Goal: Task Accomplishment & Management: Use online tool/utility

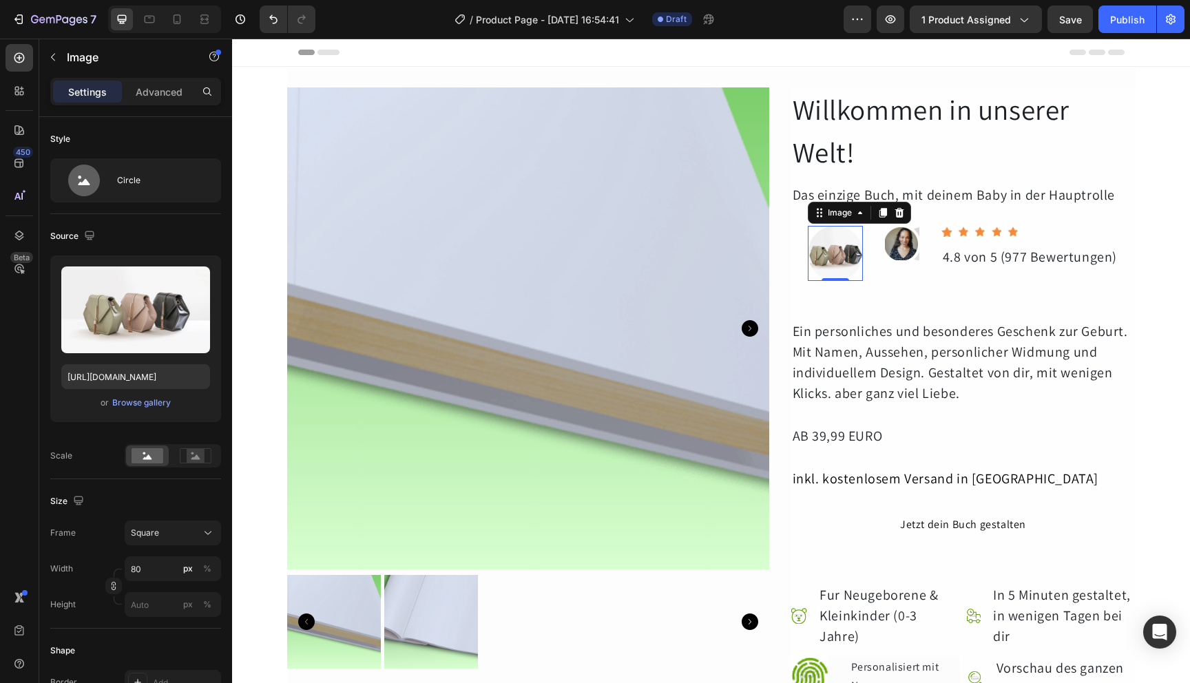
scroll to position [3, 0]
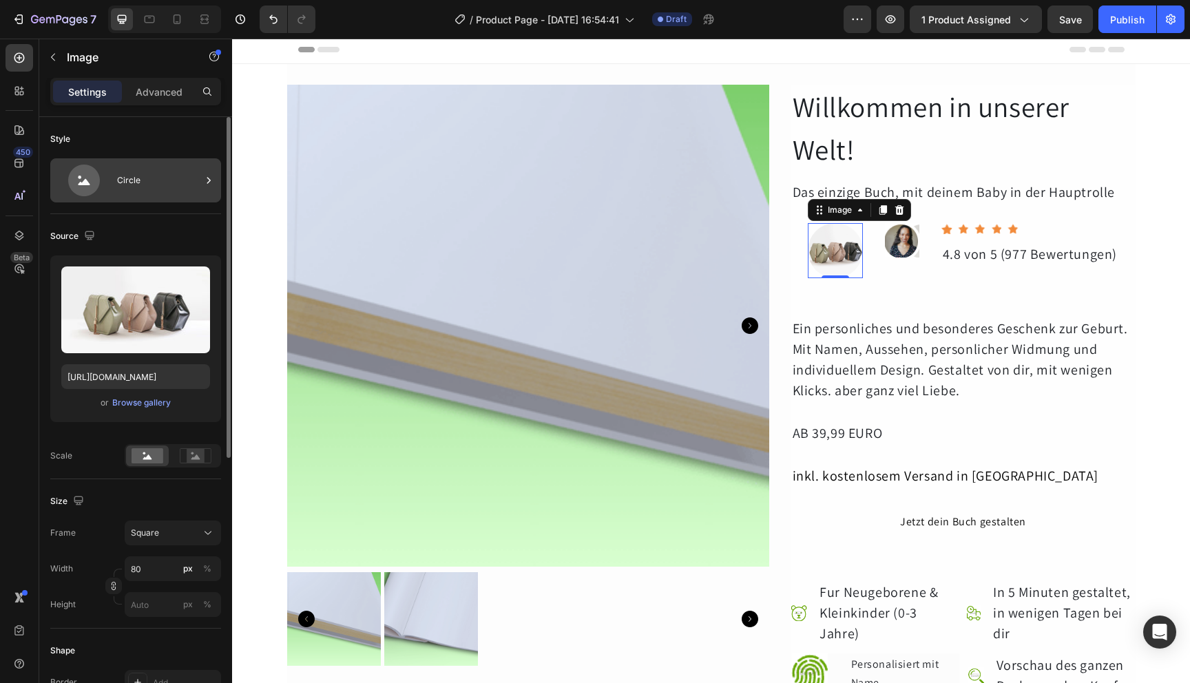
click at [168, 181] on div "Circle" at bounding box center [159, 181] width 84 height 32
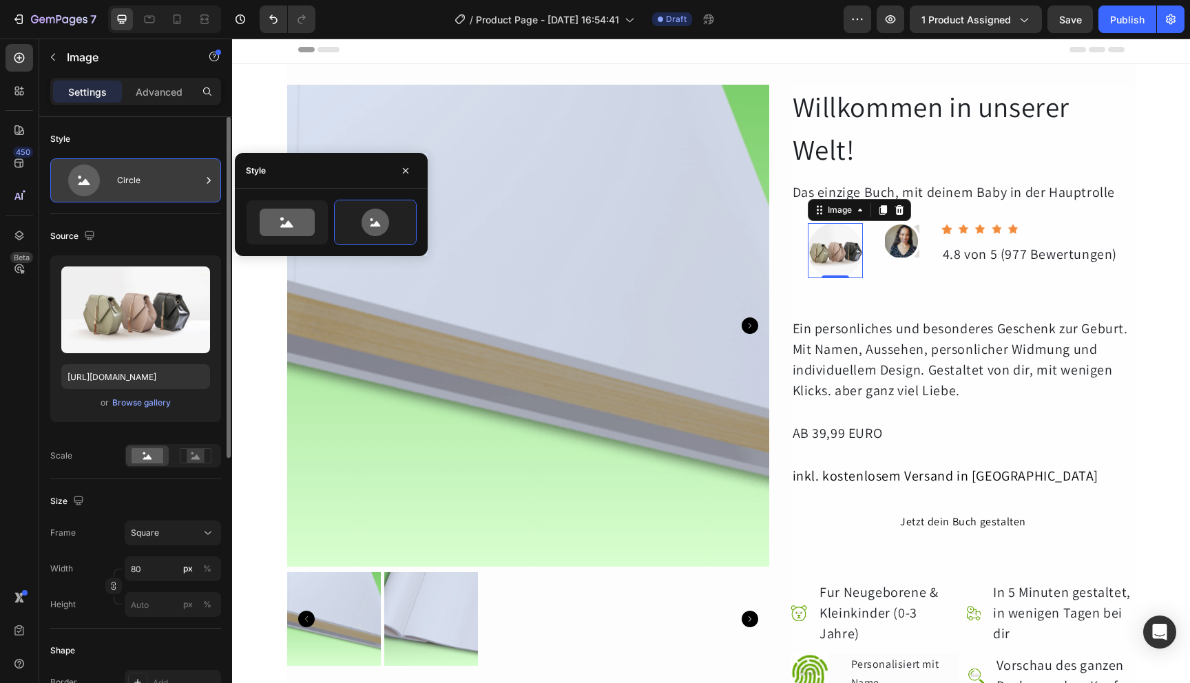
click at [168, 181] on div "Circle" at bounding box center [159, 181] width 84 height 32
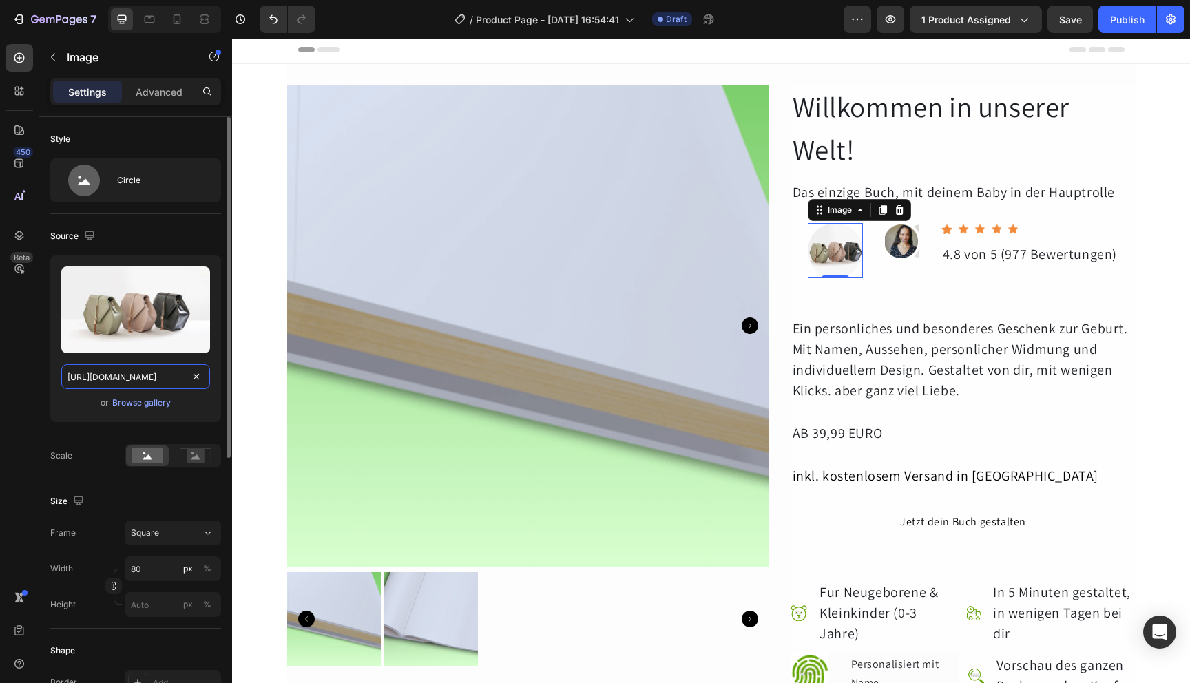
click at [158, 373] on input "[URL][DOMAIN_NAME]" at bounding box center [135, 376] width 149 height 25
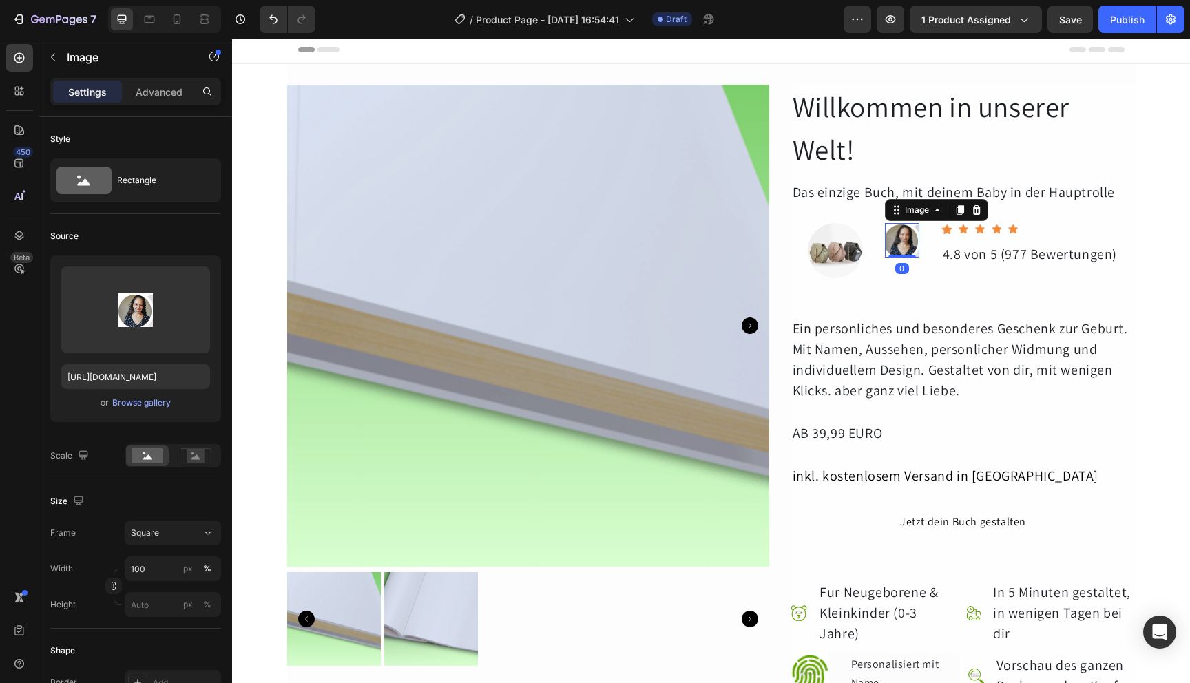
click at [905, 232] on img at bounding box center [902, 240] width 34 height 34
click at [932, 211] on icon at bounding box center [937, 210] width 11 height 11
click at [898, 253] on img at bounding box center [902, 240] width 34 height 34
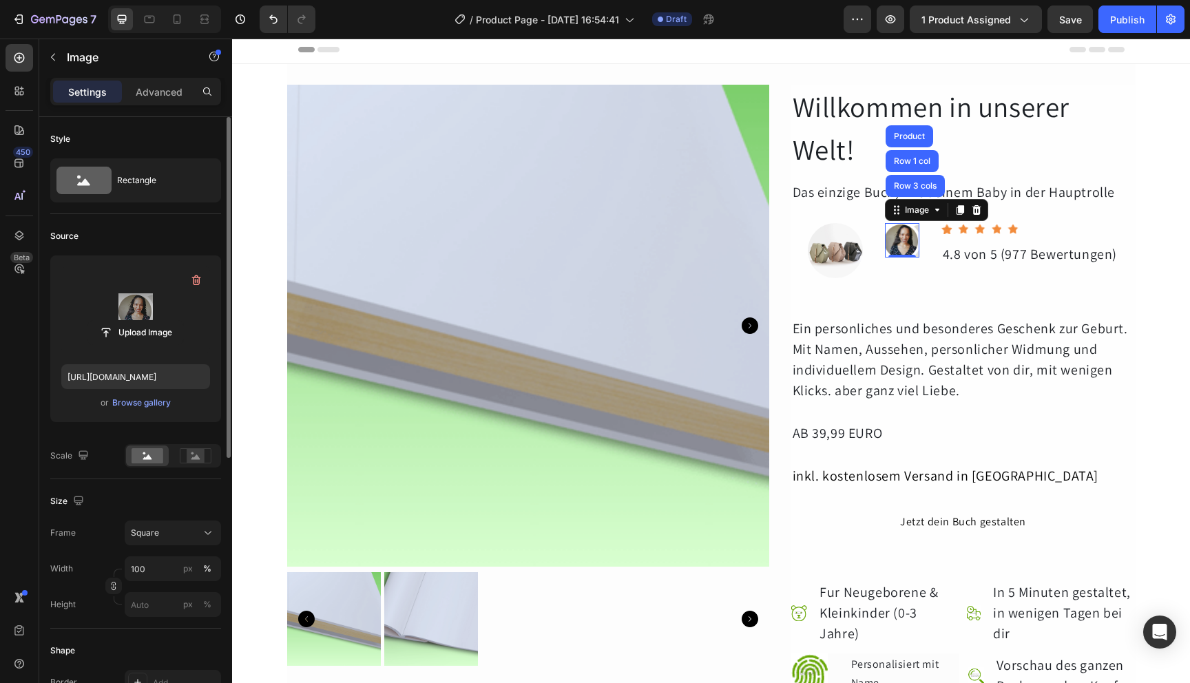
click at [154, 318] on label at bounding box center [135, 310] width 149 height 87
click at [154, 321] on input "file" at bounding box center [135, 332] width 95 height 23
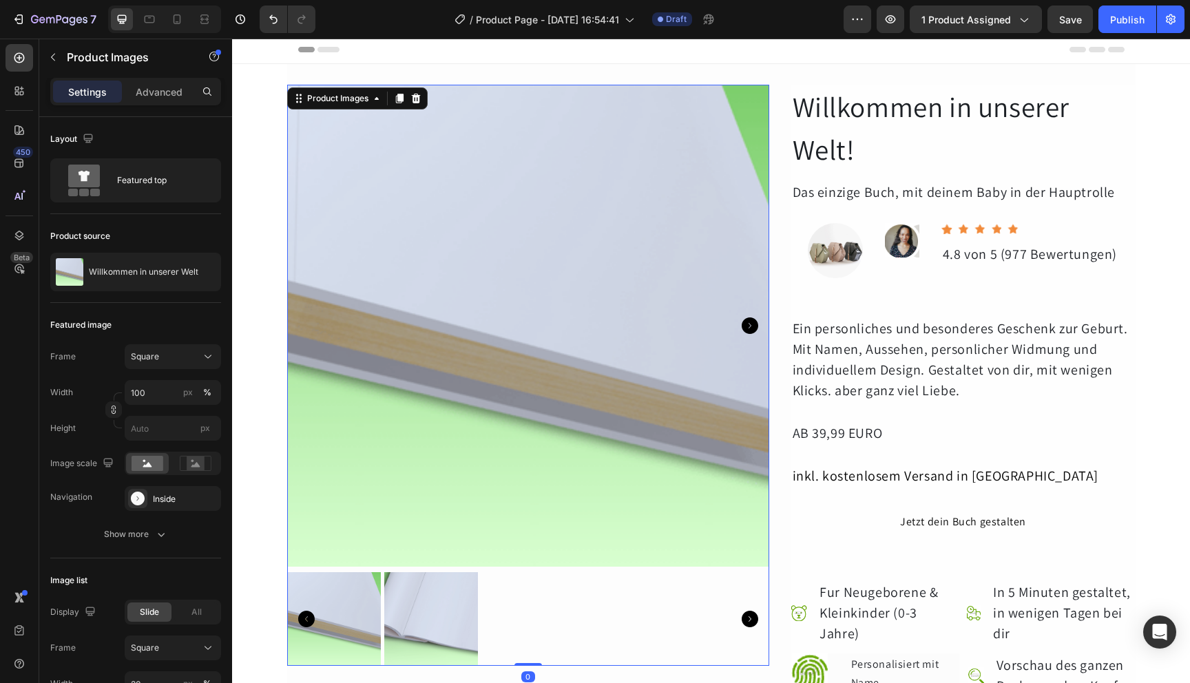
click at [727, 370] on img at bounding box center [528, 326] width 482 height 482
click at [413, 625] on img at bounding box center [431, 619] width 94 height 94
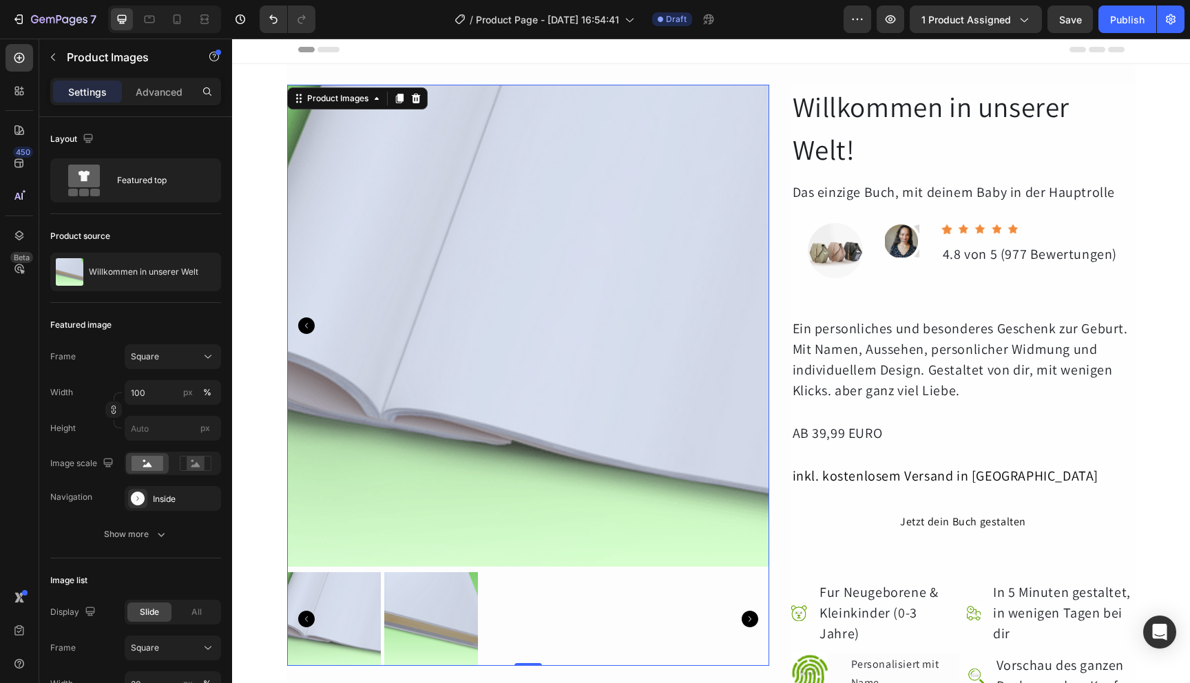
click at [342, 626] on div at bounding box center [334, 619] width 94 height 94
click at [434, 624] on img at bounding box center [431, 619] width 94 height 94
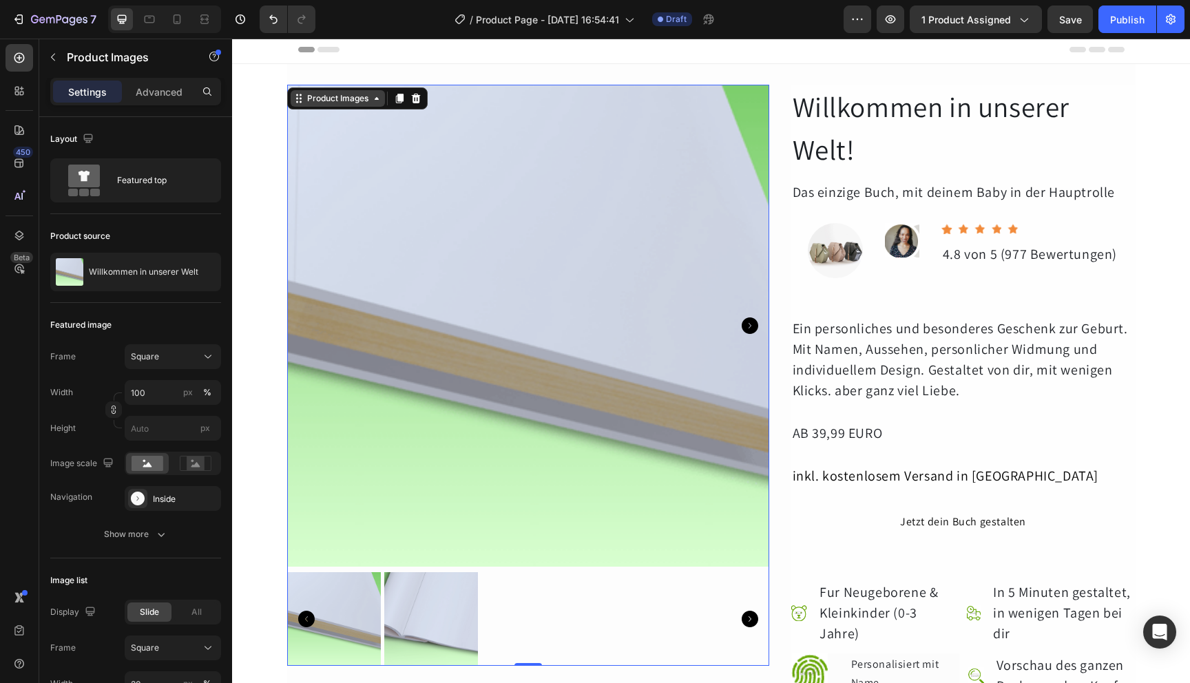
click at [371, 98] on icon at bounding box center [376, 98] width 11 height 11
click at [370, 121] on img at bounding box center [528, 326] width 482 height 482
click at [460, 187] on img at bounding box center [528, 326] width 482 height 482
click at [426, 578] on img at bounding box center [431, 619] width 94 height 94
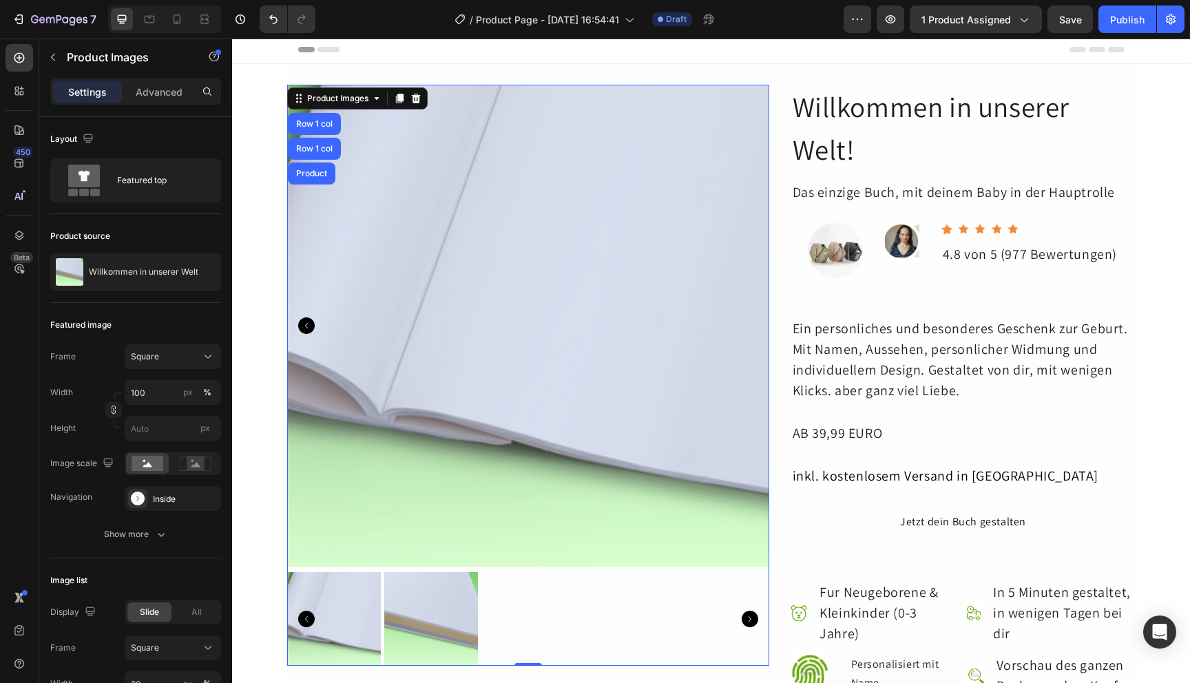
click at [438, 601] on img at bounding box center [431, 619] width 94 height 94
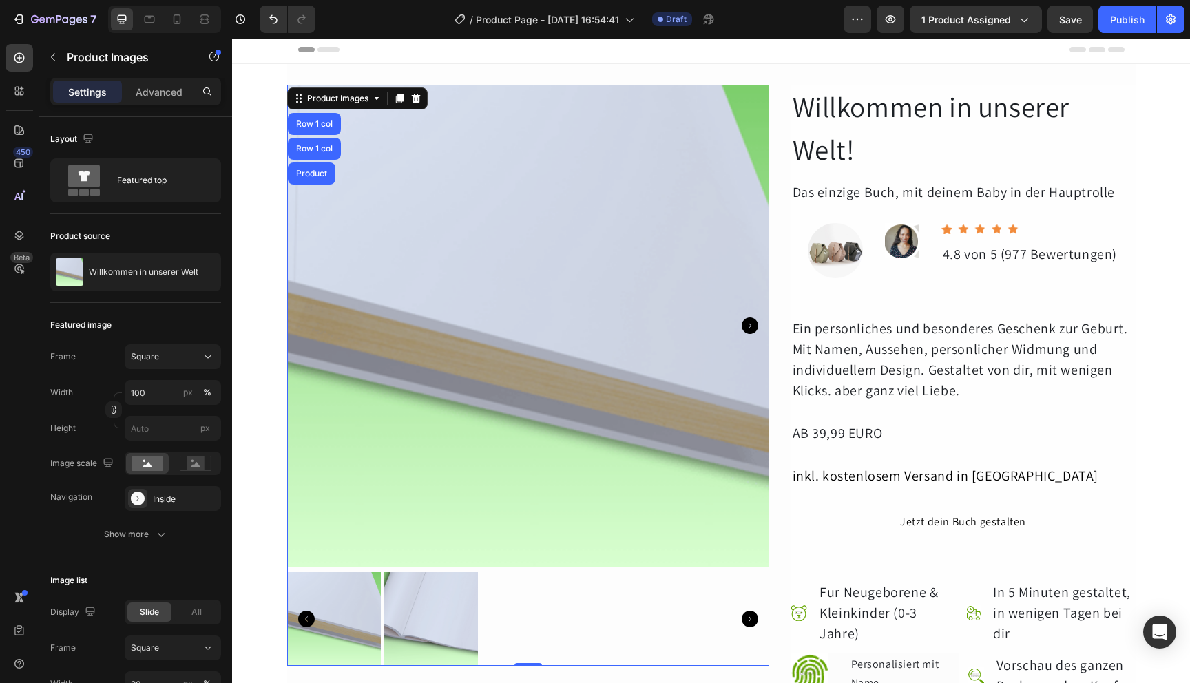
click at [370, 616] on div at bounding box center [334, 619] width 94 height 94
click at [431, 616] on img at bounding box center [431, 619] width 94 height 94
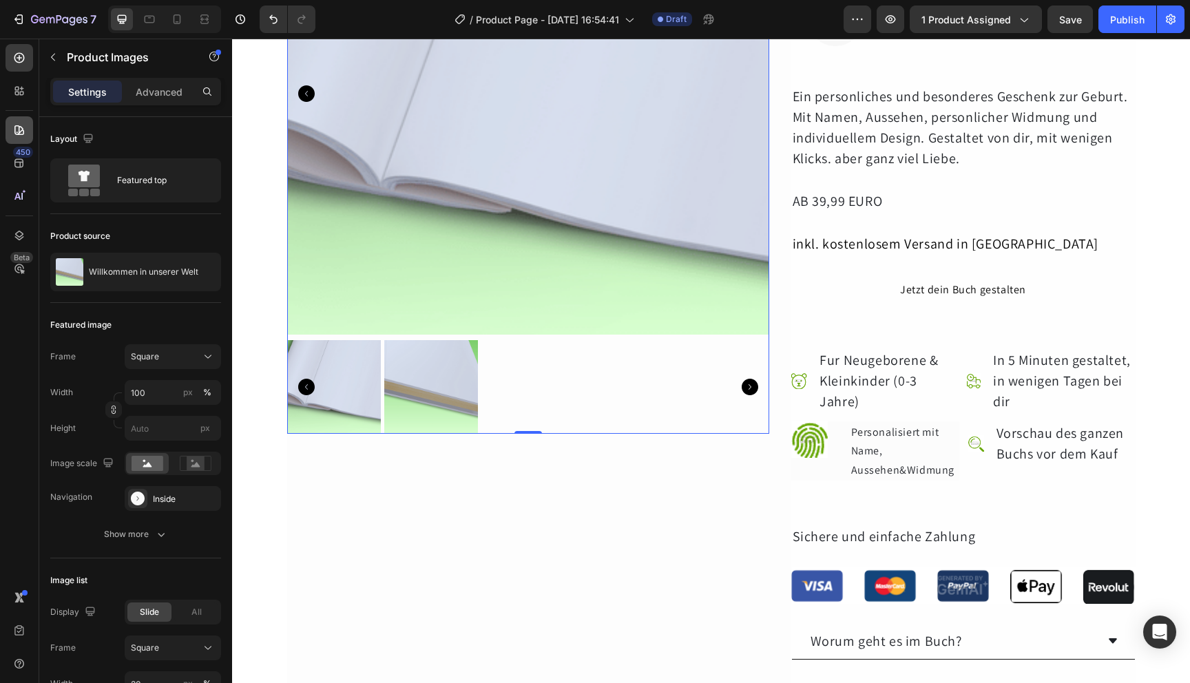
scroll to position [0, 0]
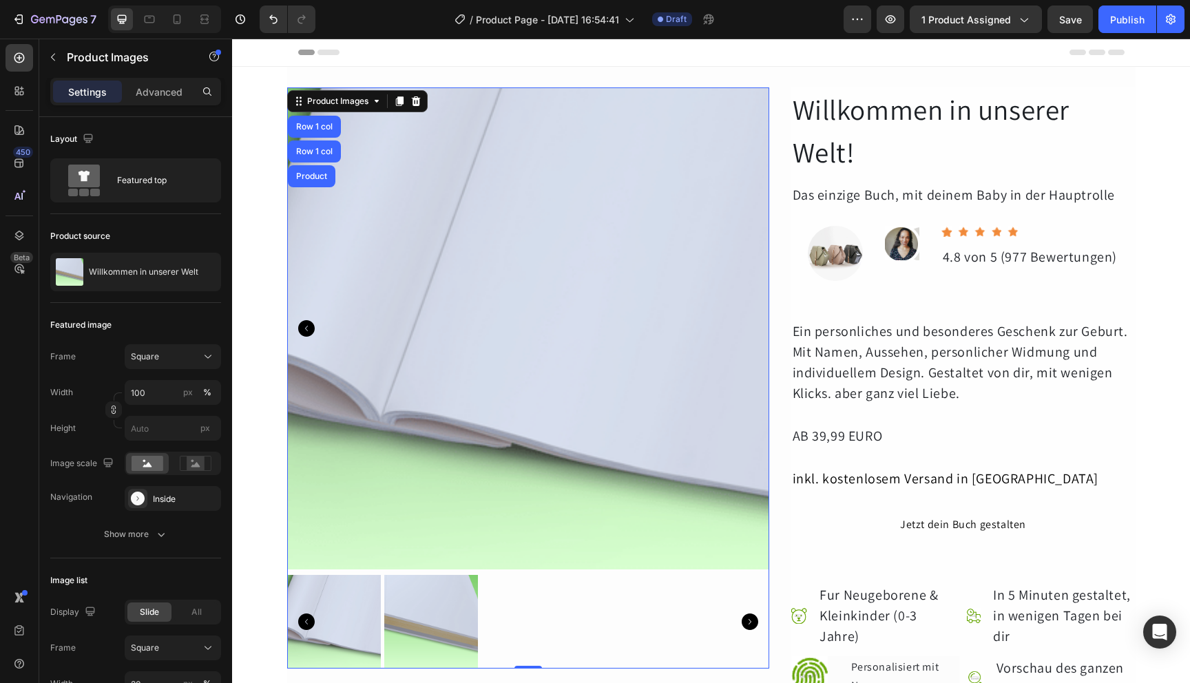
click at [444, 417] on img at bounding box center [528, 328] width 482 height 482
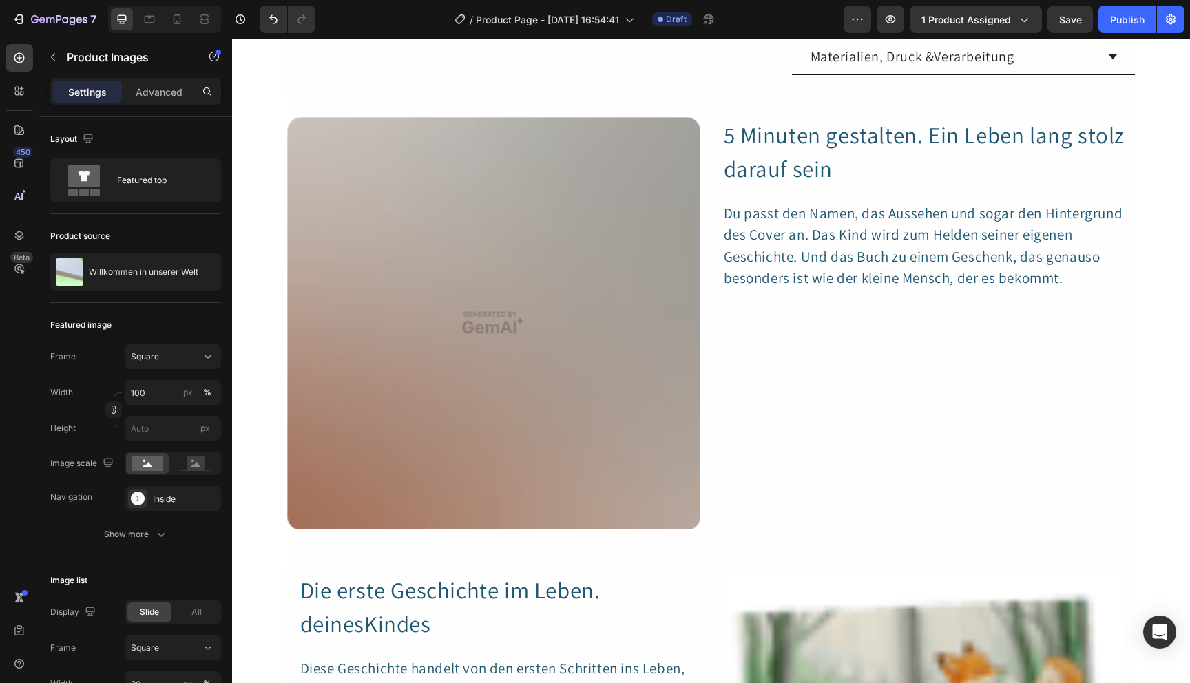
scroll to position [932, 0]
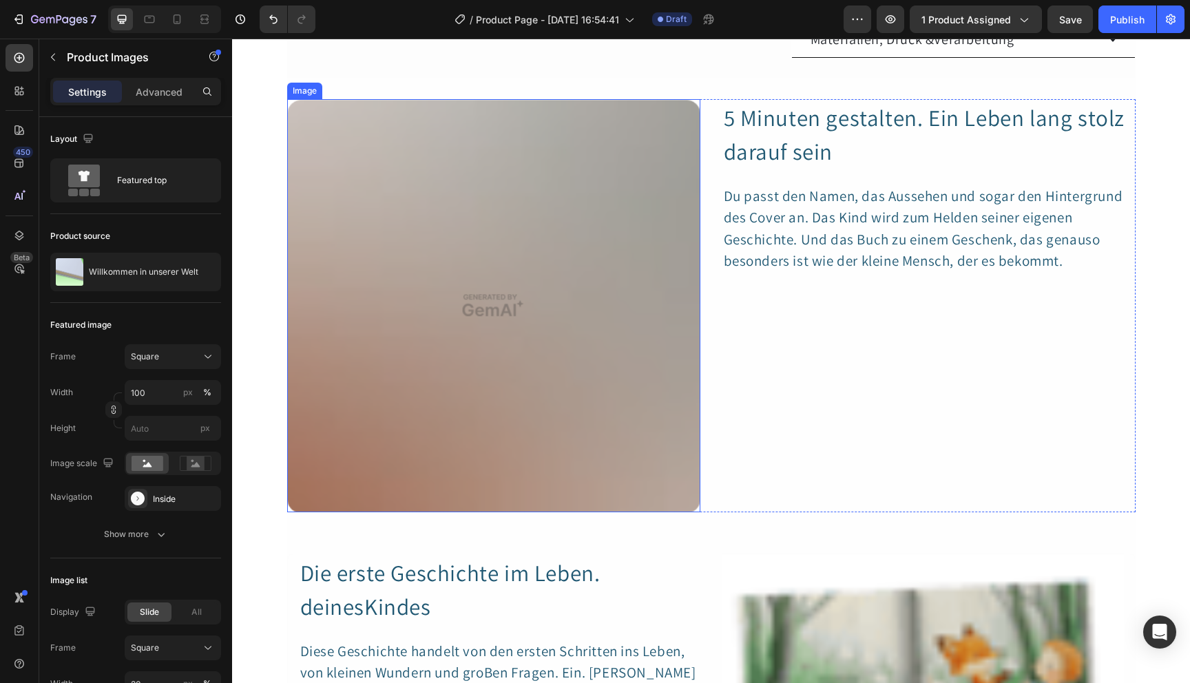
click at [430, 342] on img at bounding box center [493, 305] width 413 height 413
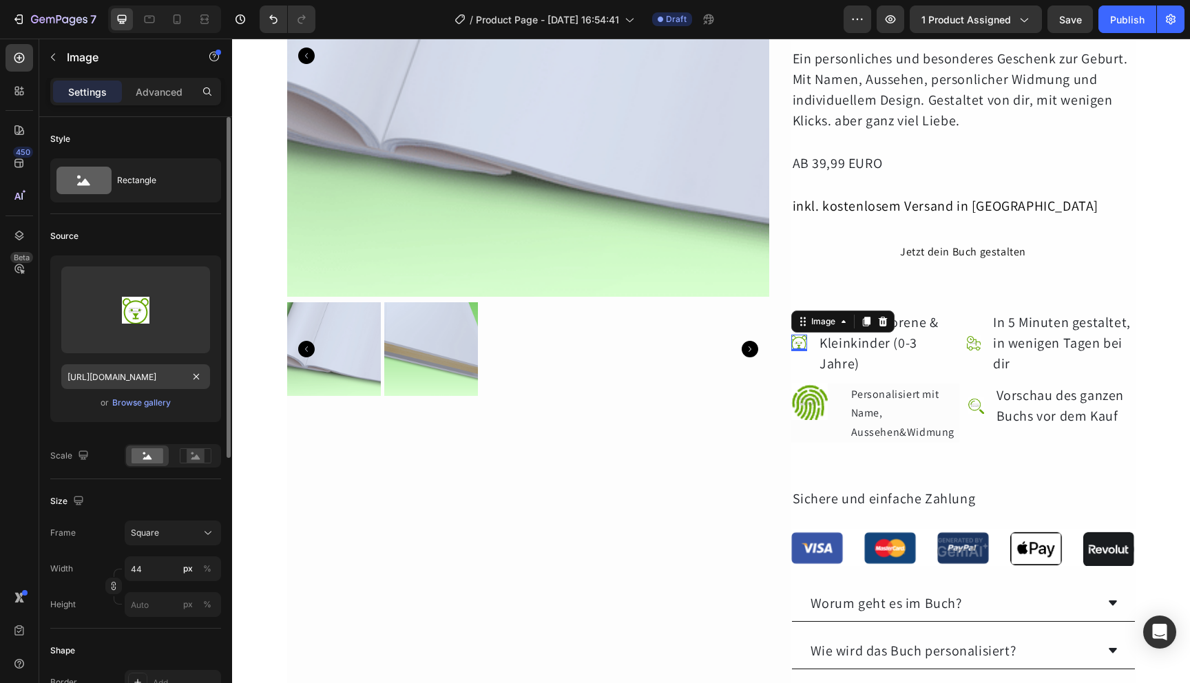
scroll to position [29, 0]
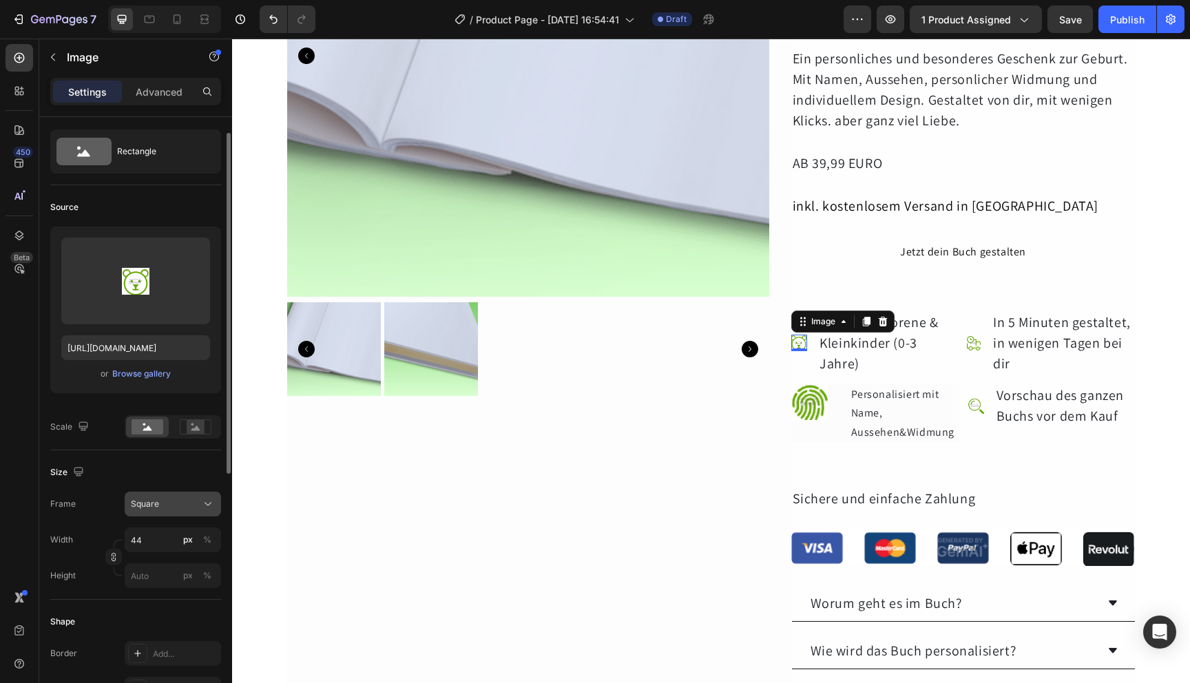
click at [179, 510] on div "Square" at bounding box center [165, 504] width 68 height 12
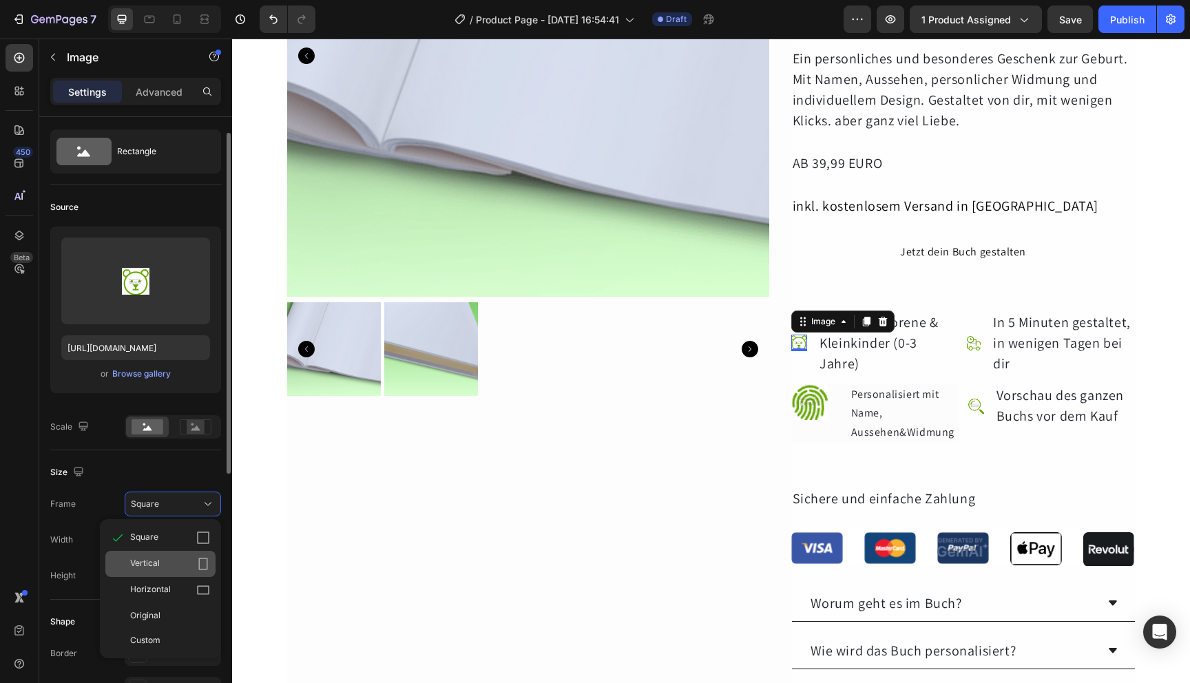
click at [169, 559] on div "Vertical" at bounding box center [170, 564] width 80 height 14
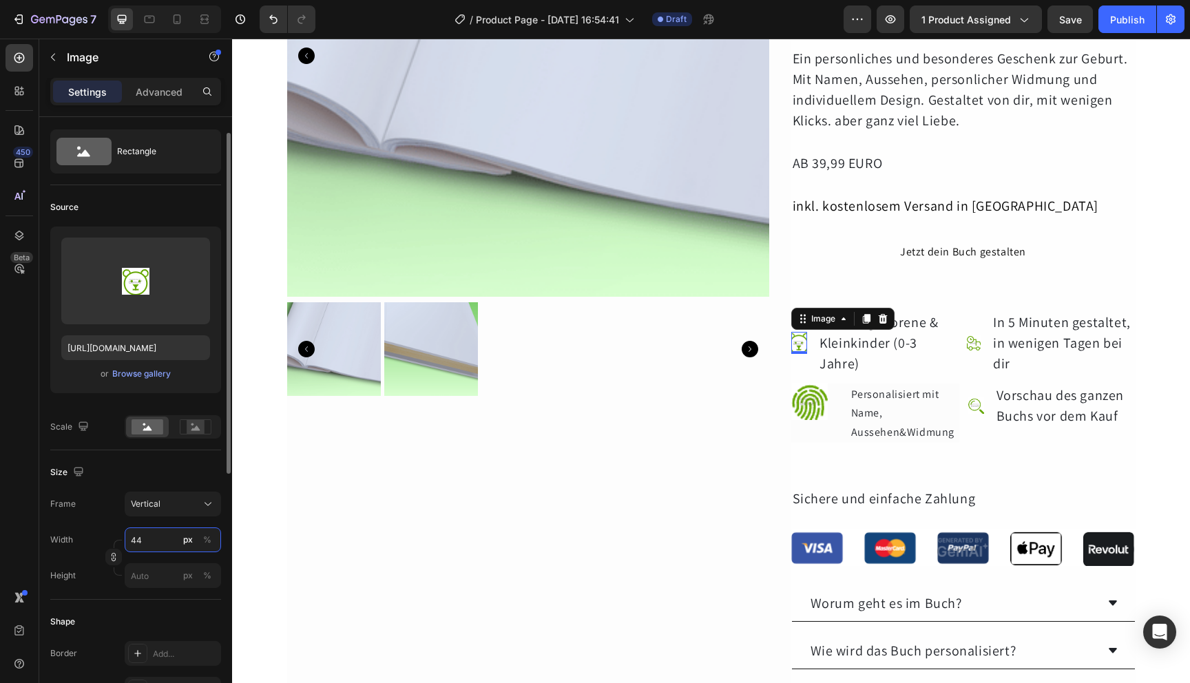
click at [149, 537] on input "44" at bounding box center [173, 540] width 96 height 25
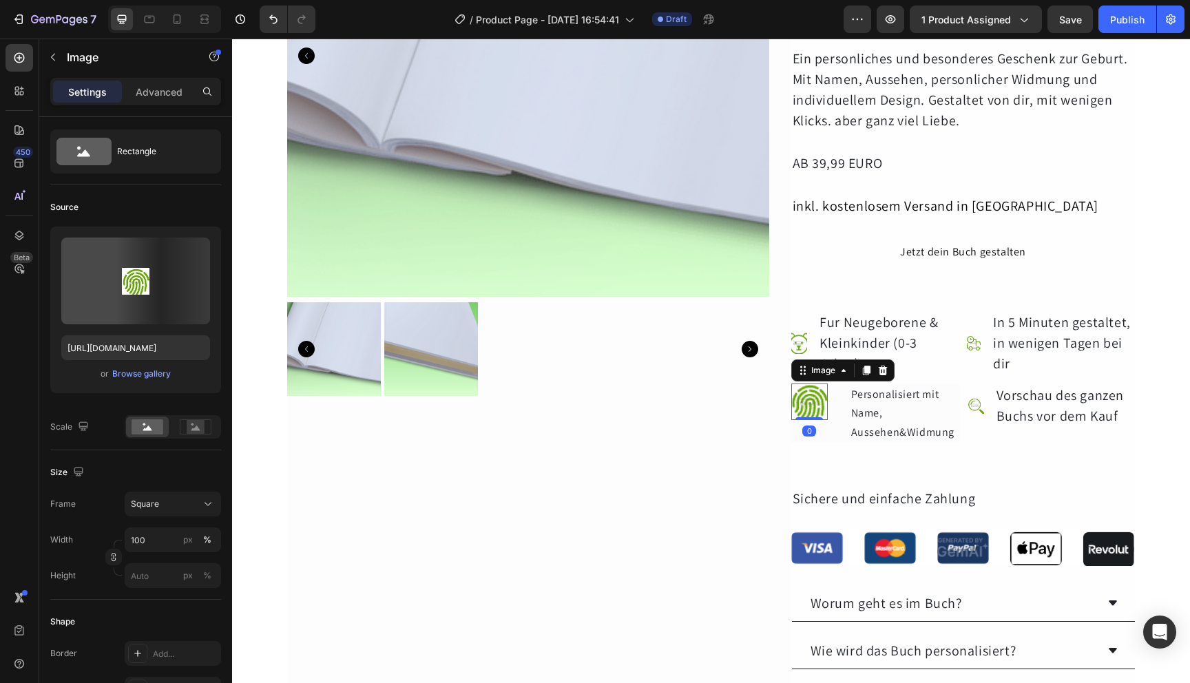
click at [809, 406] on img at bounding box center [809, 402] width 37 height 37
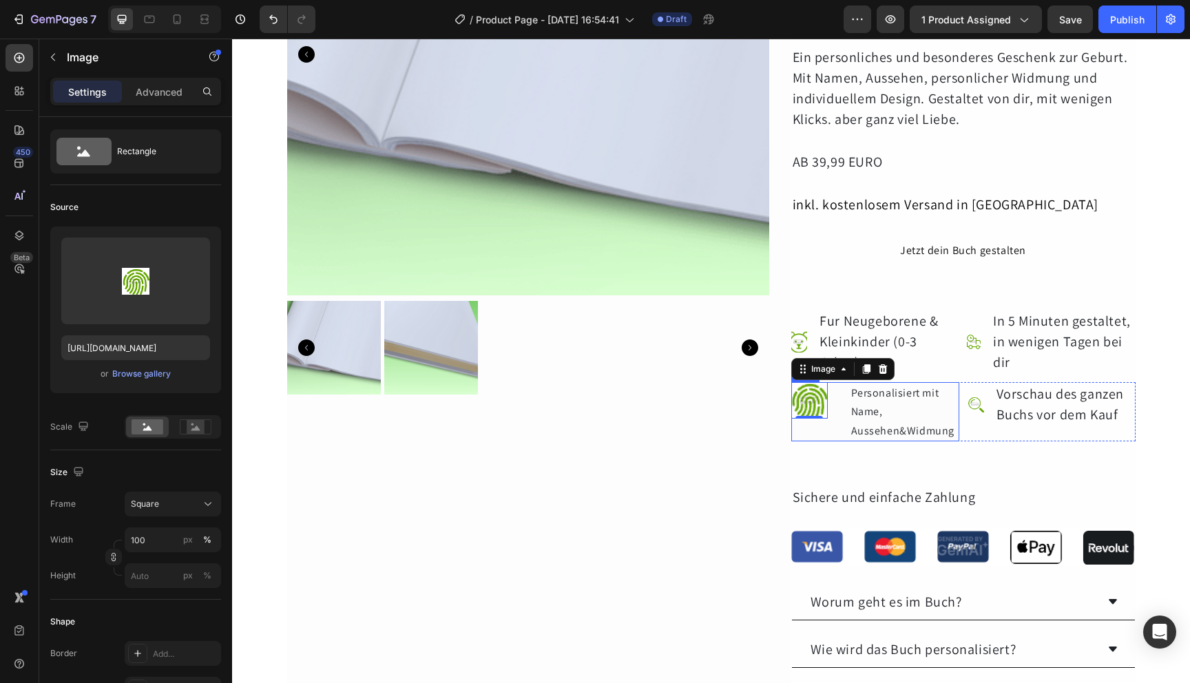
scroll to position [276, 0]
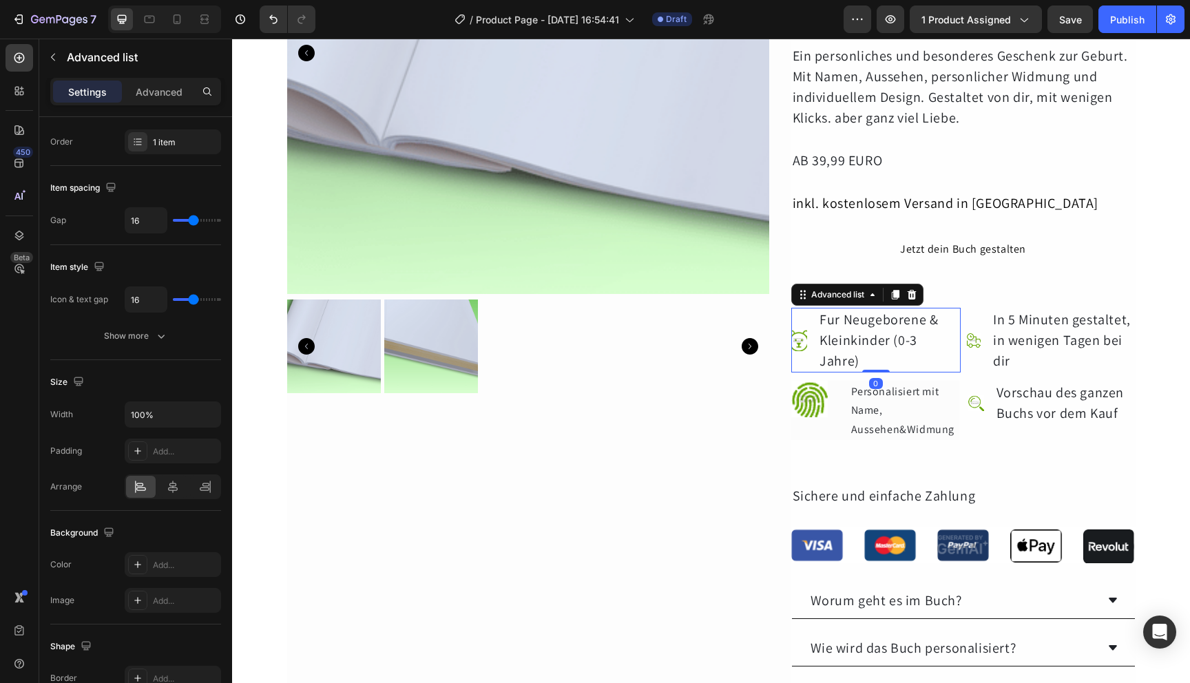
click at [805, 336] on li "Image Fur Neugeborene & Kleinkinder (0-3 Jahre) Text Block" at bounding box center [875, 340] width 169 height 65
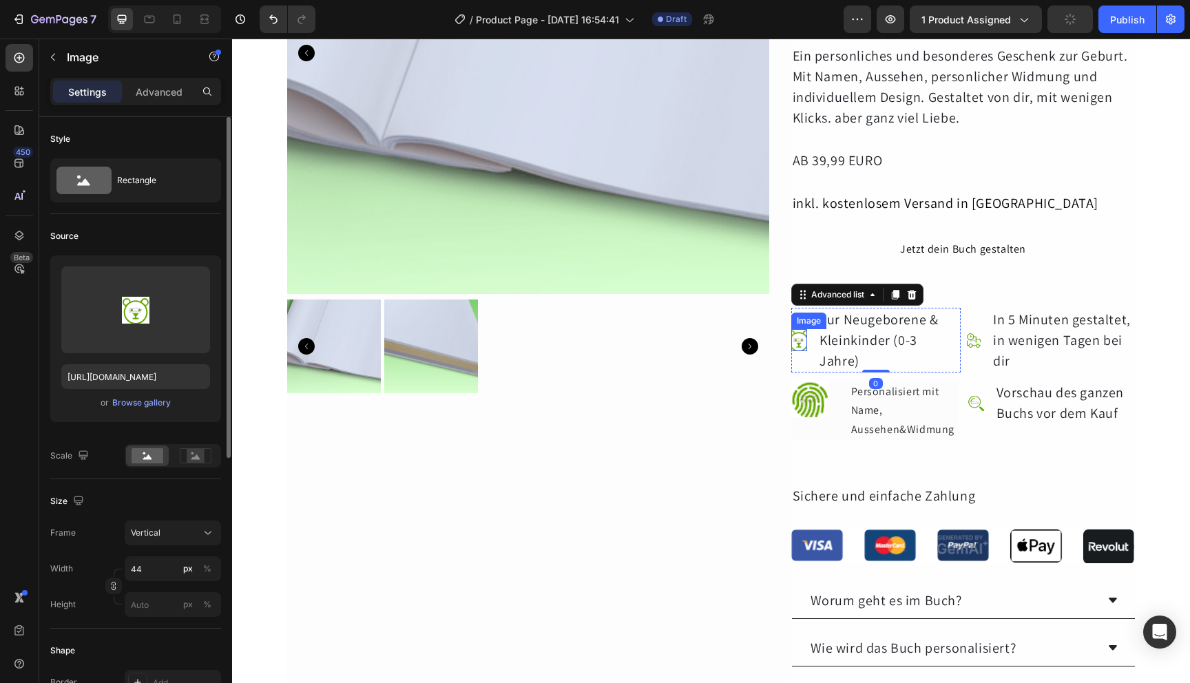
click at [797, 336] on img at bounding box center [799, 339] width 17 height 21
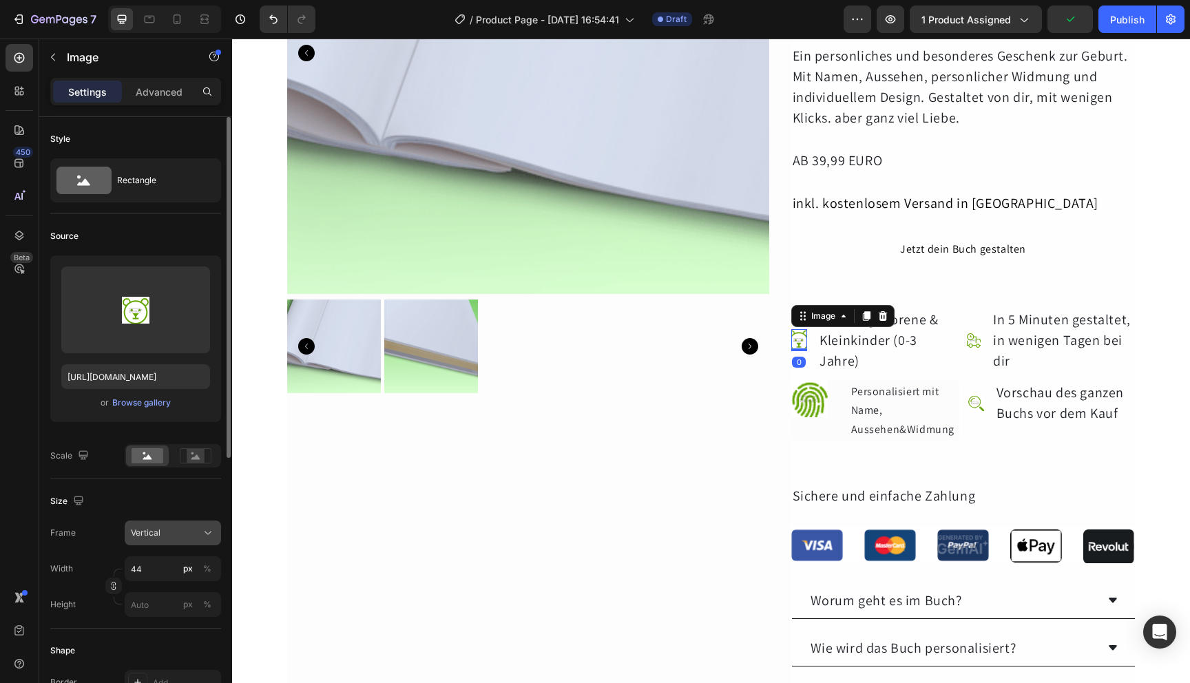
click at [191, 530] on div "Vertical" at bounding box center [165, 533] width 68 height 12
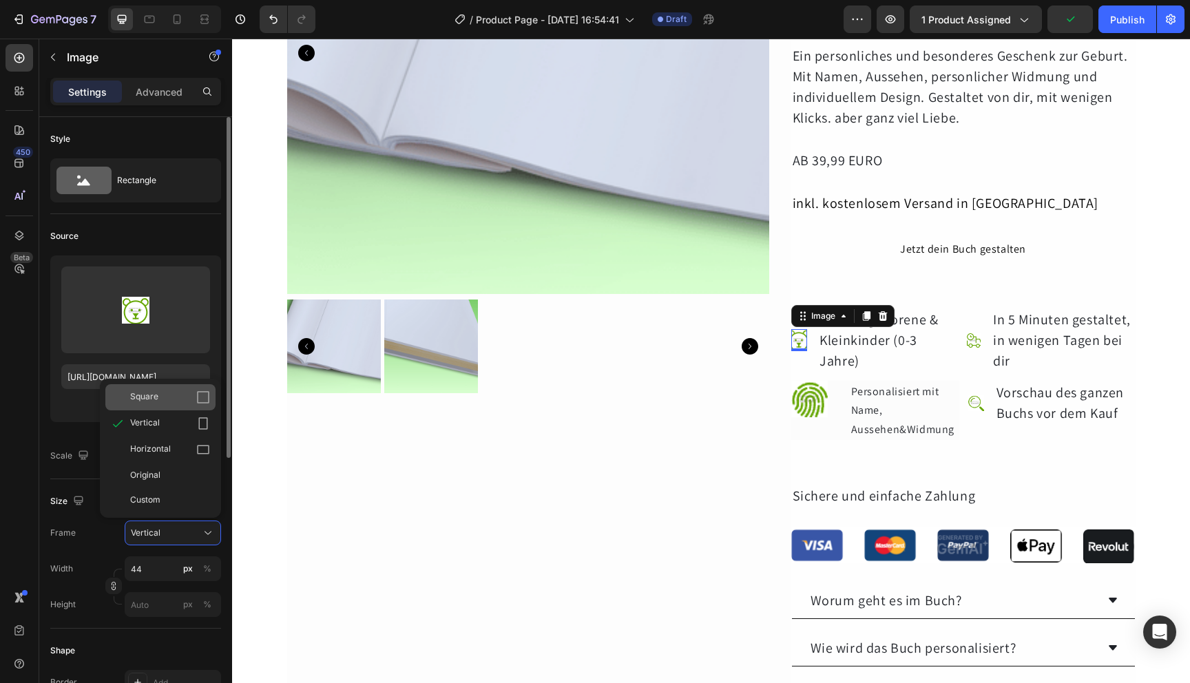
click at [189, 400] on div "Square" at bounding box center [170, 398] width 80 height 14
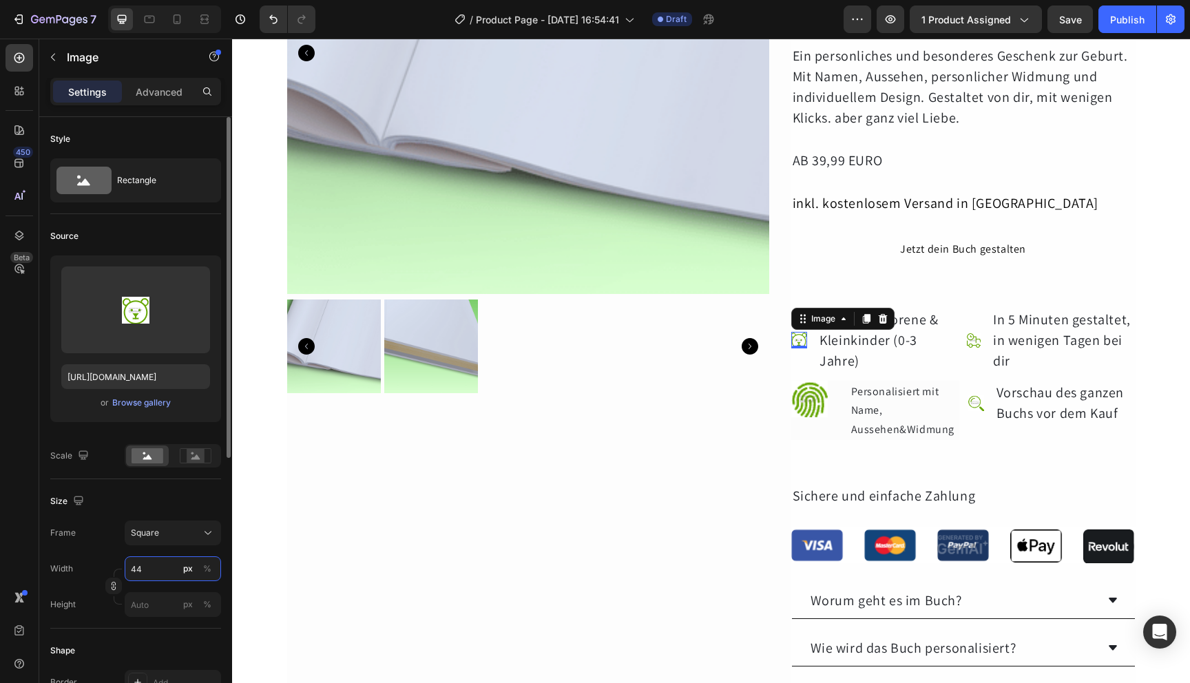
click at [152, 579] on input "44" at bounding box center [173, 569] width 96 height 25
type input "1"
type input "10"
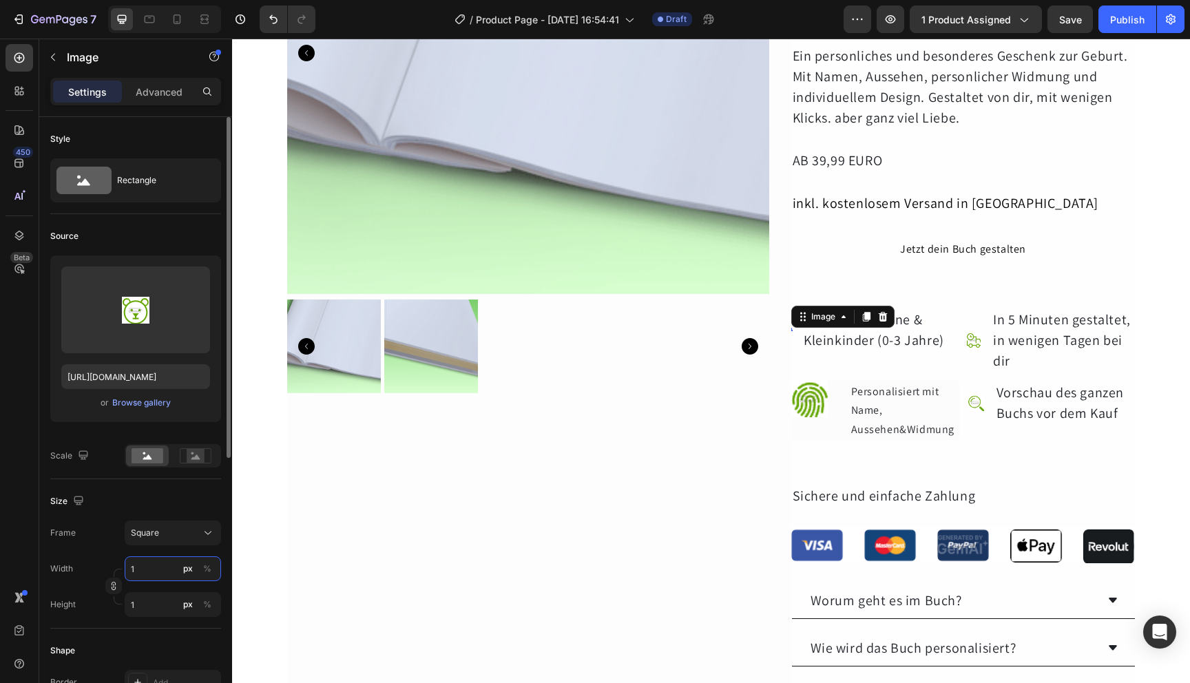
type input "10"
type input "100"
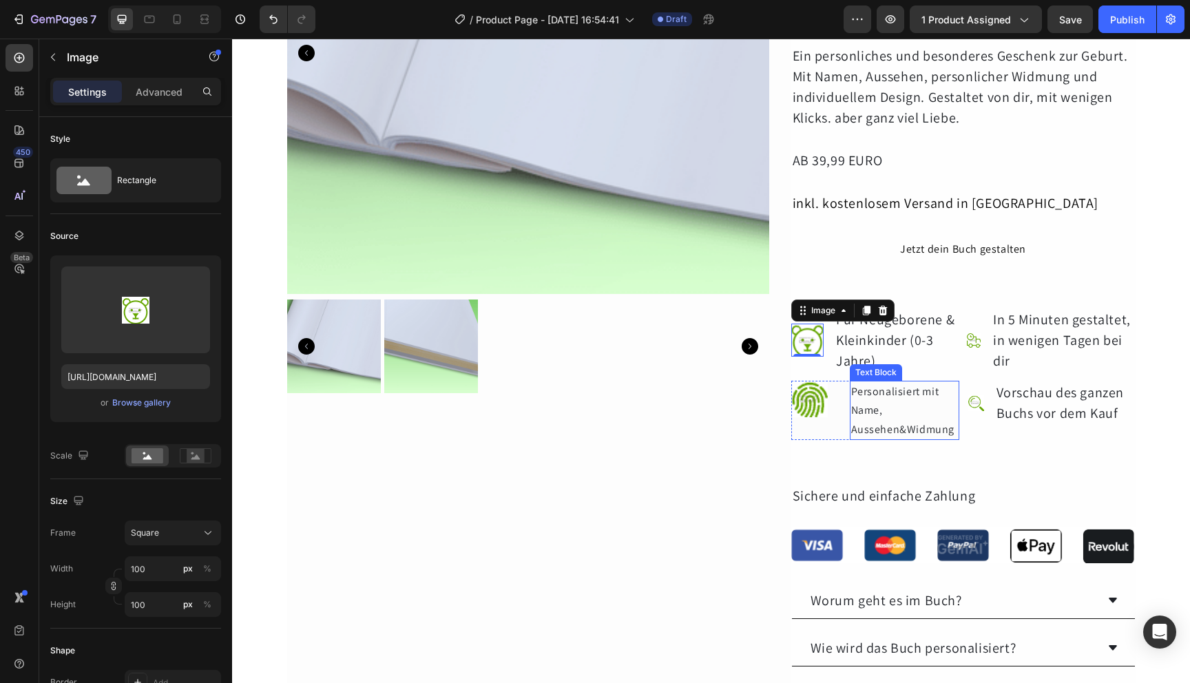
click at [858, 402] on div "Personalisiert mit Name, Aussehen&Widmung" at bounding box center [905, 410] width 110 height 59
click at [803, 339] on img at bounding box center [807, 340] width 32 height 32
click at [881, 403] on div "Personalisiert mit Name, Aussehen&Widmung" at bounding box center [905, 410] width 110 height 59
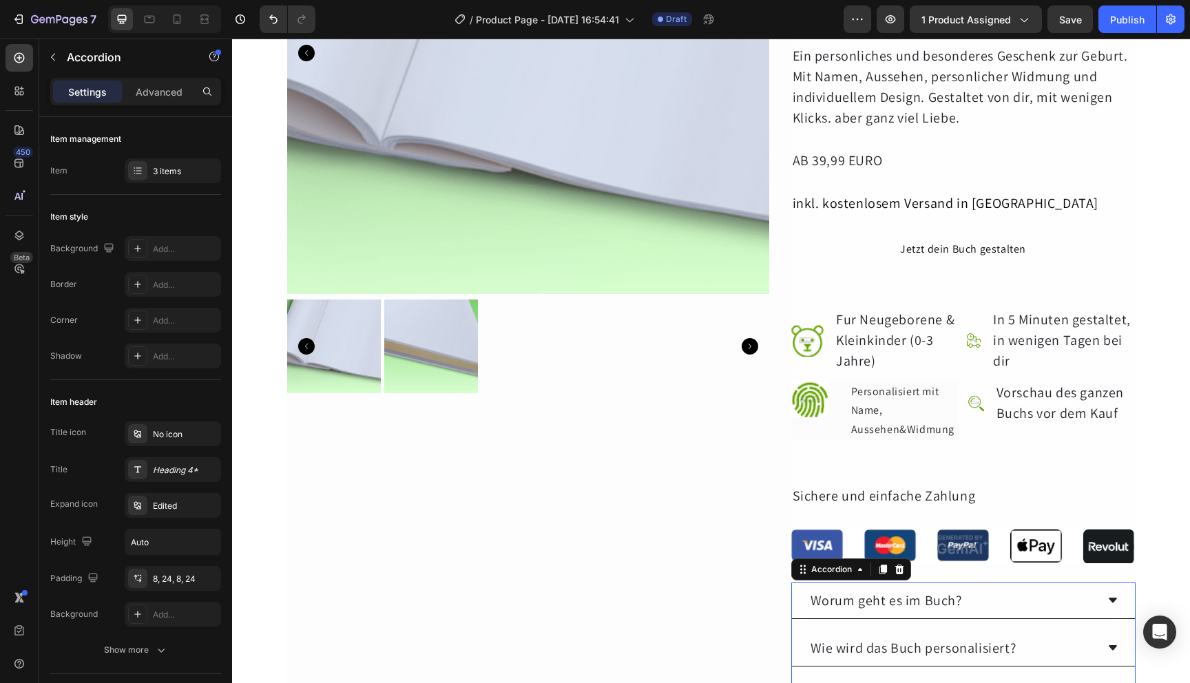
click at [1110, 612] on div "Worum geht es im Buch?" at bounding box center [963, 601] width 343 height 37
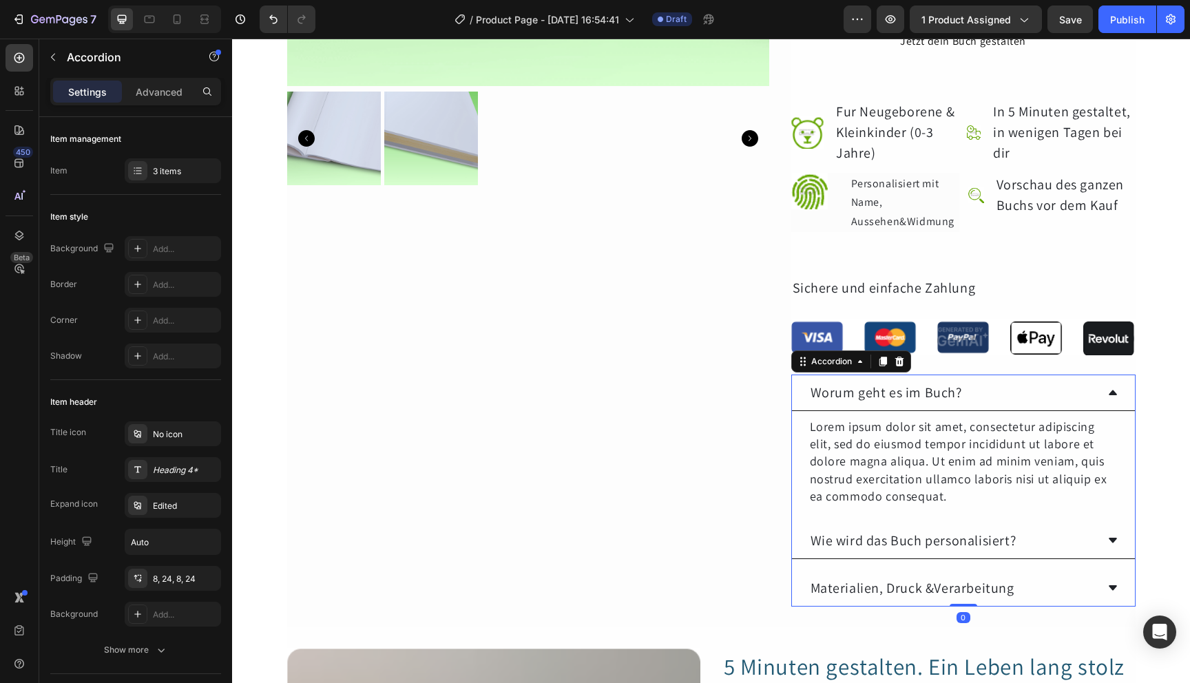
scroll to position [556, 0]
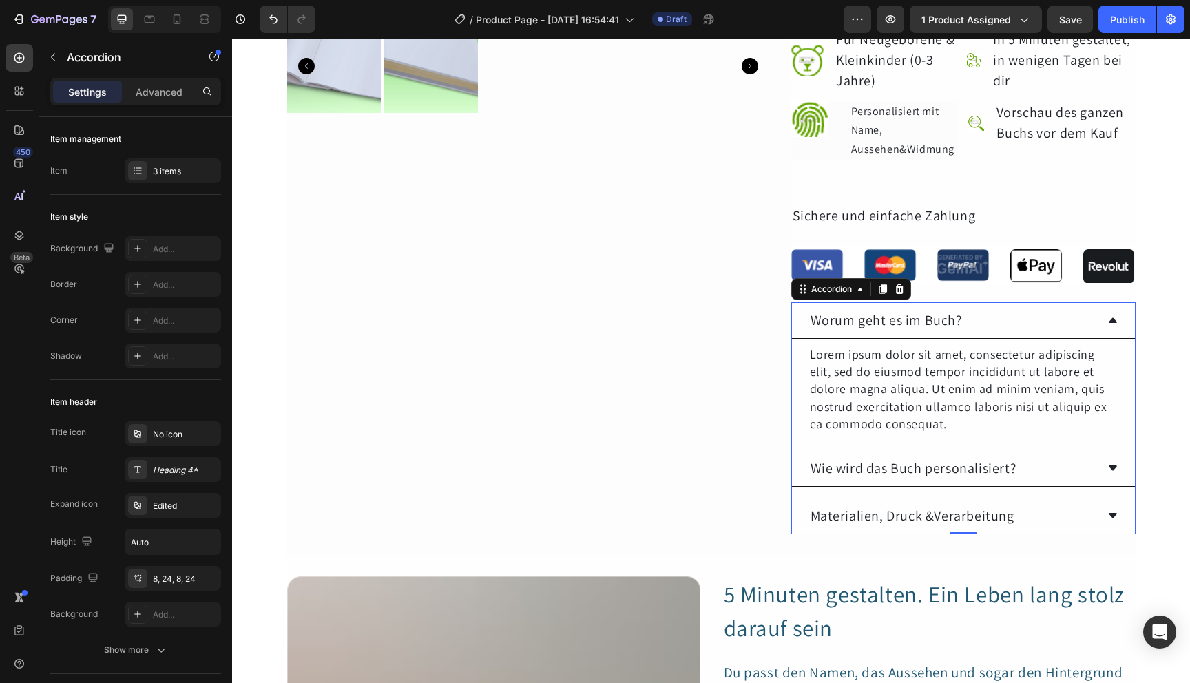
click at [1086, 465] on div "Wie wird das Buch personalisiert?" at bounding box center [953, 468] width 288 height 25
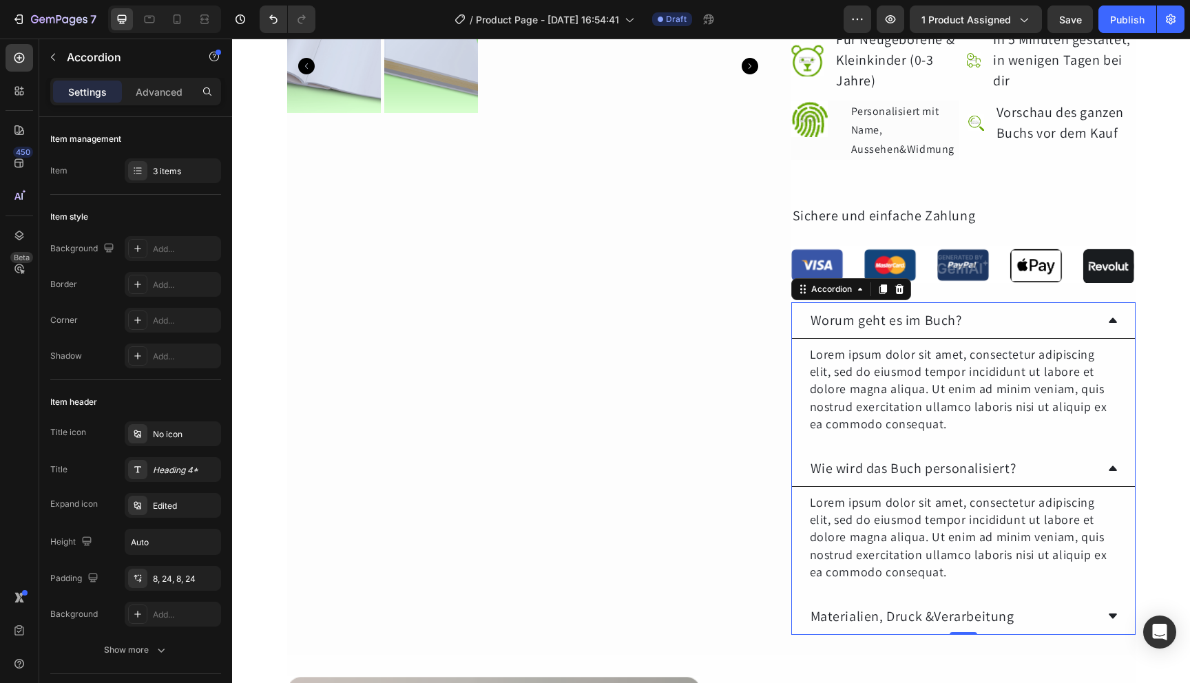
click at [1109, 625] on div "Materialien, Druck &Verarbeitung" at bounding box center [963, 617] width 343 height 37
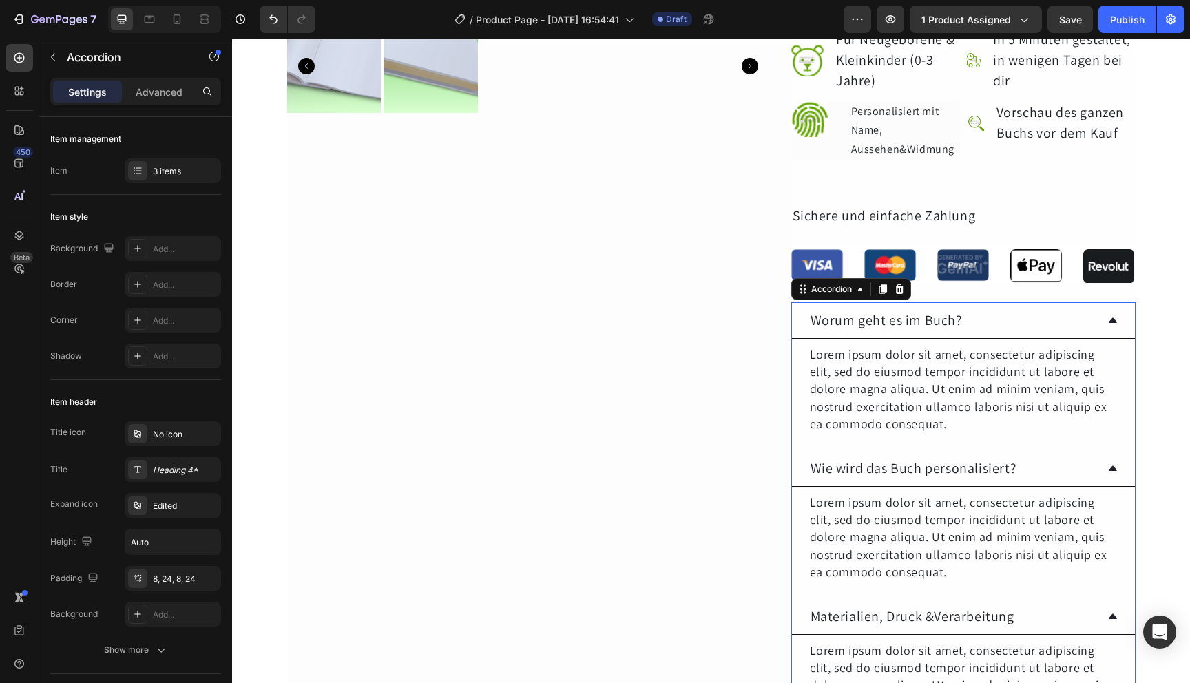
click at [1109, 625] on div "Materialien, Druck &Verarbeitung" at bounding box center [963, 617] width 343 height 37
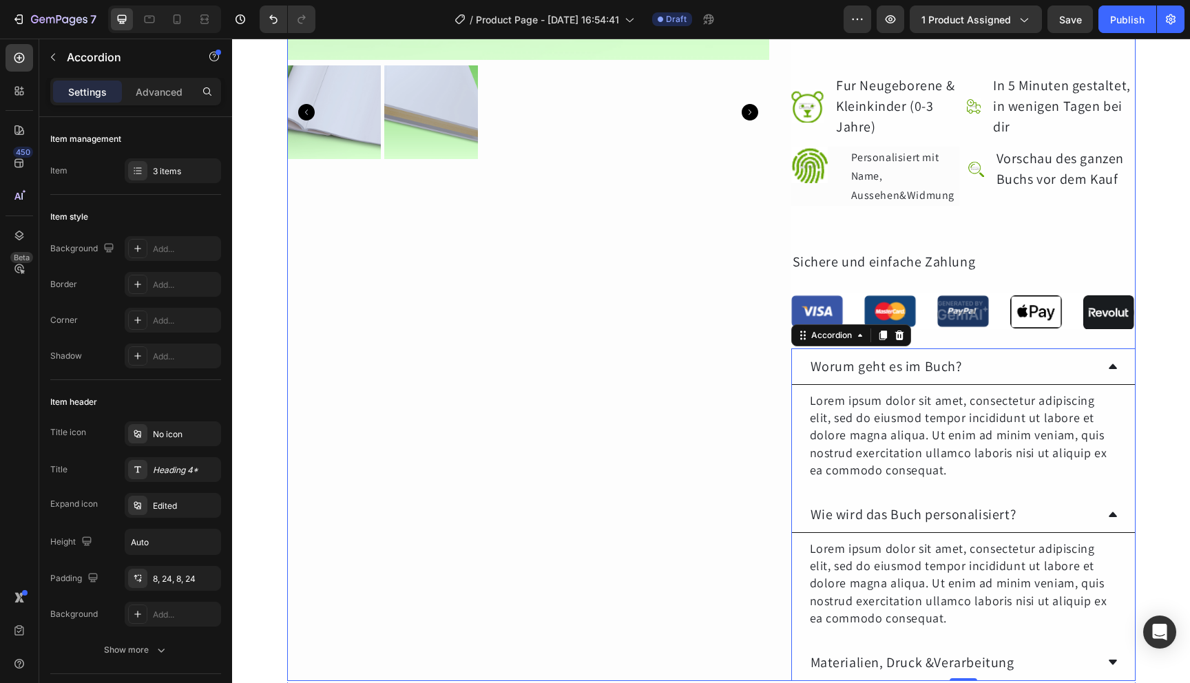
scroll to position [304, 0]
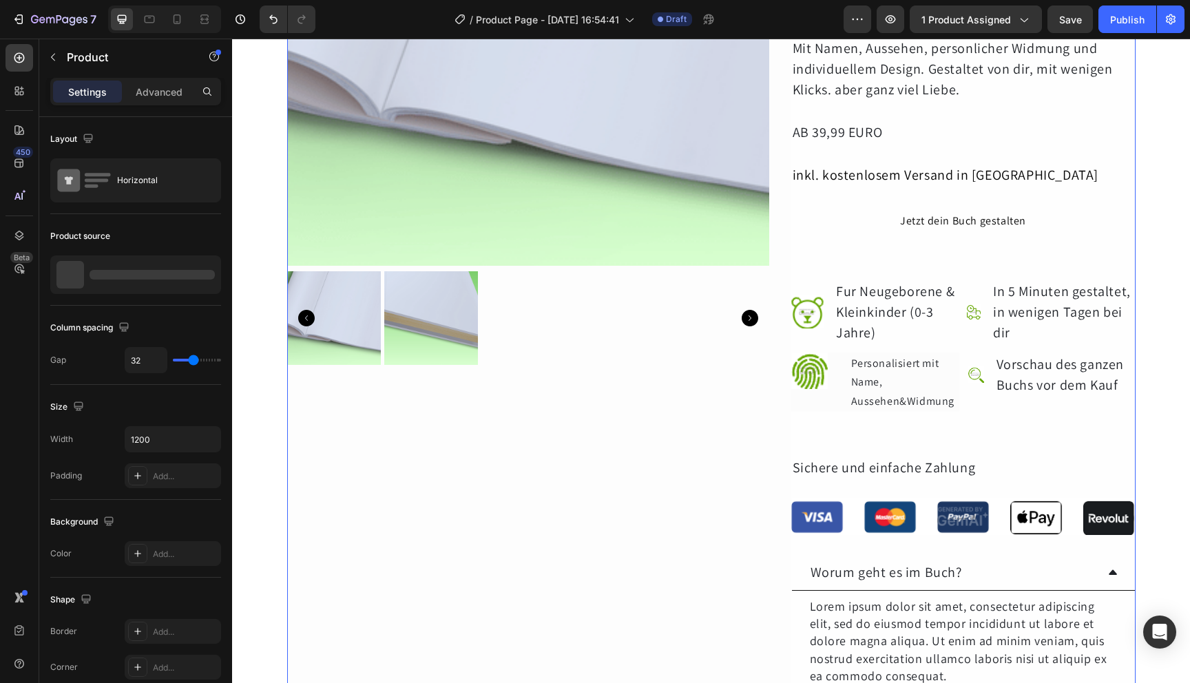
click at [723, 460] on div "Product Images Row Row" at bounding box center [528, 335] width 482 height 1103
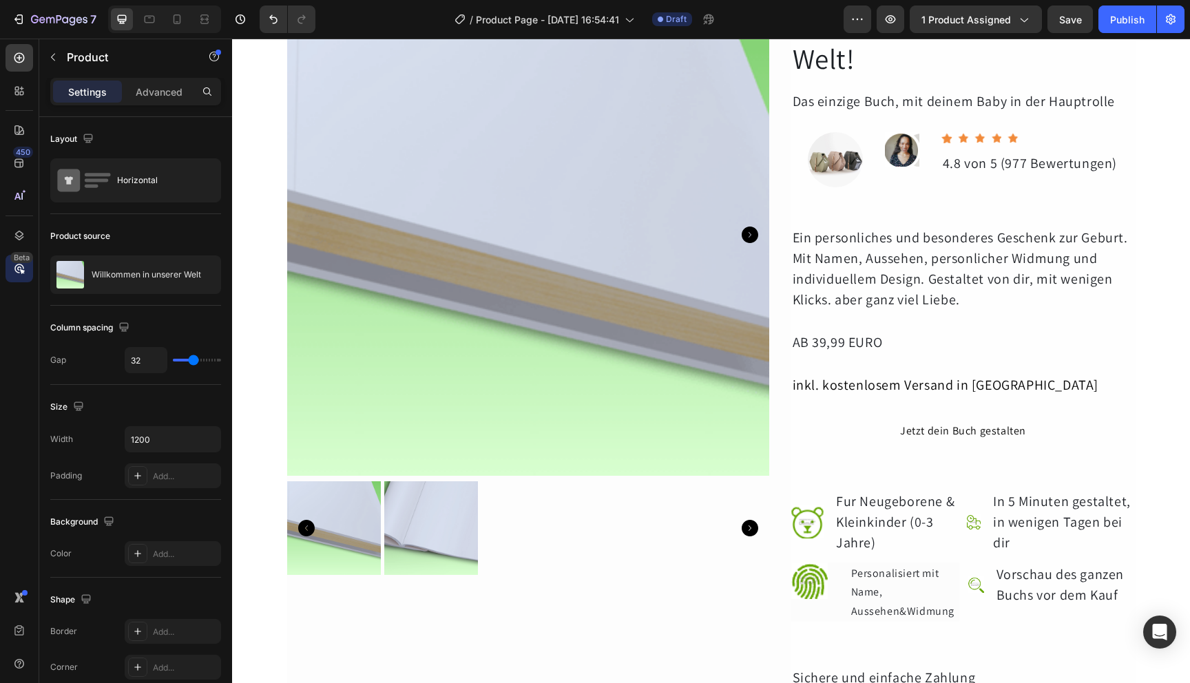
scroll to position [147, 0]
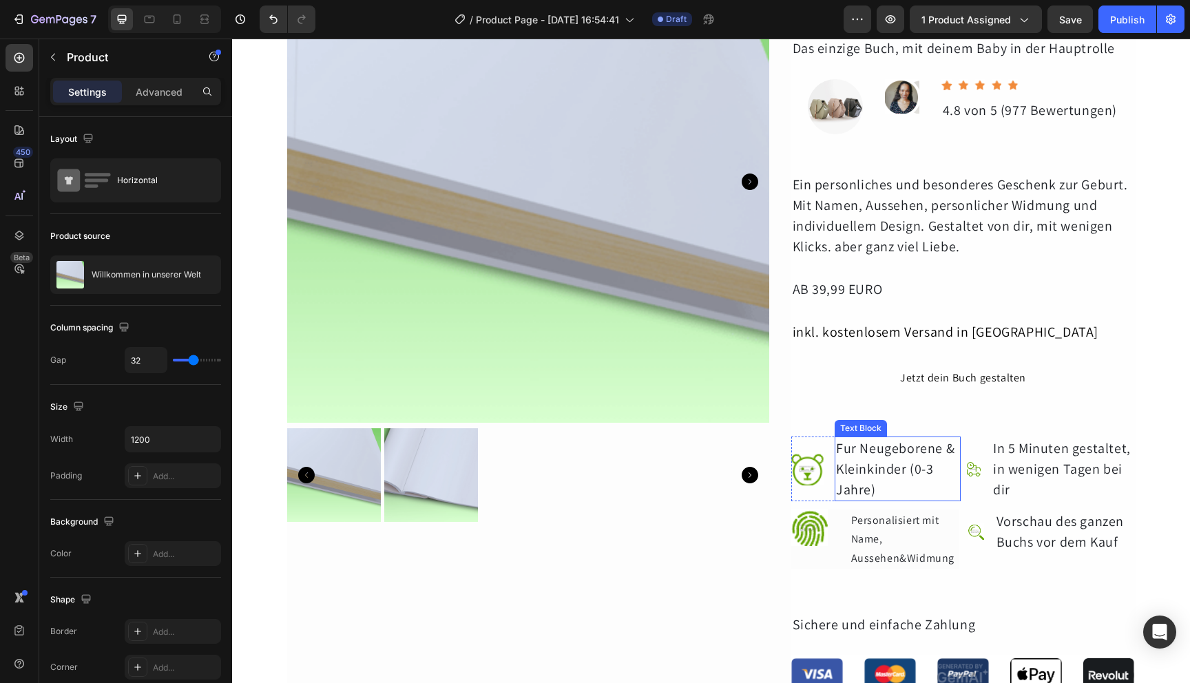
click at [838, 470] on div "Fur Neugeborene & Kleinkinder (0-3 Jahre)" at bounding box center [898, 469] width 126 height 65
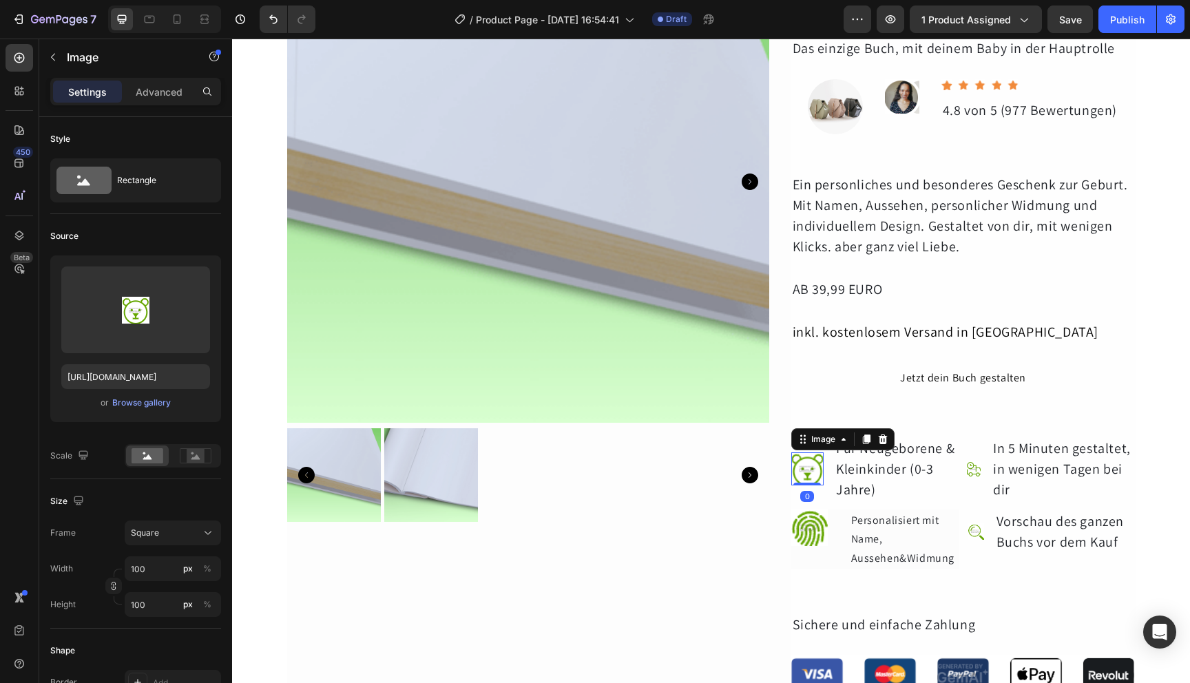
click at [814, 470] on img at bounding box center [807, 469] width 32 height 32
click at [54, 58] on icon "button" at bounding box center [53, 57] width 11 height 11
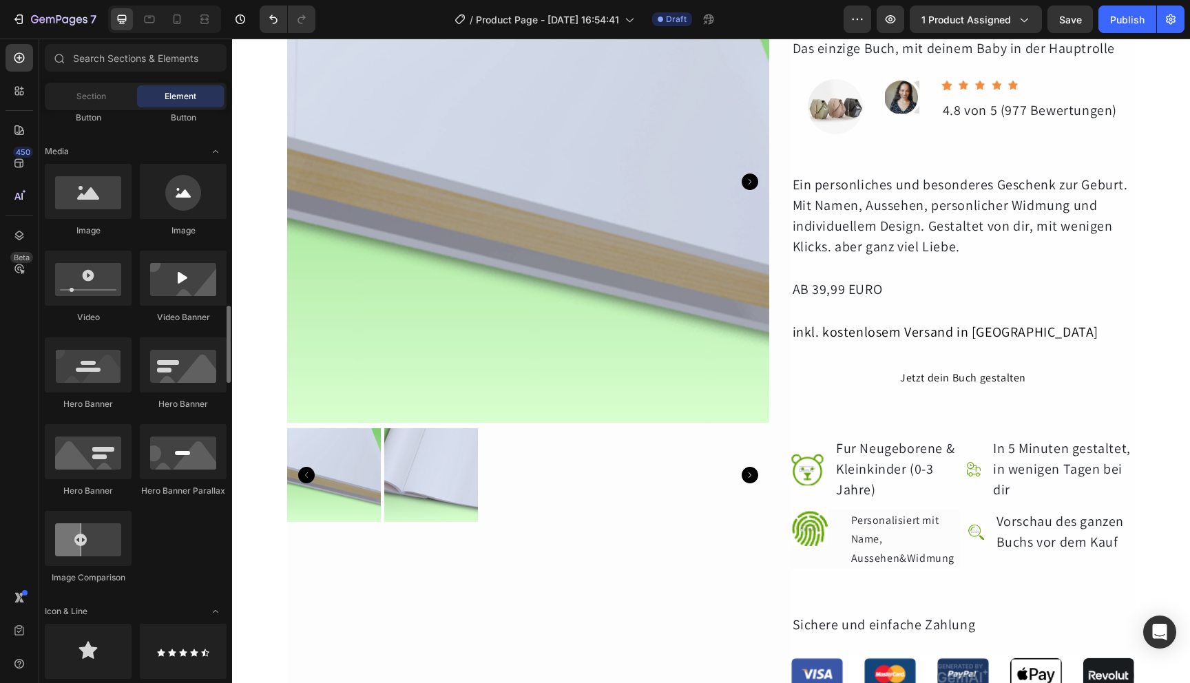
scroll to position [742, 0]
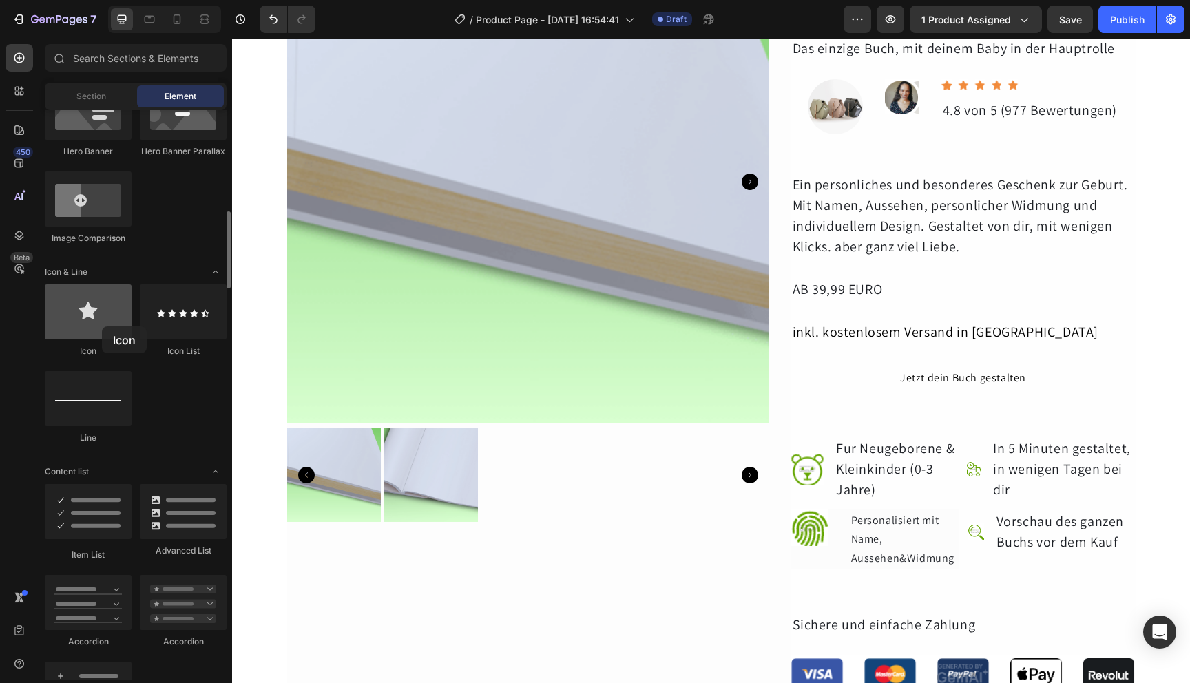
click at [102, 326] on div at bounding box center [88, 311] width 87 height 55
click at [88, 326] on div at bounding box center [88, 311] width 87 height 55
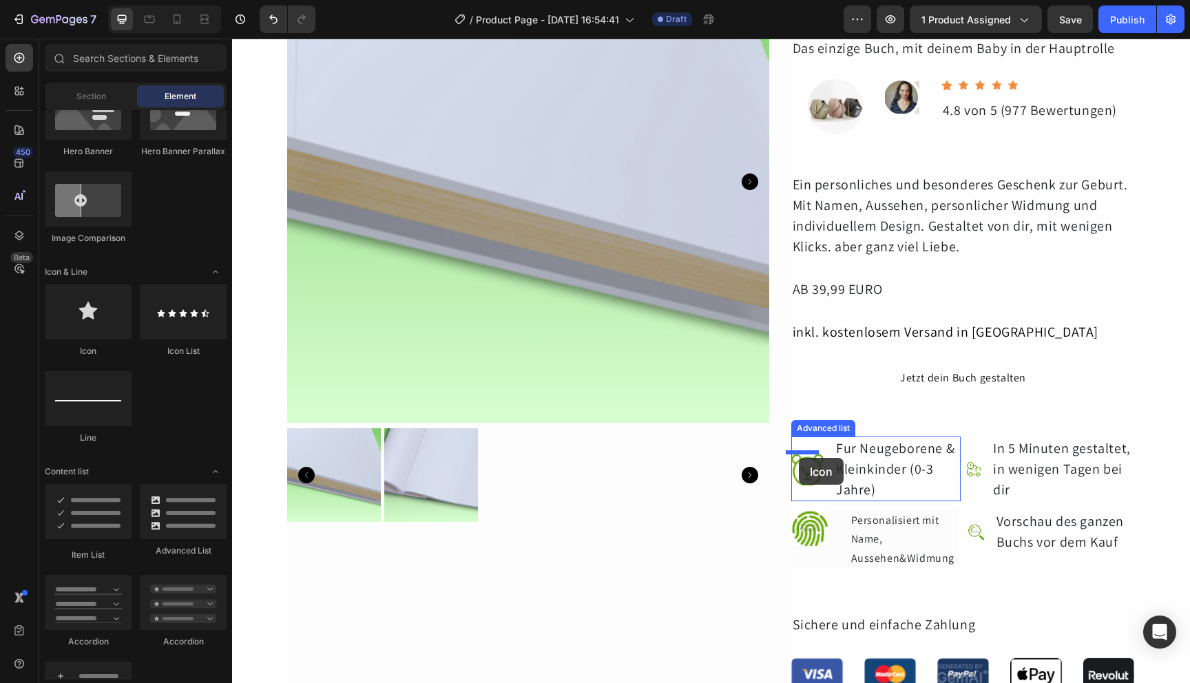
drag, startPoint x: 320, startPoint y: 364, endPoint x: 799, endPoint y: 458, distance: 487.8
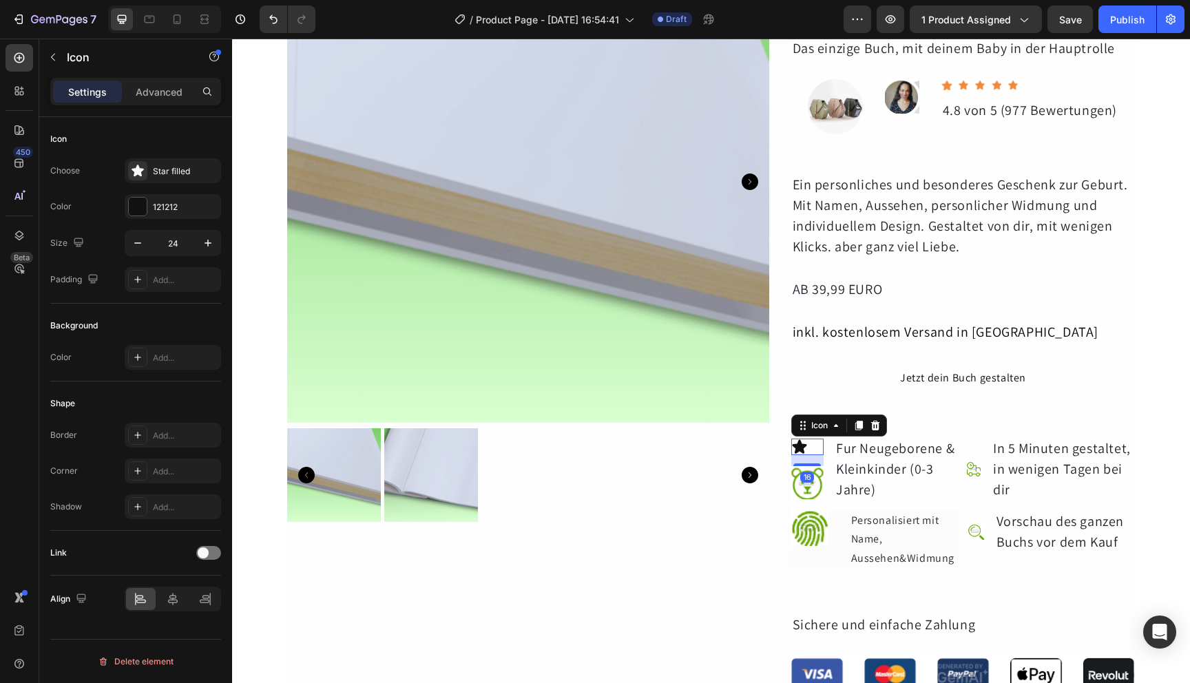
click at [806, 477] on div "16" at bounding box center [807, 477] width 14 height 11
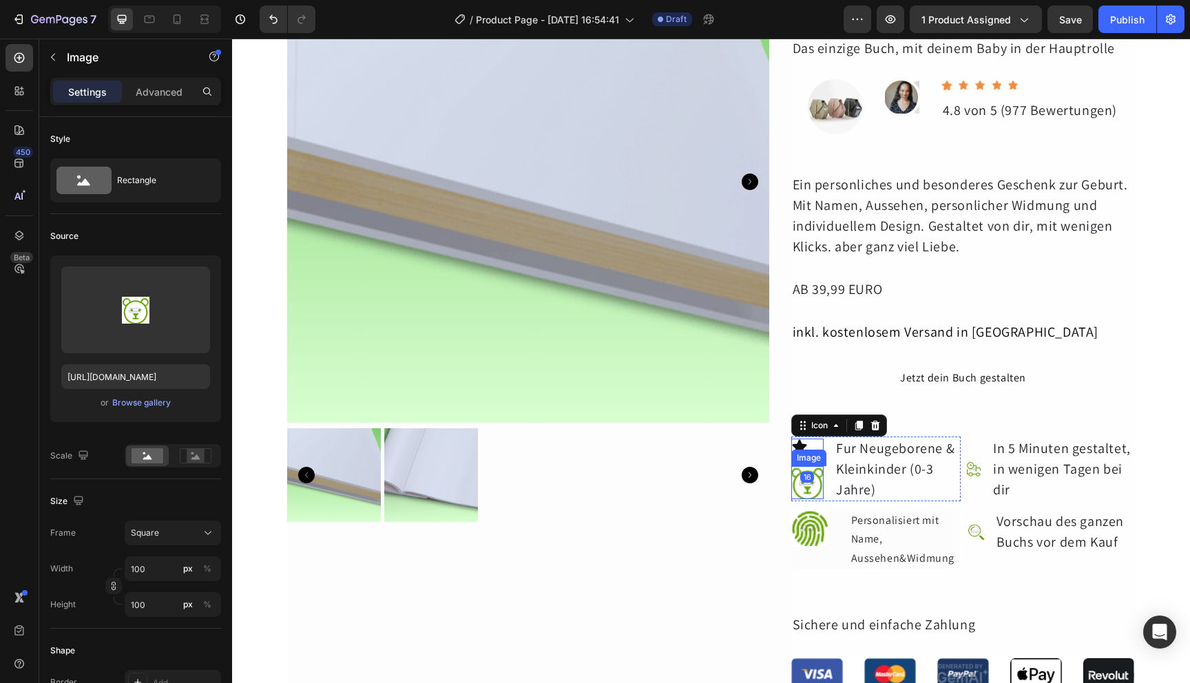
click at [809, 488] on img at bounding box center [807, 482] width 32 height 32
click at [880, 450] on icon at bounding box center [882, 453] width 9 height 10
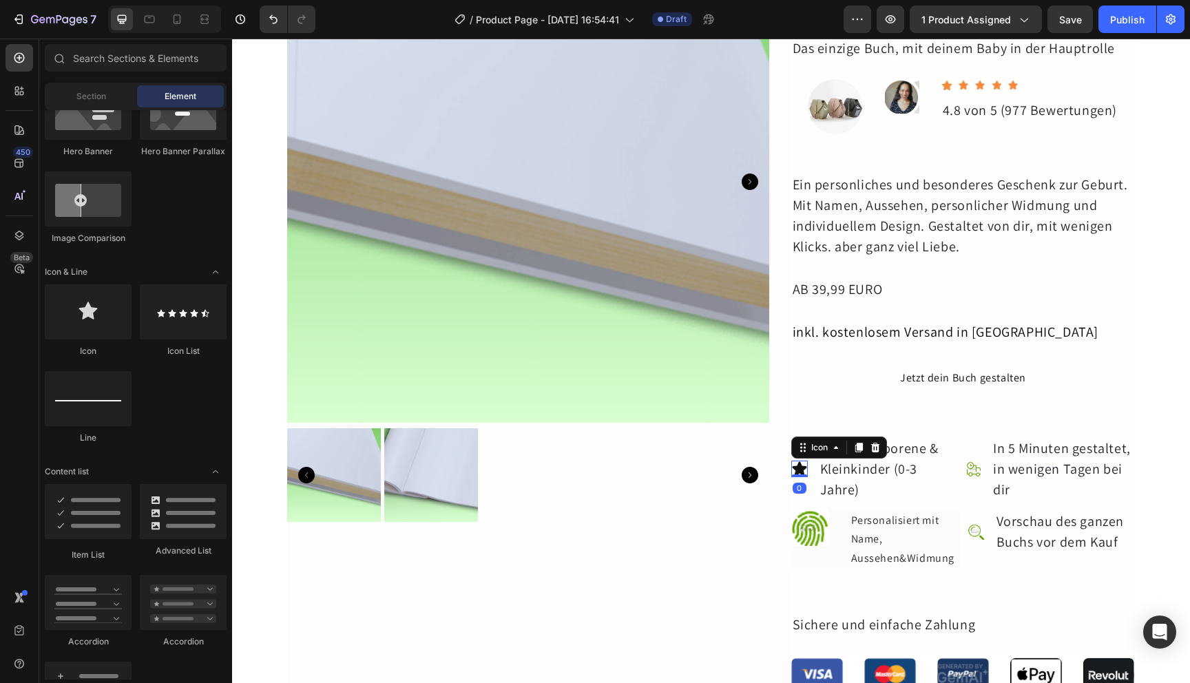
click at [795, 462] on icon at bounding box center [799, 469] width 14 height 14
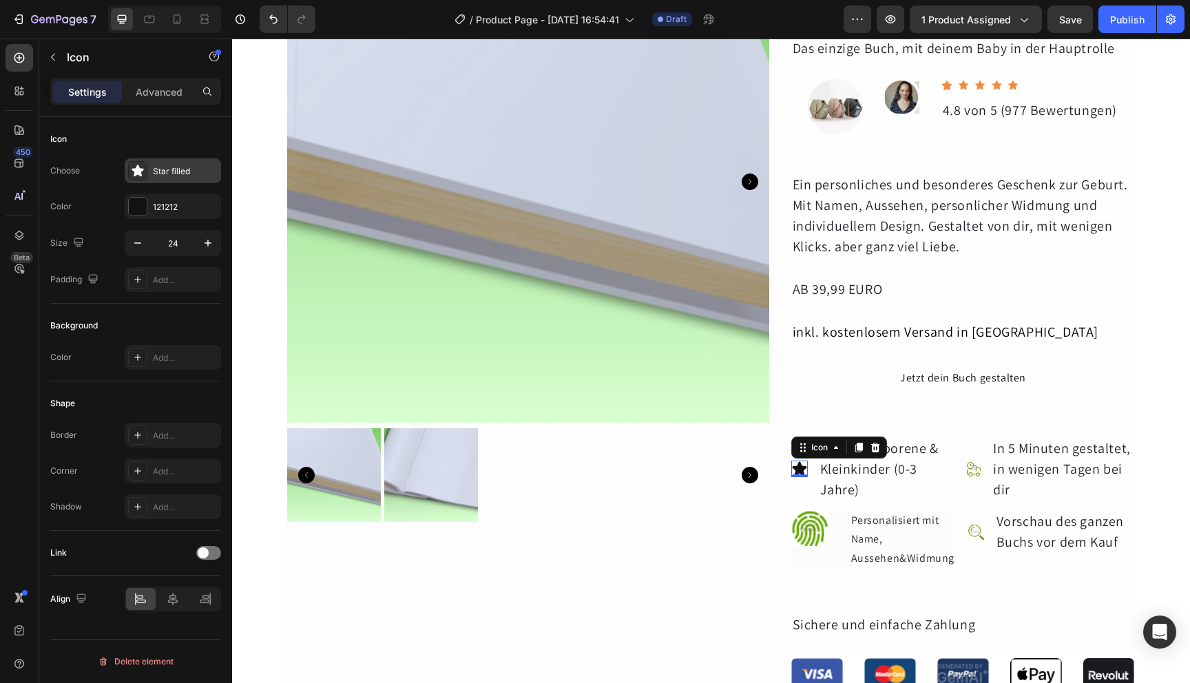
click at [174, 172] on div "Star filled" at bounding box center [185, 171] width 65 height 12
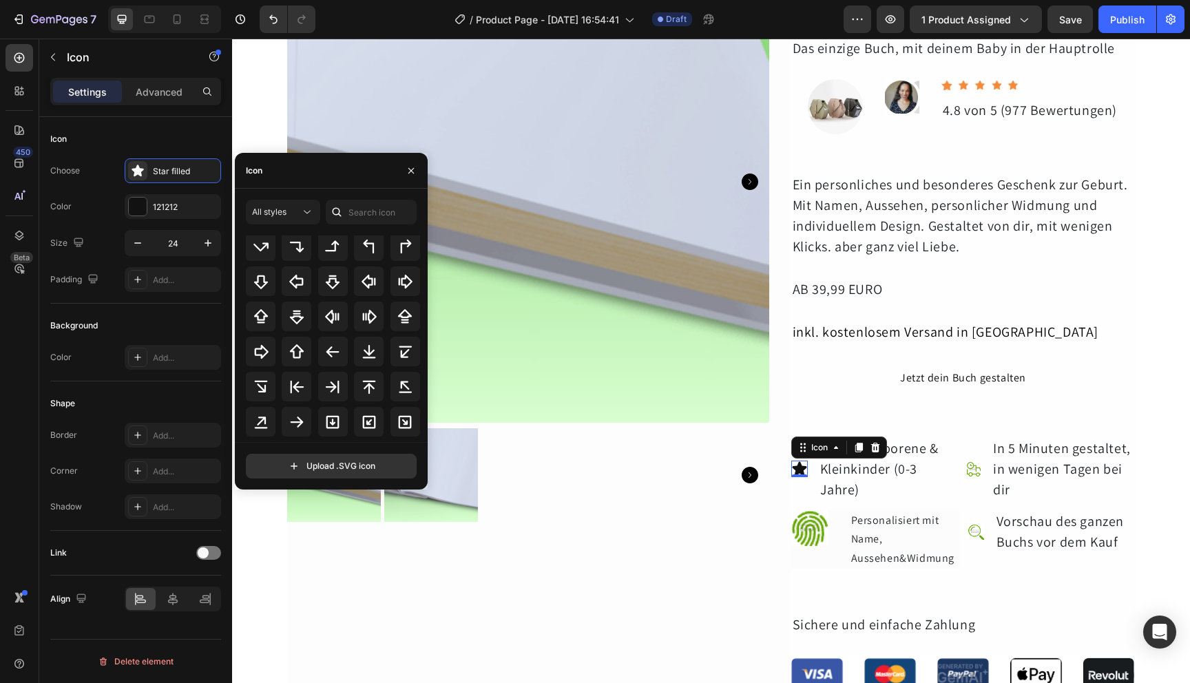
scroll to position [744, 0]
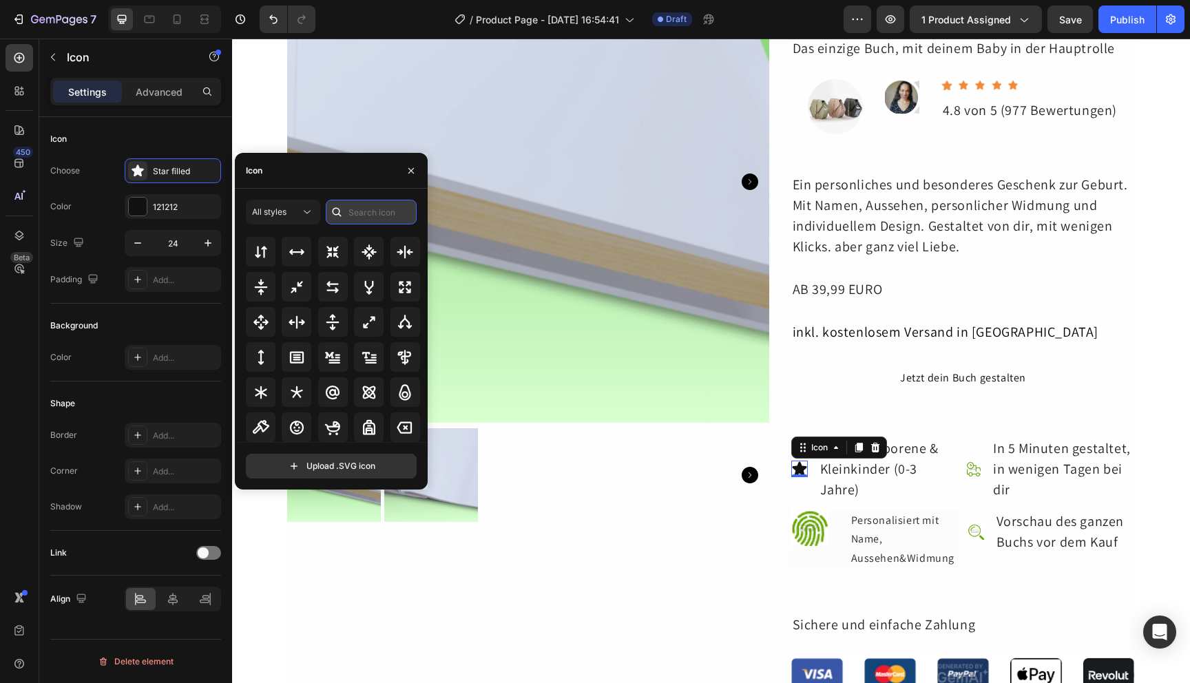
click at [393, 216] on input "text" at bounding box center [371, 212] width 91 height 25
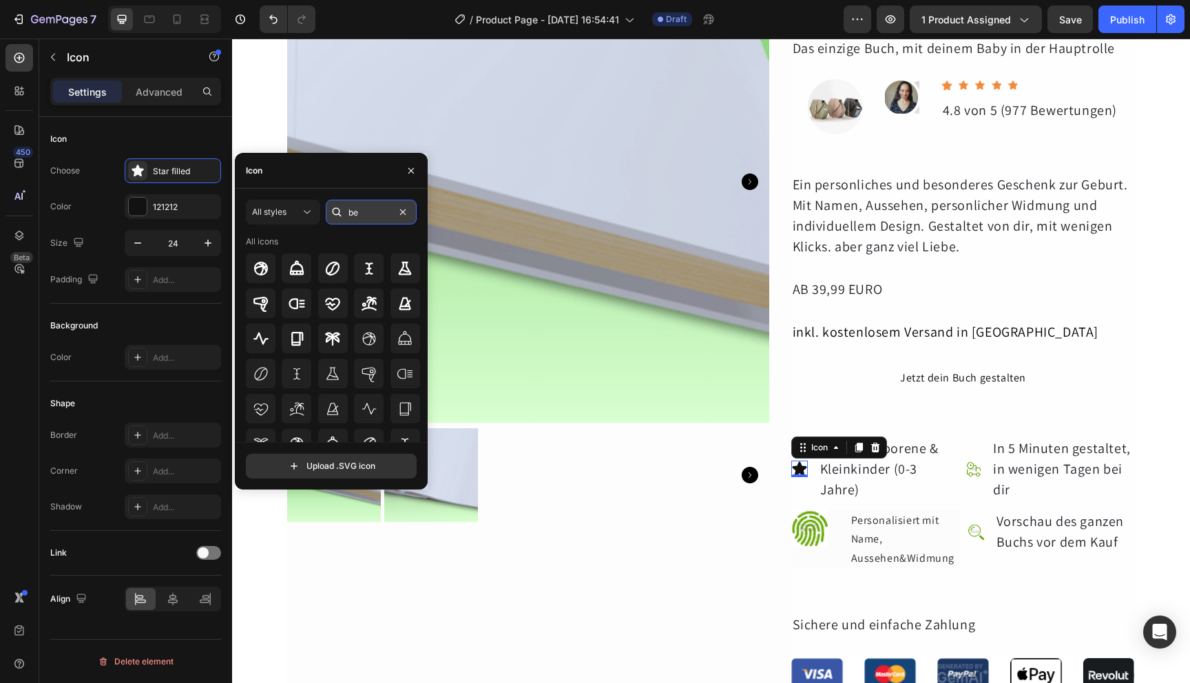
type input "b"
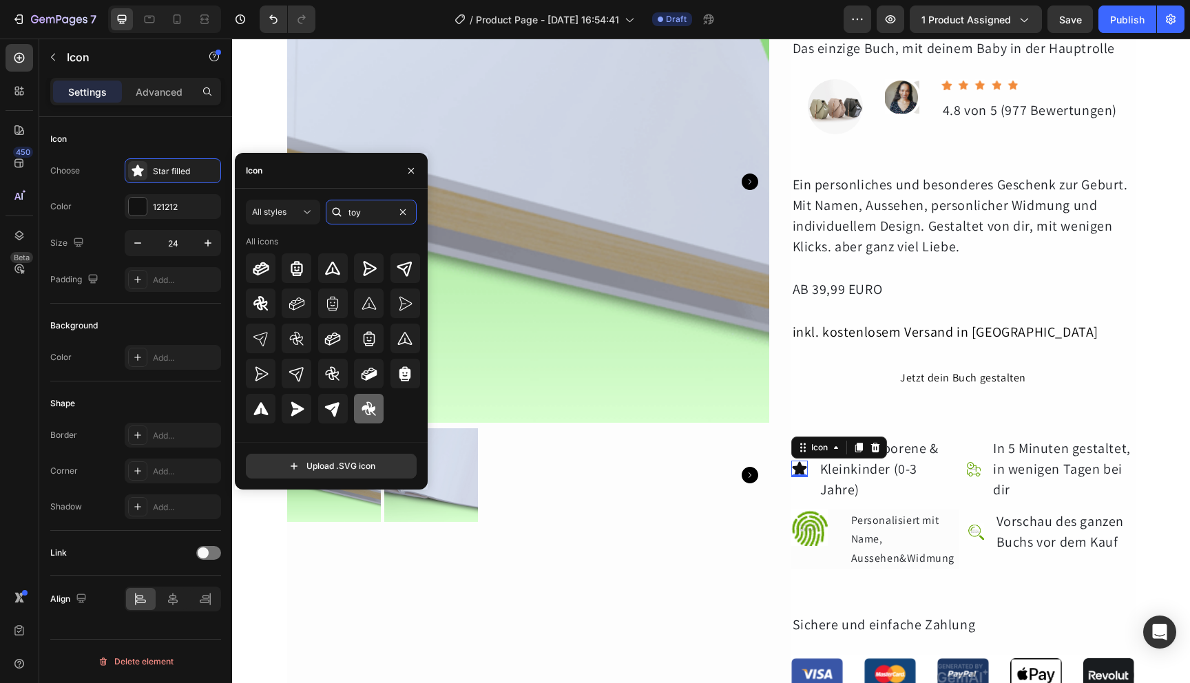
type input "toy"
click at [369, 408] on icon at bounding box center [369, 409] width 14 height 14
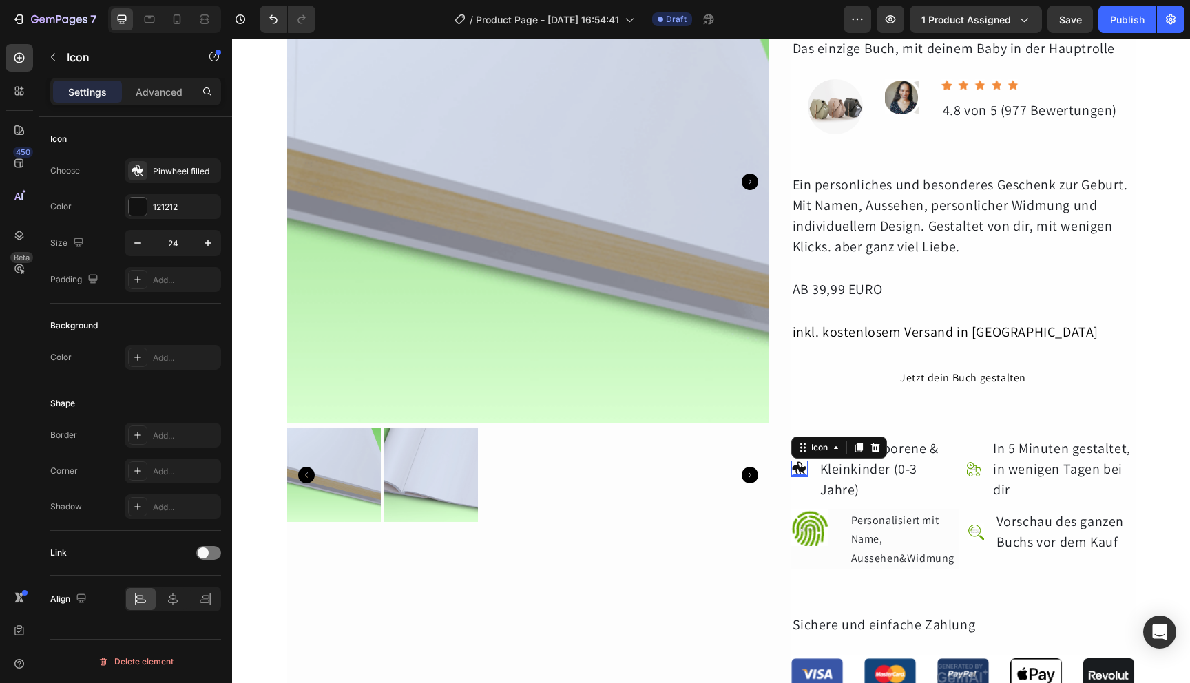
click at [94, 214] on div "Color 121212" at bounding box center [135, 206] width 171 height 25
click at [131, 209] on div at bounding box center [138, 207] width 18 height 18
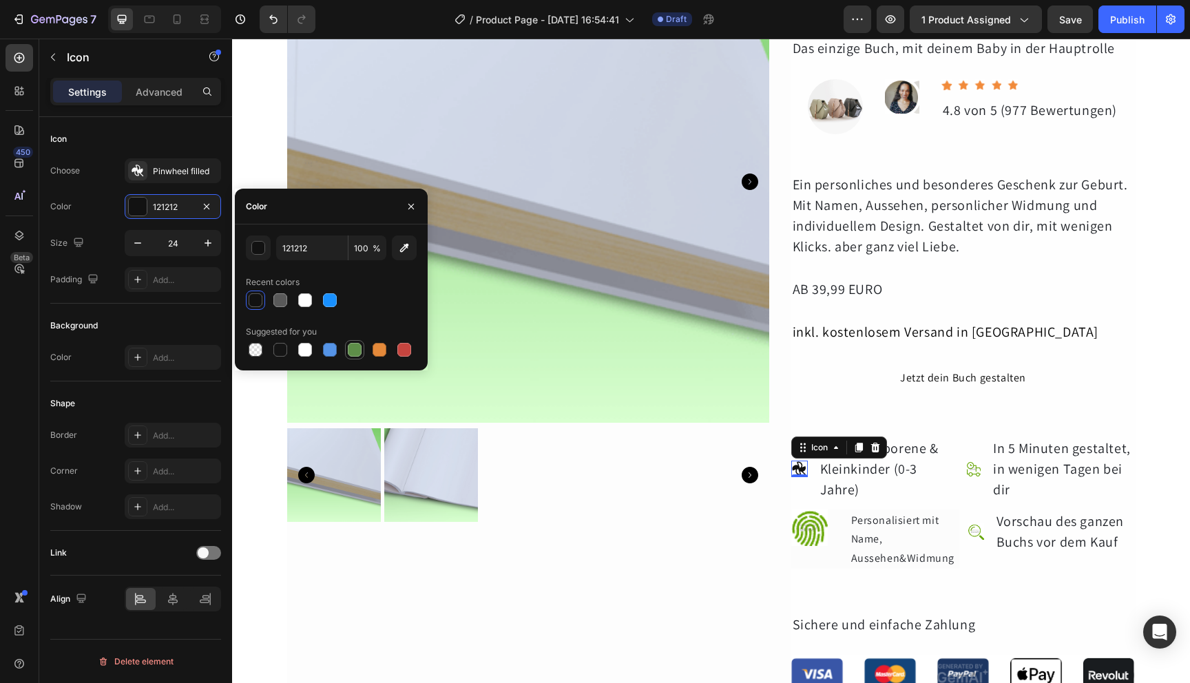
click at [357, 355] on div at bounding box center [355, 350] width 14 height 14
type input "5E8E49"
click at [177, 248] on input "24" at bounding box center [172, 243] width 45 height 25
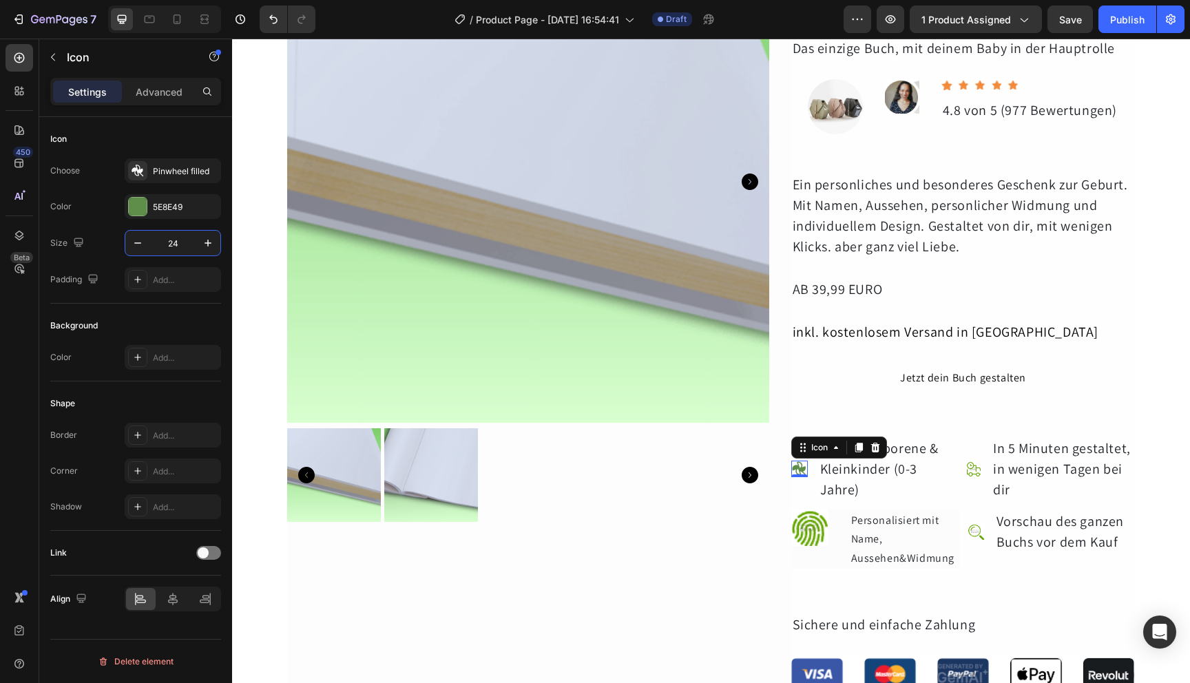
click at [177, 248] on input "24" at bounding box center [172, 243] width 45 height 25
type input "1"
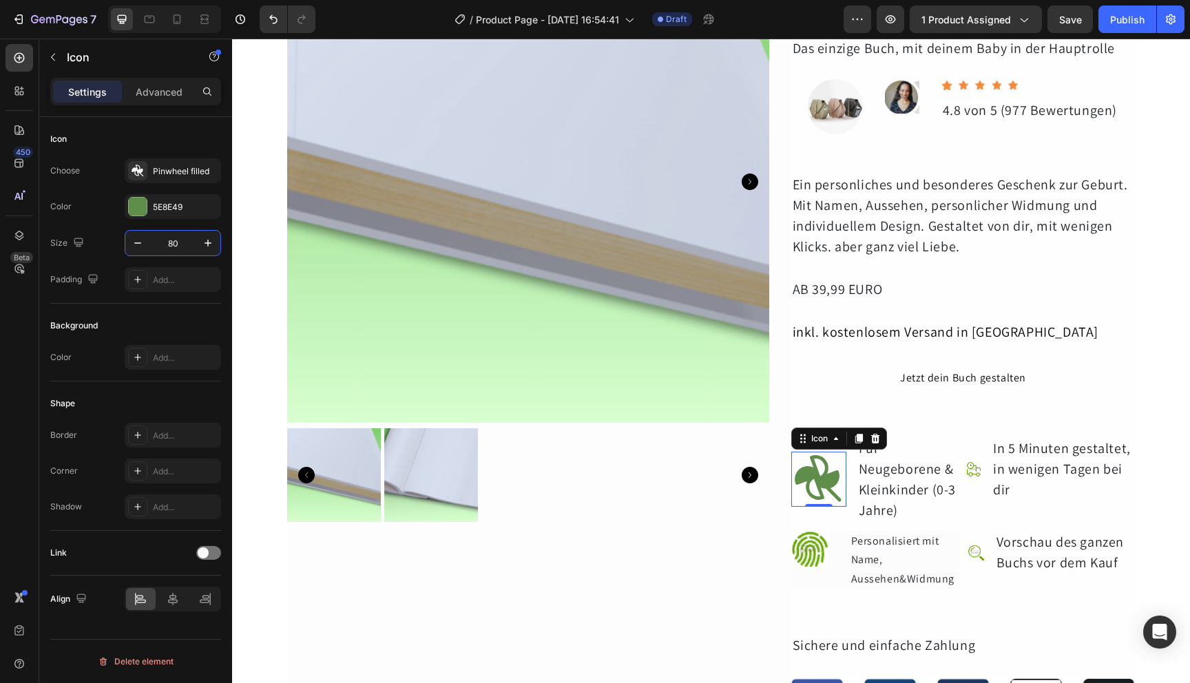
type input "8"
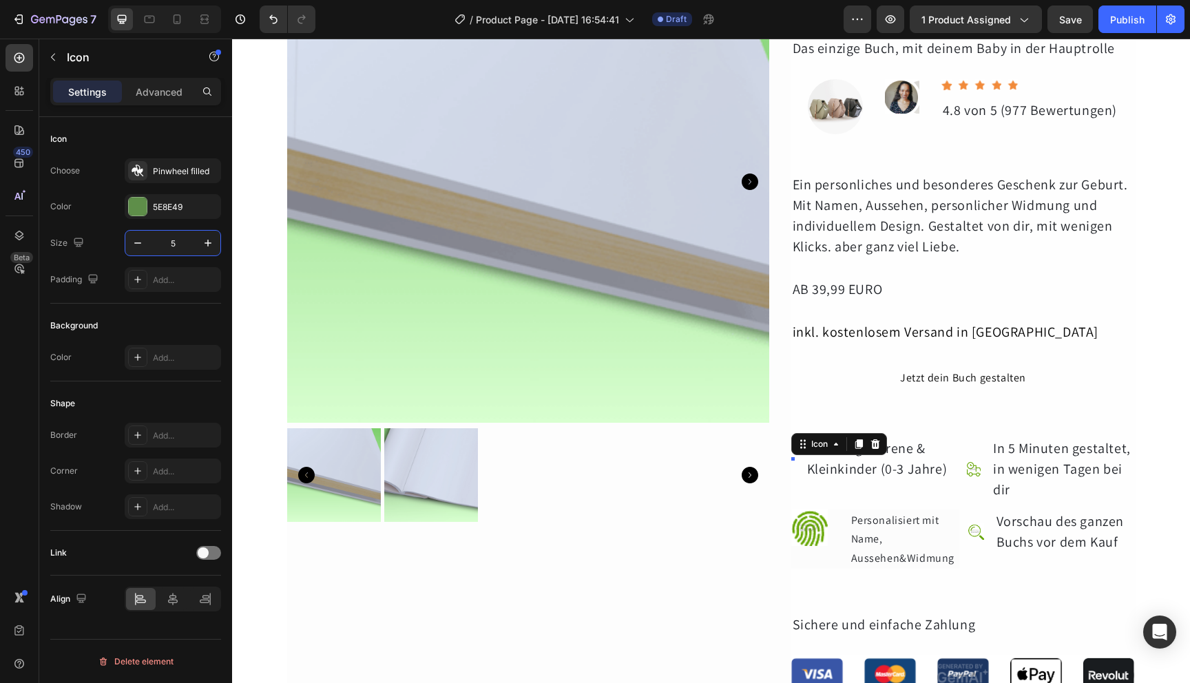
type input "50"
click at [862, 524] on div "Personalisiert mit Name, Aussehen&Widmung" at bounding box center [905, 539] width 110 height 59
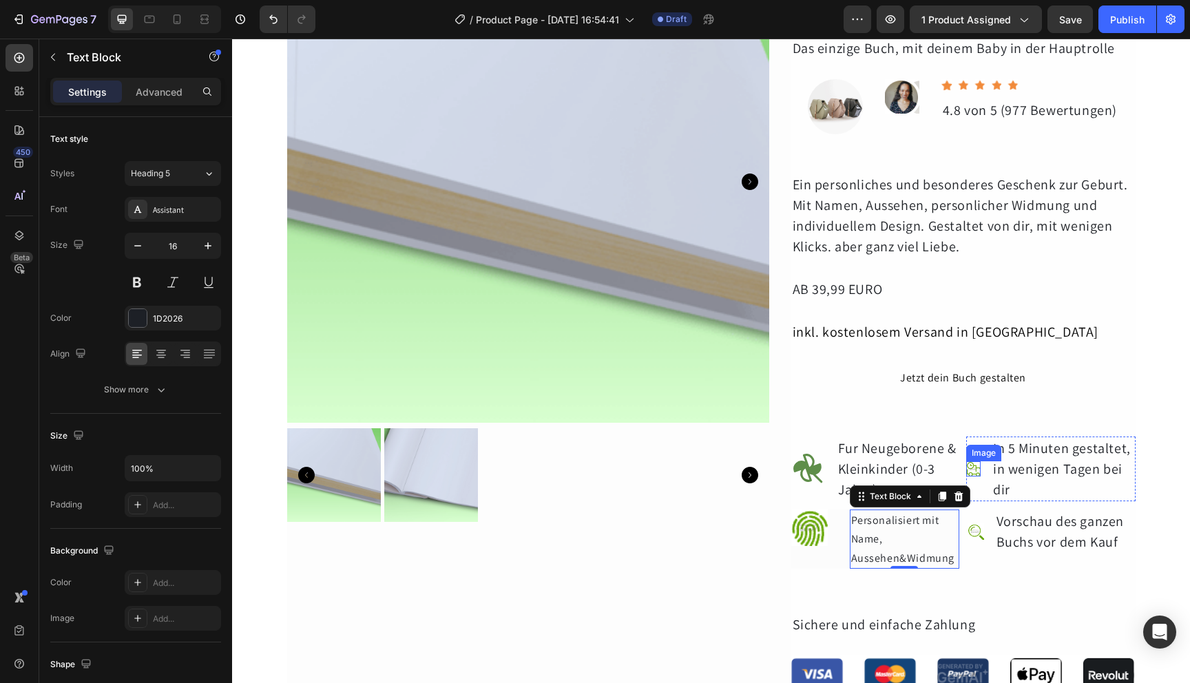
click at [972, 467] on img at bounding box center [973, 468] width 15 height 15
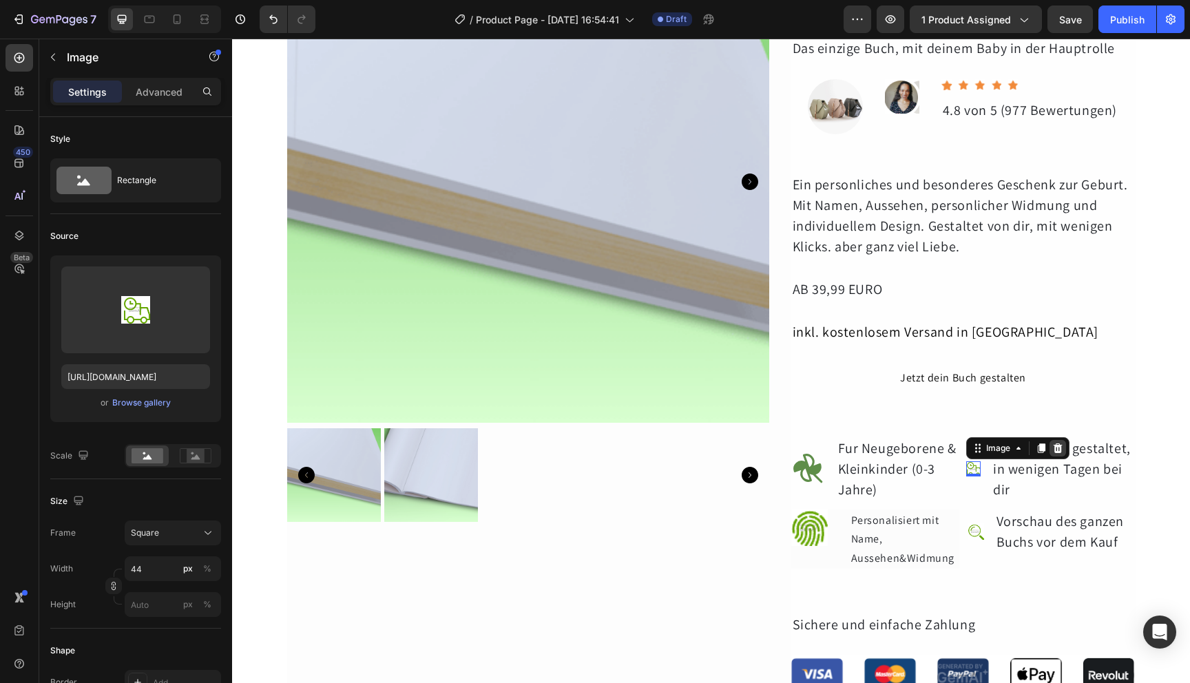
click at [1054, 447] on icon at bounding box center [1057, 448] width 11 height 11
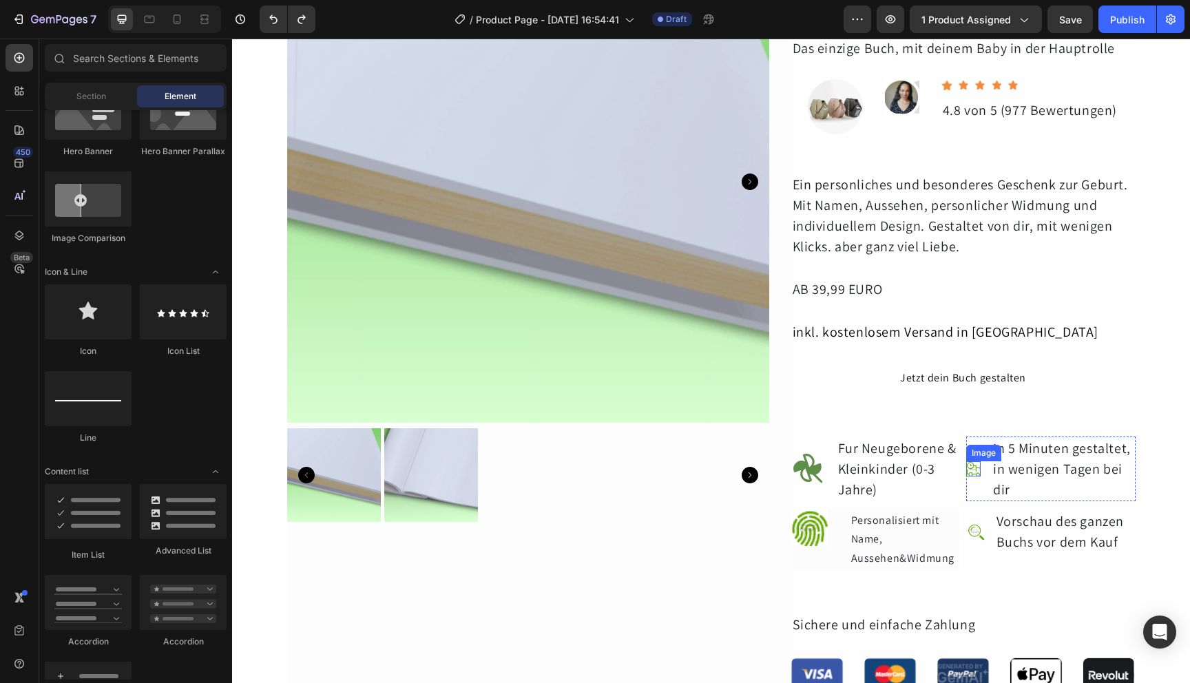
click at [970, 473] on div "Image" at bounding box center [973, 468] width 15 height 15
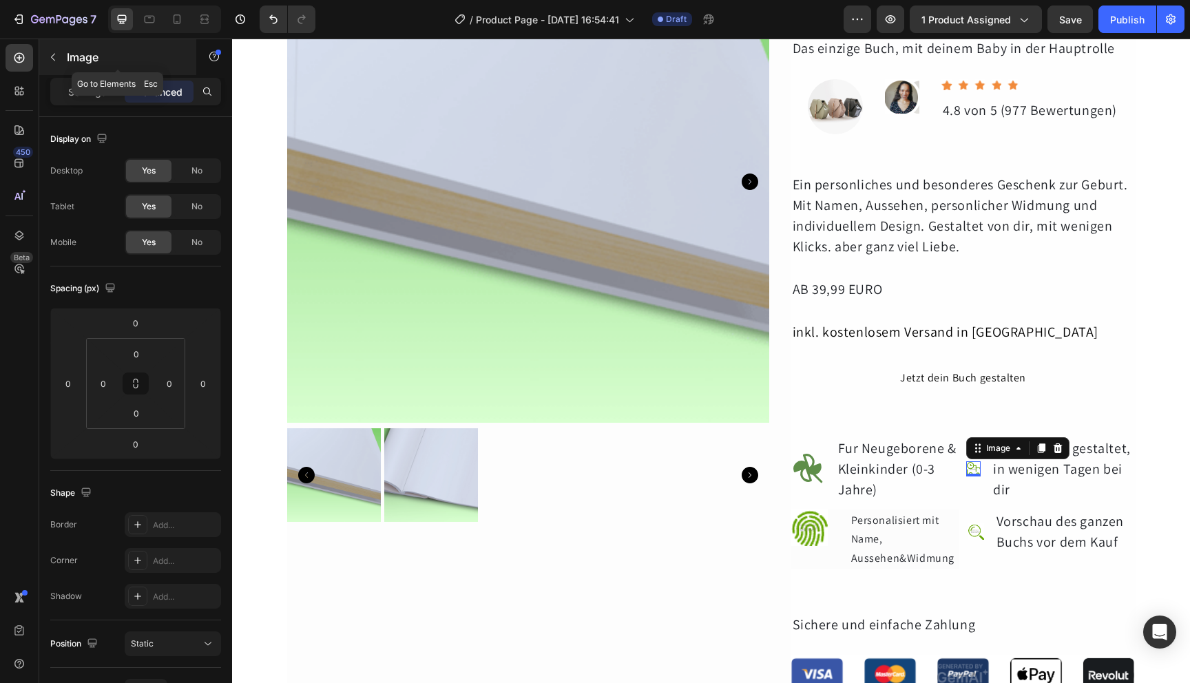
click at [72, 61] on p "Image" at bounding box center [125, 57] width 117 height 17
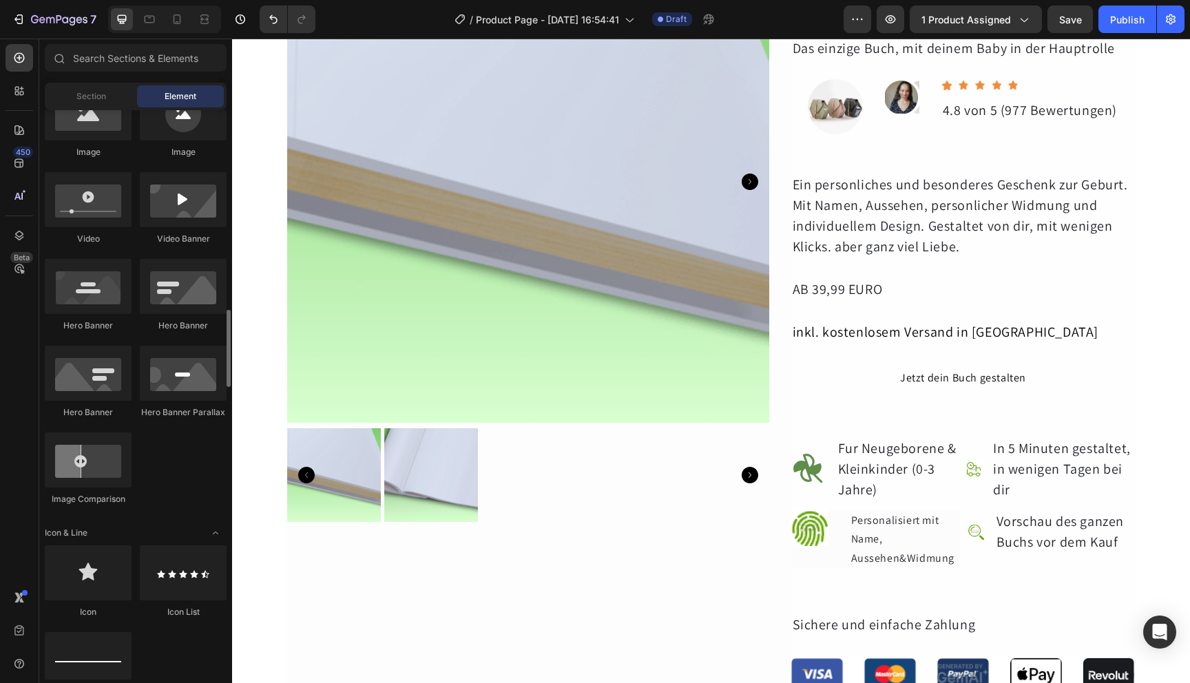
scroll to position [599, 0]
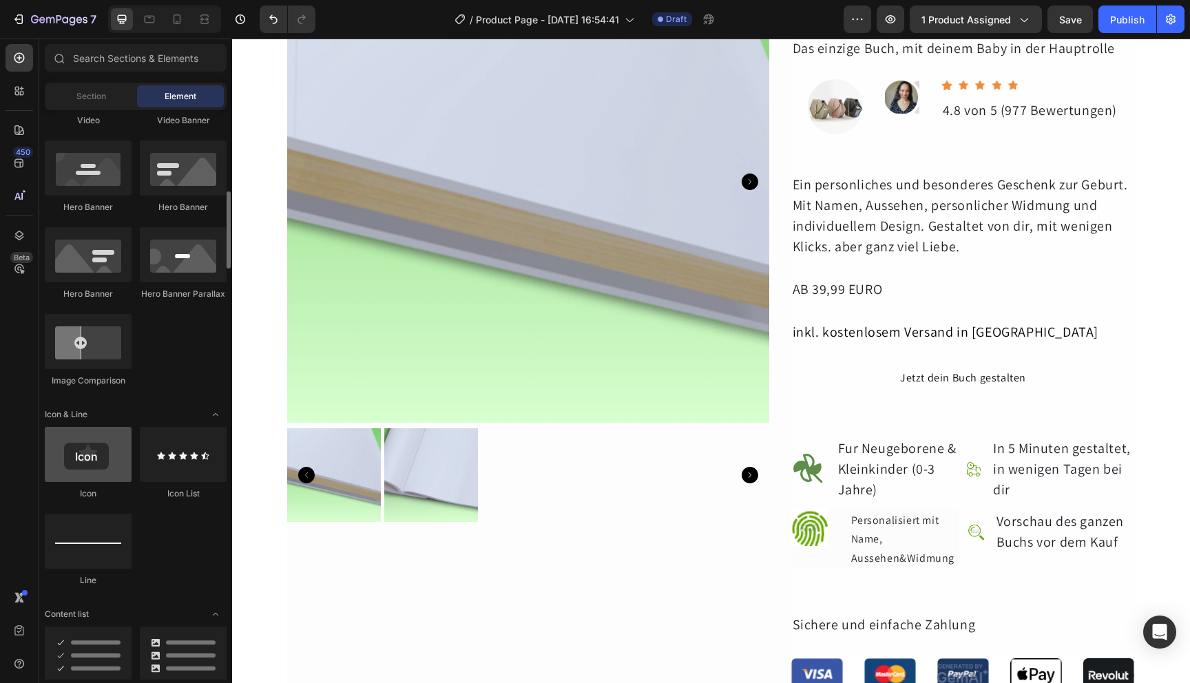
click at [64, 443] on div at bounding box center [88, 454] width 87 height 55
click at [80, 465] on div at bounding box center [88, 454] width 87 height 55
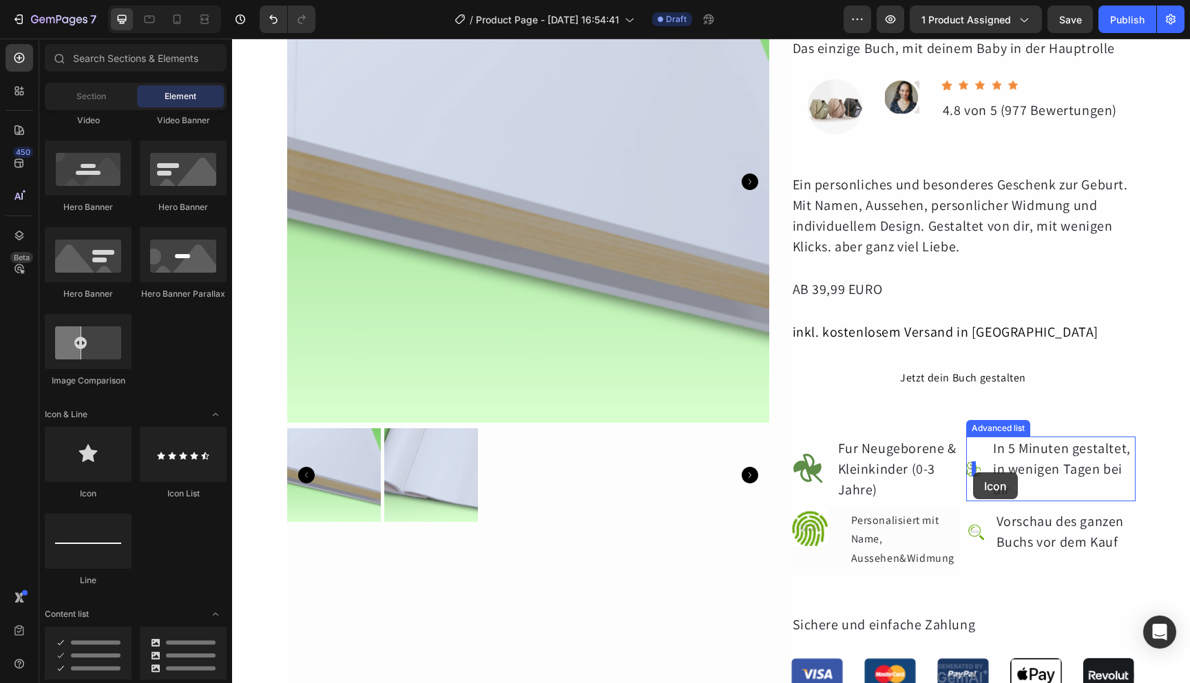
drag, startPoint x: 318, startPoint y: 504, endPoint x: 973, endPoint y: 473, distance: 655.8
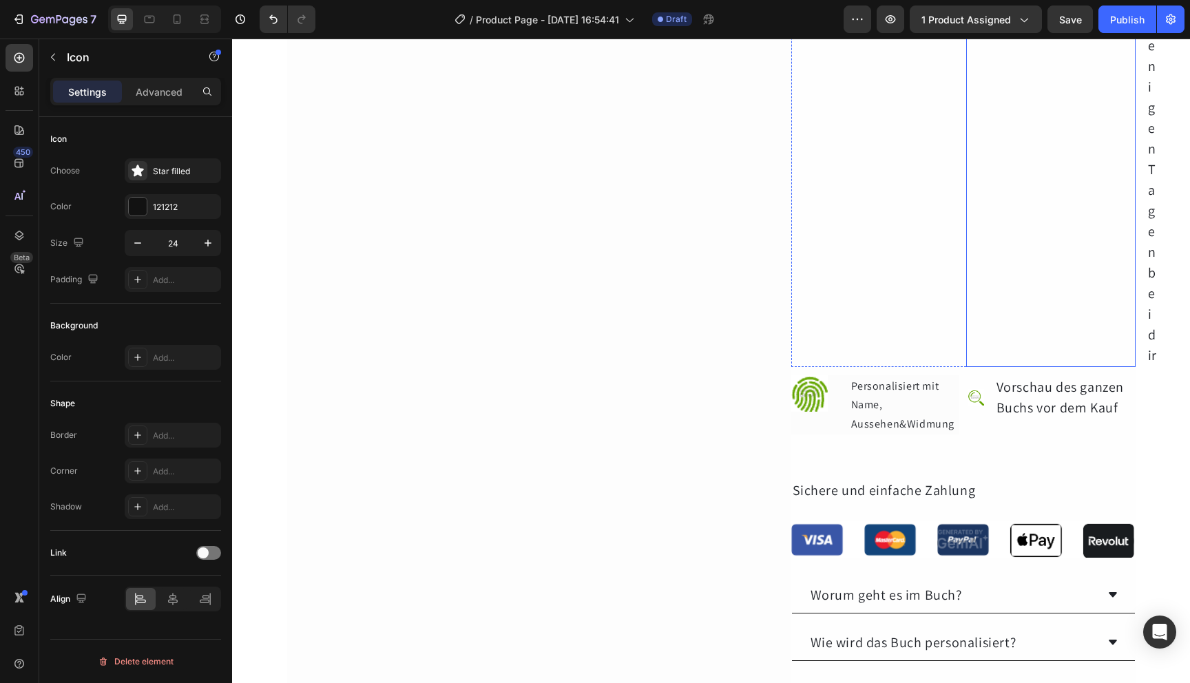
scroll to position [608, 0]
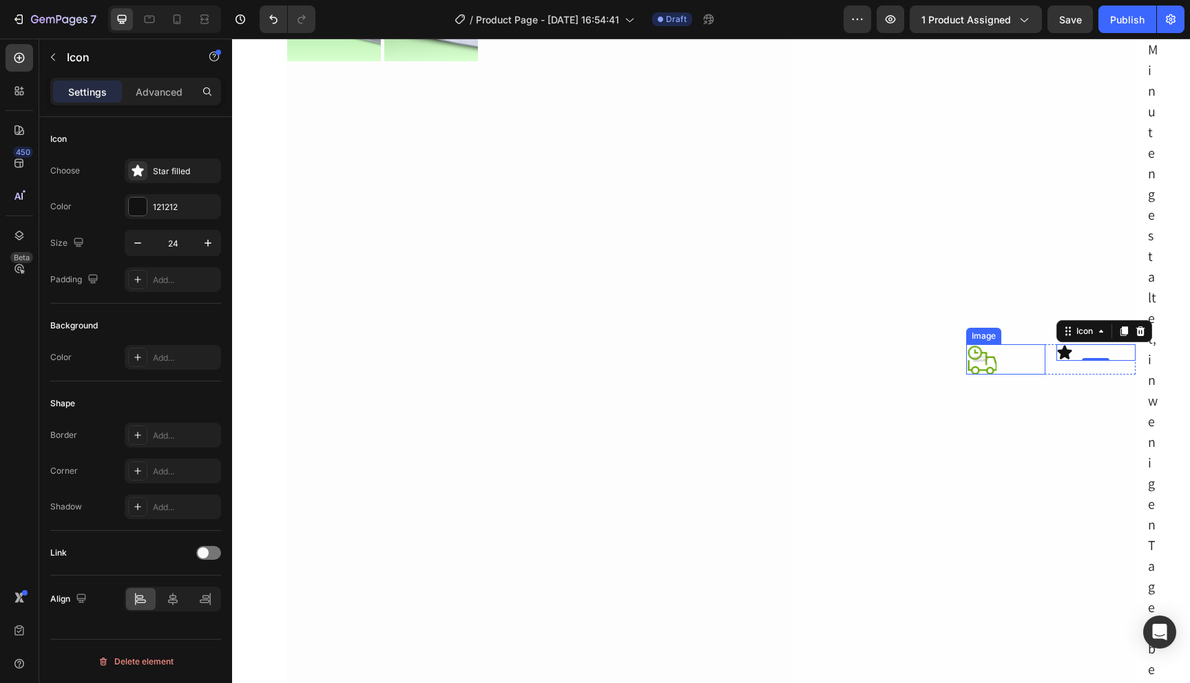
click at [979, 358] on img at bounding box center [981, 359] width 30 height 30
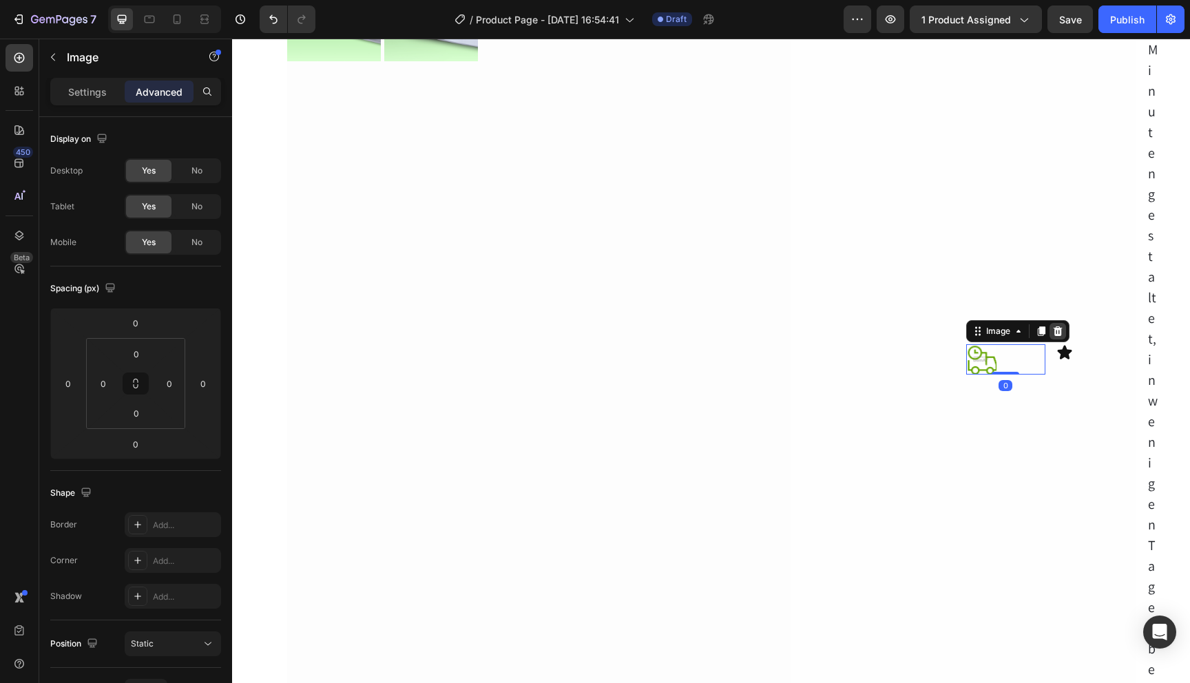
click at [1052, 337] on div at bounding box center [1058, 331] width 17 height 17
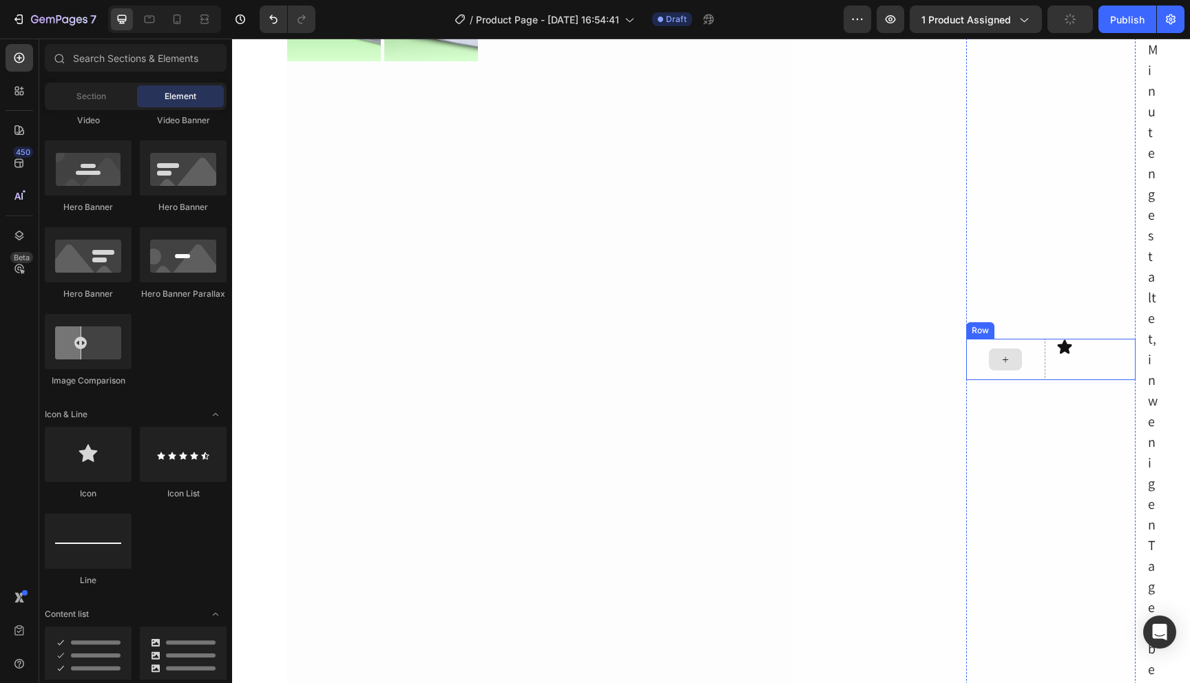
click at [1007, 360] on div at bounding box center [1005, 360] width 33 height 22
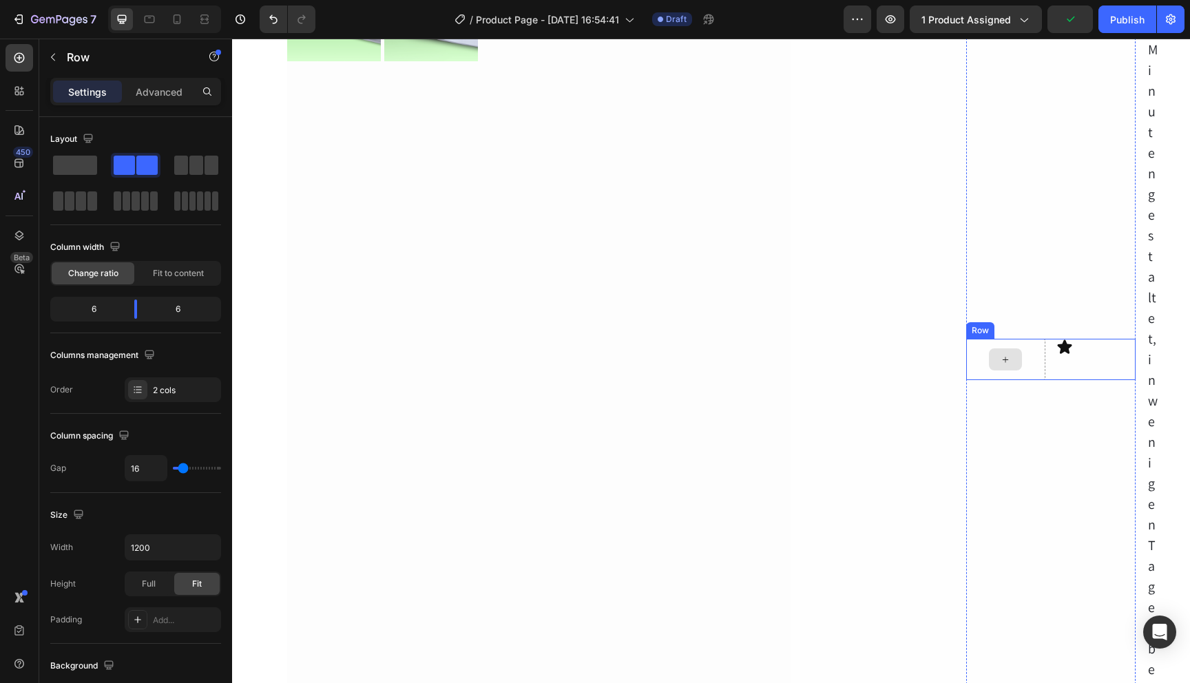
click at [994, 378] on div at bounding box center [1005, 359] width 79 height 41
click at [1046, 325] on icon at bounding box center [1050, 326] width 9 height 10
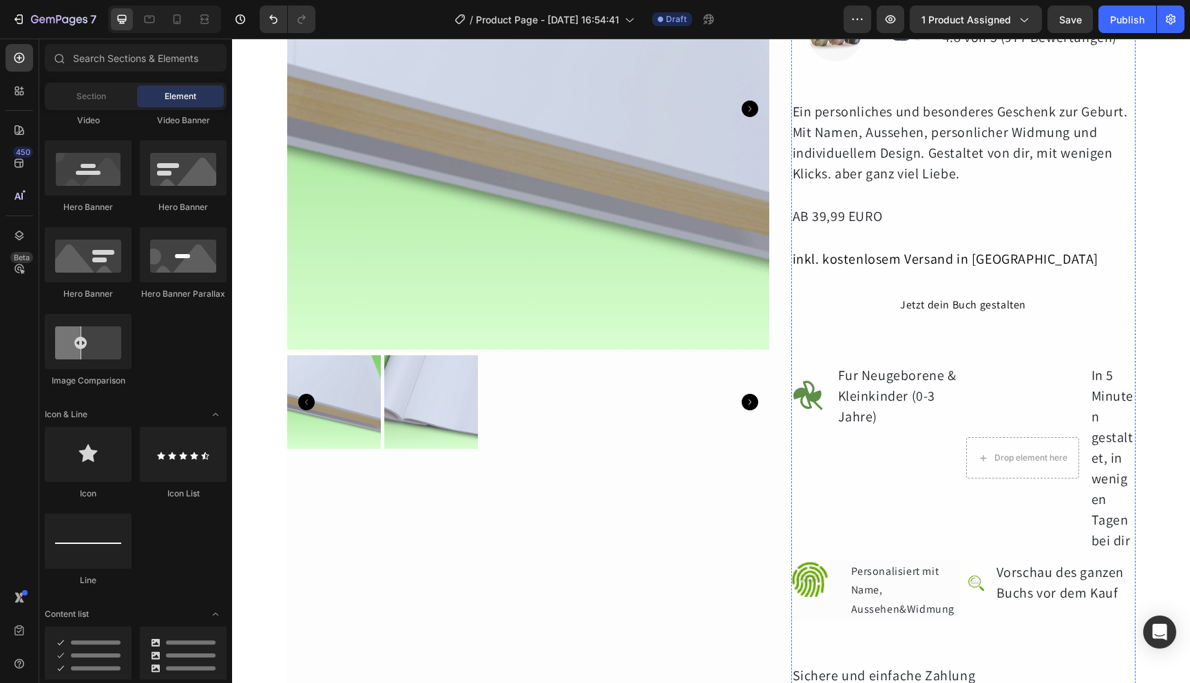
scroll to position [183, 0]
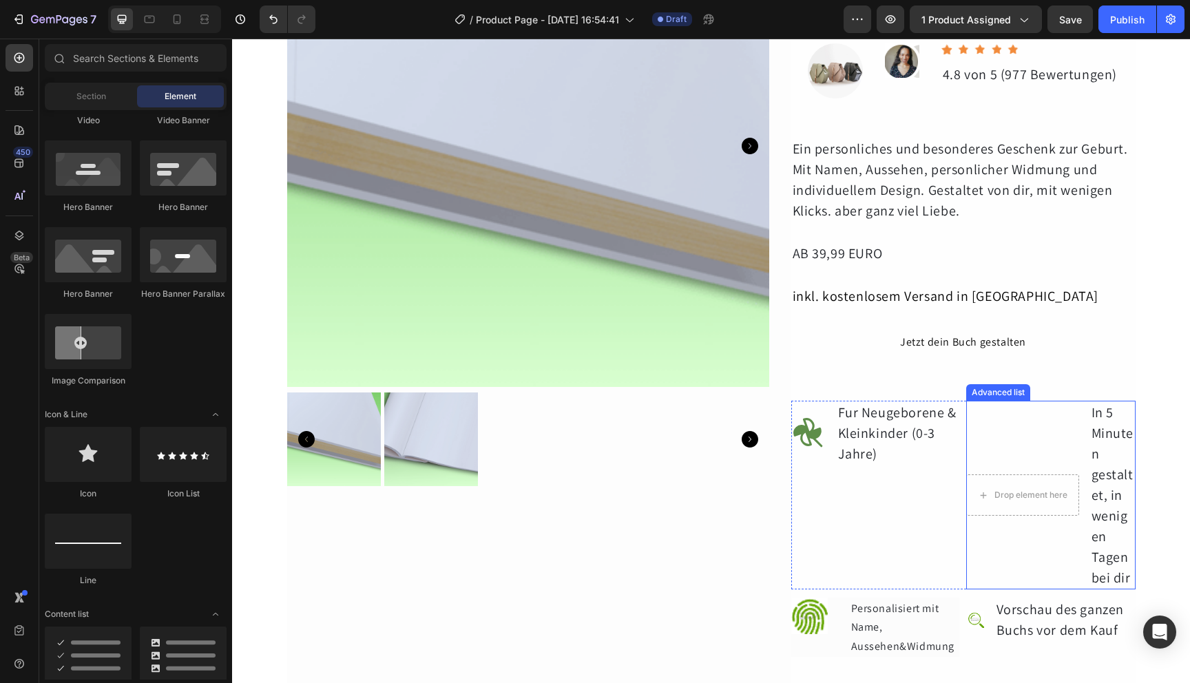
click at [1063, 447] on li "Drop element here In 5 Minuten gestaltet, in wenigen Tagen bei dir Text Block" at bounding box center [1050, 495] width 169 height 189
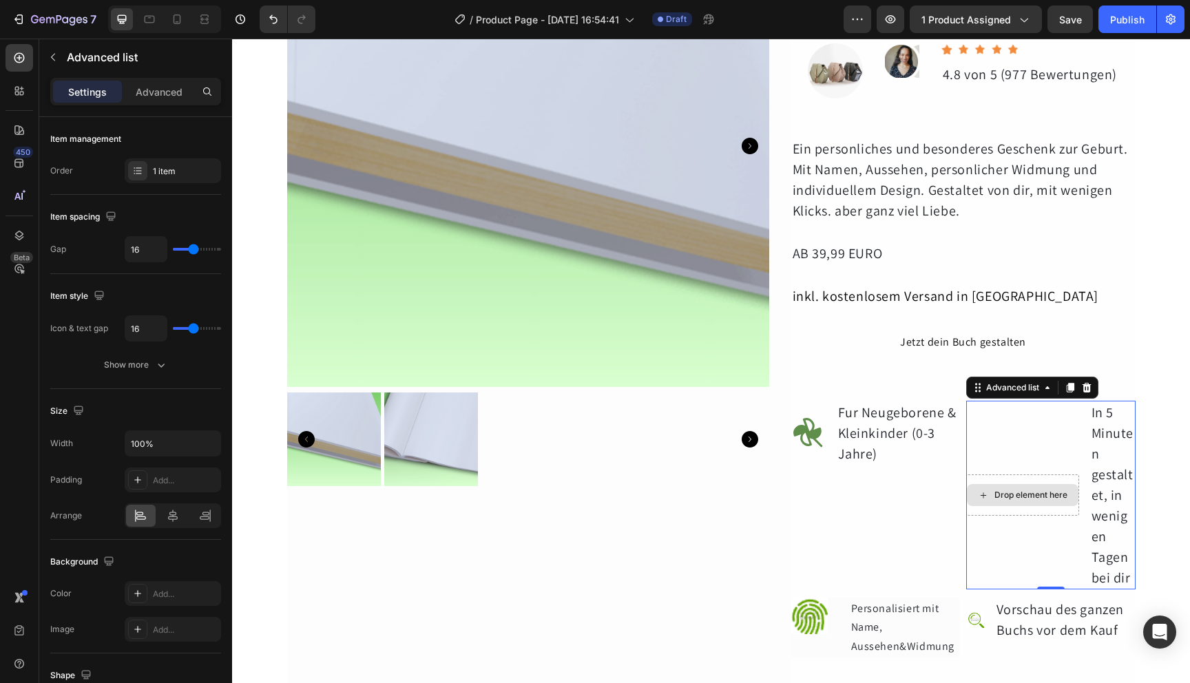
click at [1041, 501] on div "Drop element here" at bounding box center [1023, 495] width 112 height 22
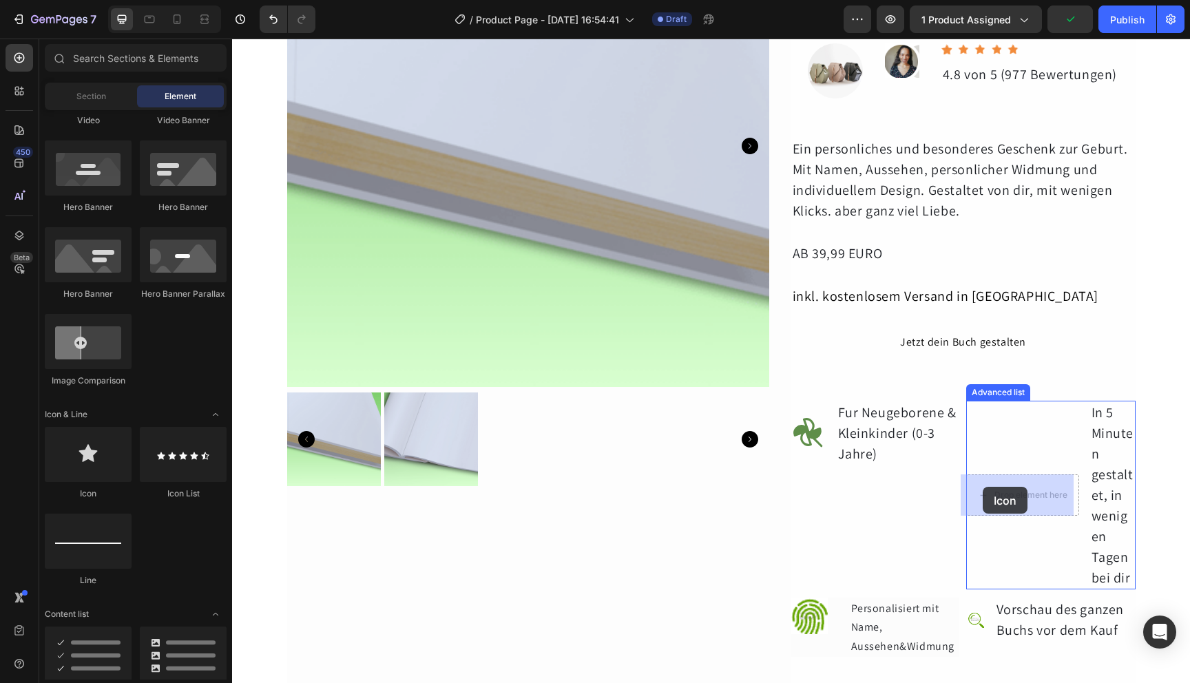
drag, startPoint x: 321, startPoint y: 502, endPoint x: 983, endPoint y: 487, distance: 662.1
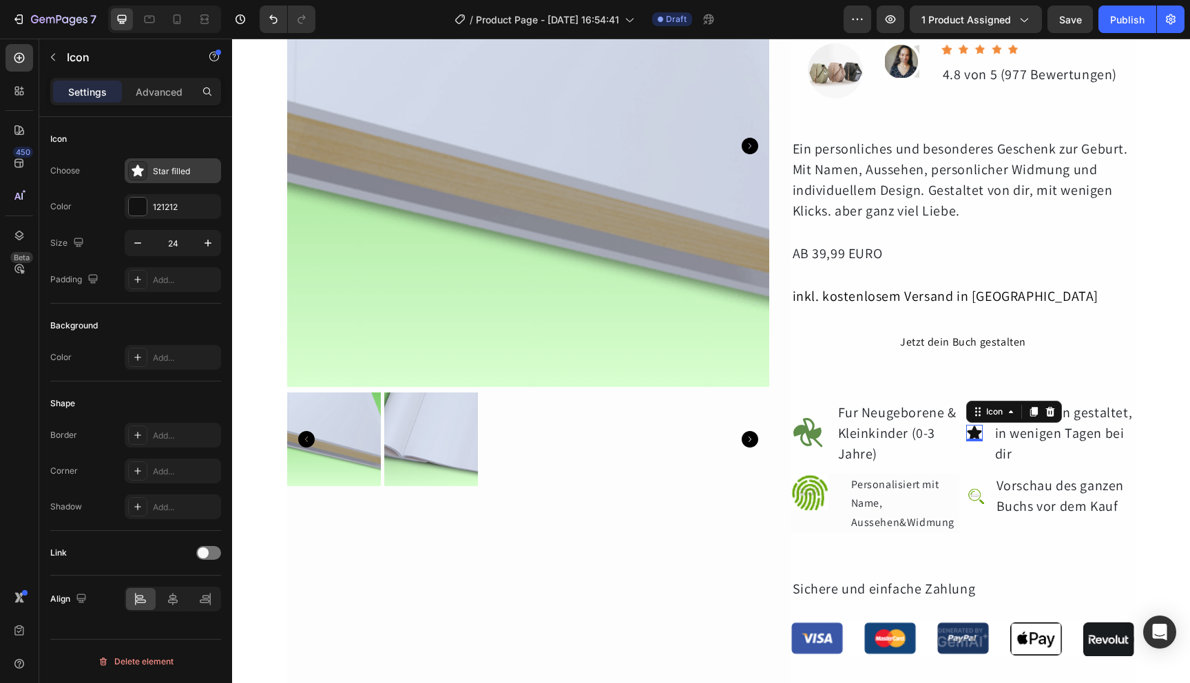
click at [130, 170] on div at bounding box center [137, 170] width 19 height 19
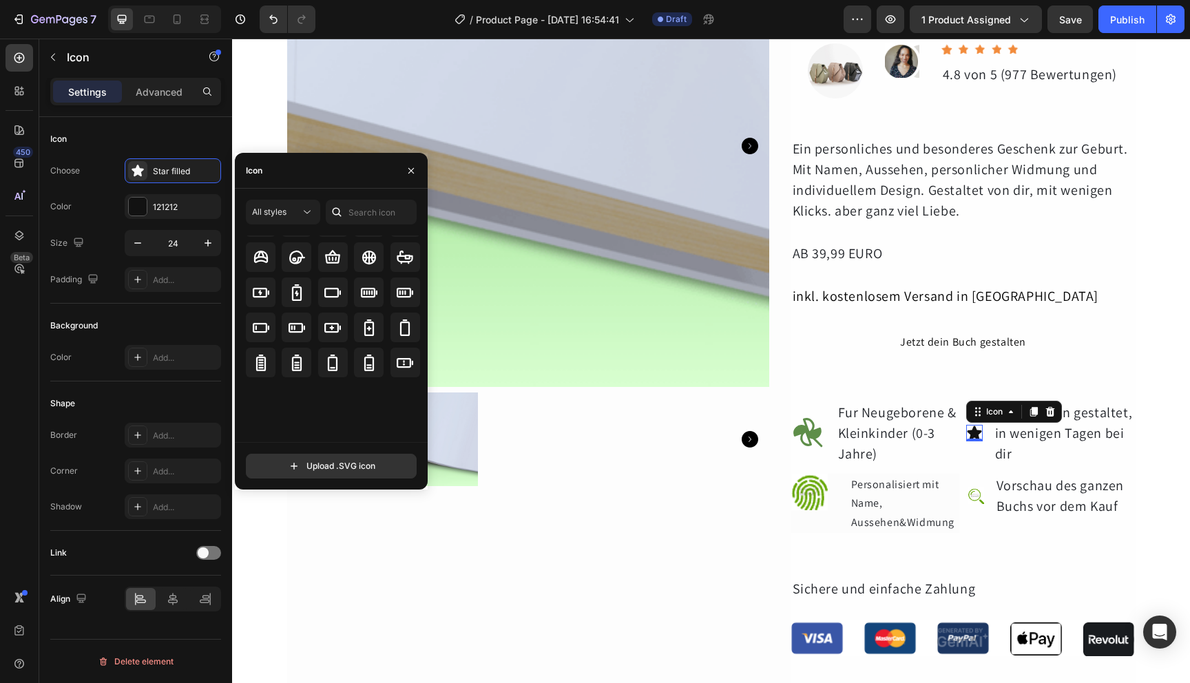
scroll to position [0, 0]
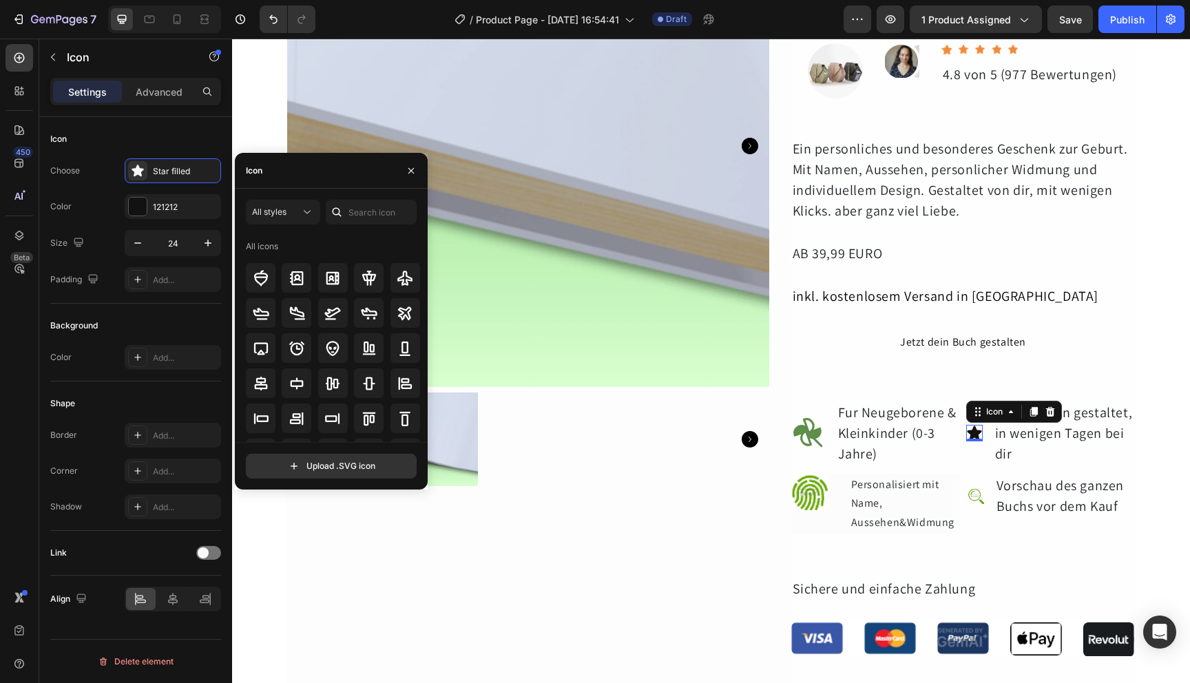
click at [320, 173] on div "Icon" at bounding box center [331, 171] width 193 height 36
click at [412, 172] on icon "button" at bounding box center [411, 170] width 11 height 11
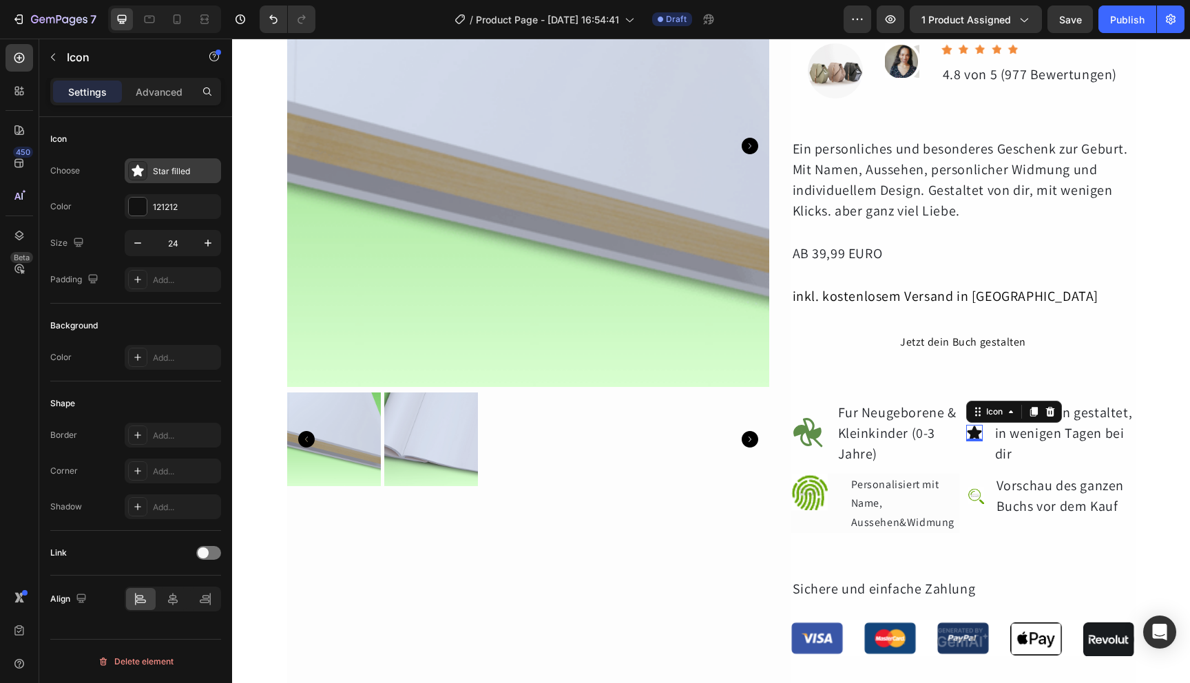
click at [205, 174] on div "Star filled" at bounding box center [185, 171] width 65 height 12
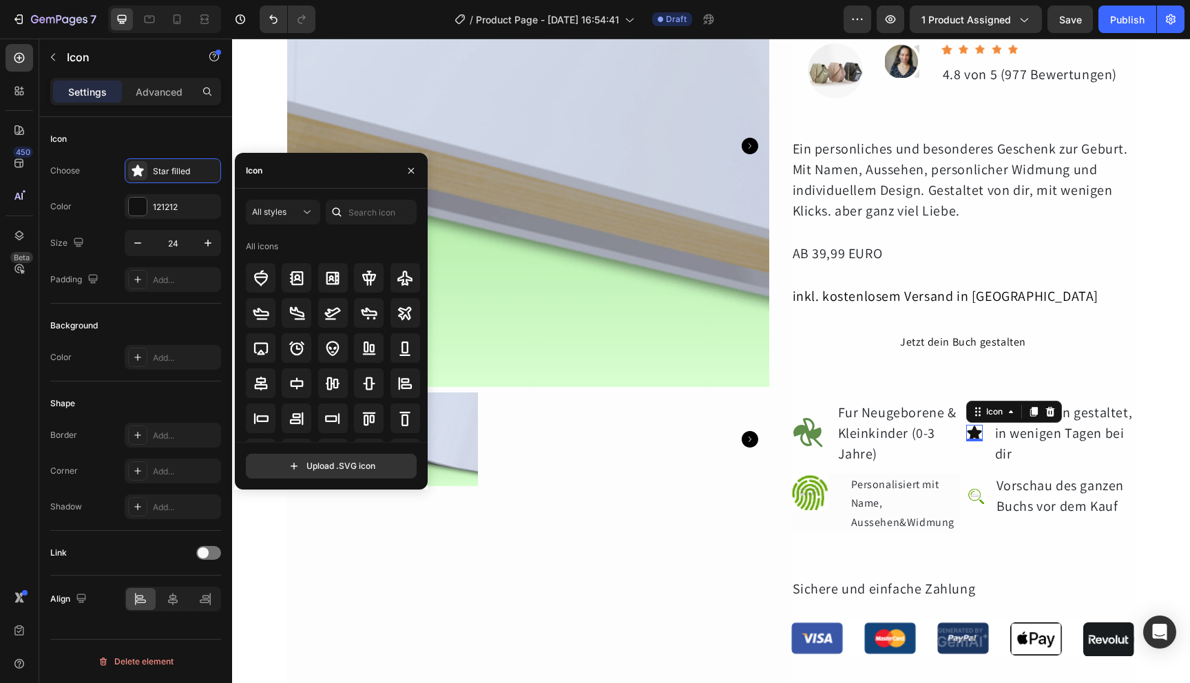
click at [351, 181] on div "Icon" at bounding box center [331, 171] width 193 height 36
click at [254, 169] on div "Icon" at bounding box center [254, 171] width 17 height 12
click at [371, 214] on input "text" at bounding box center [371, 212] width 91 height 25
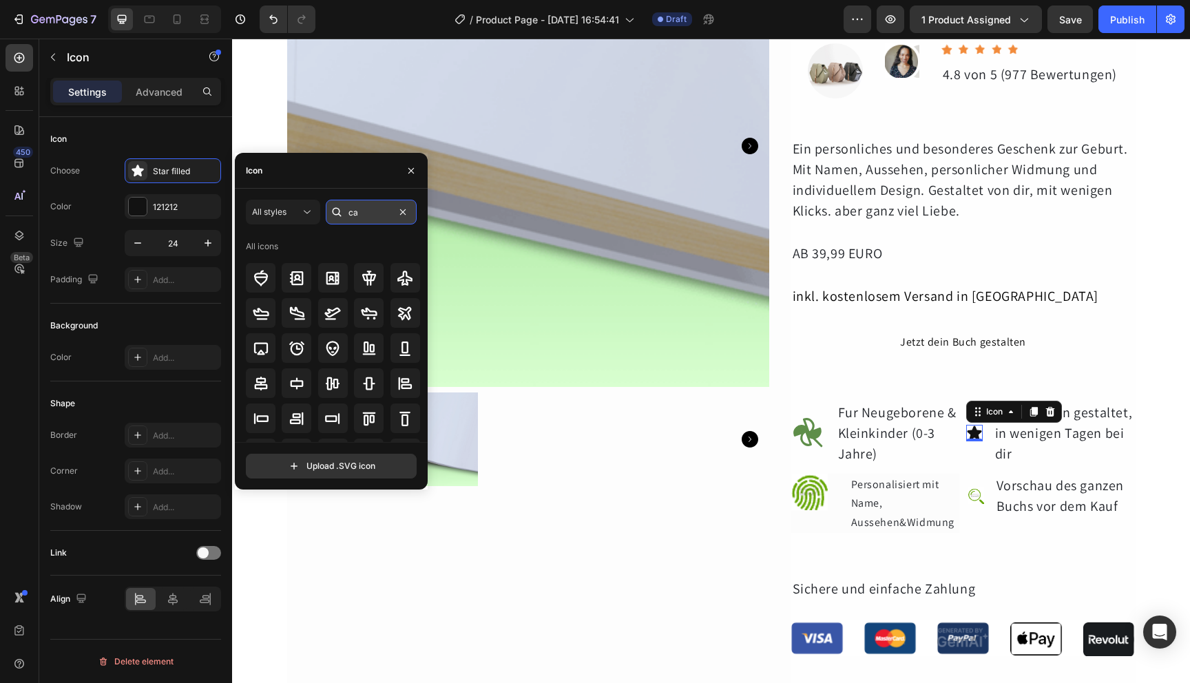
type input "car"
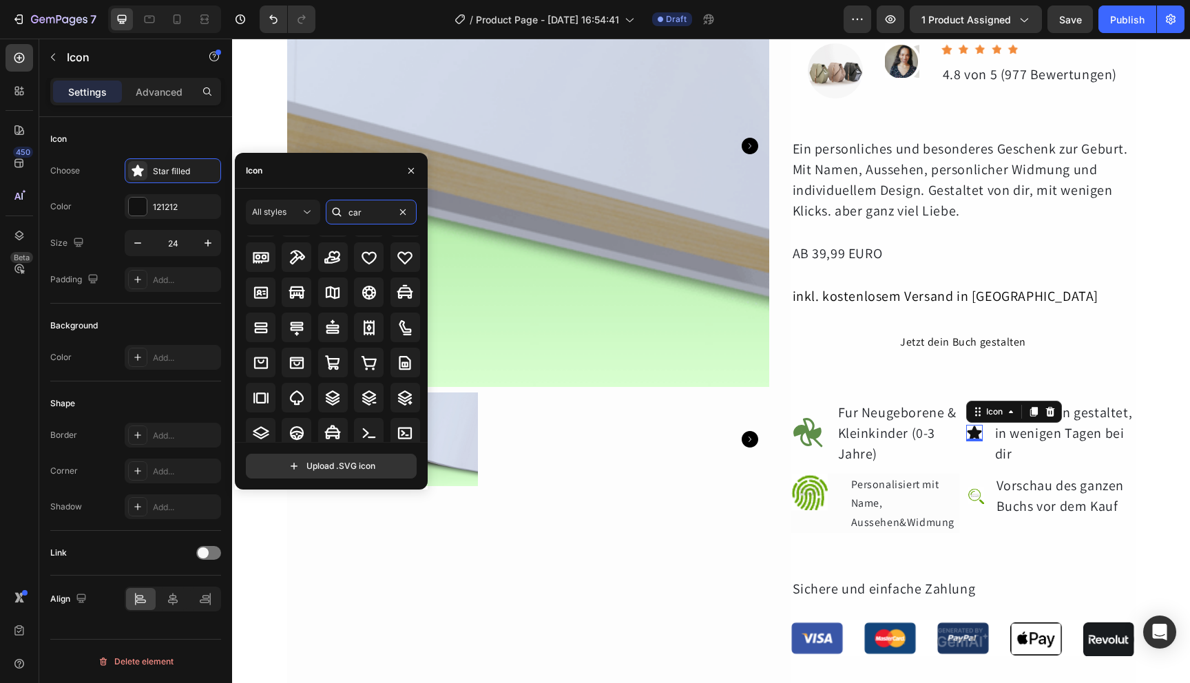
scroll to position [448, 0]
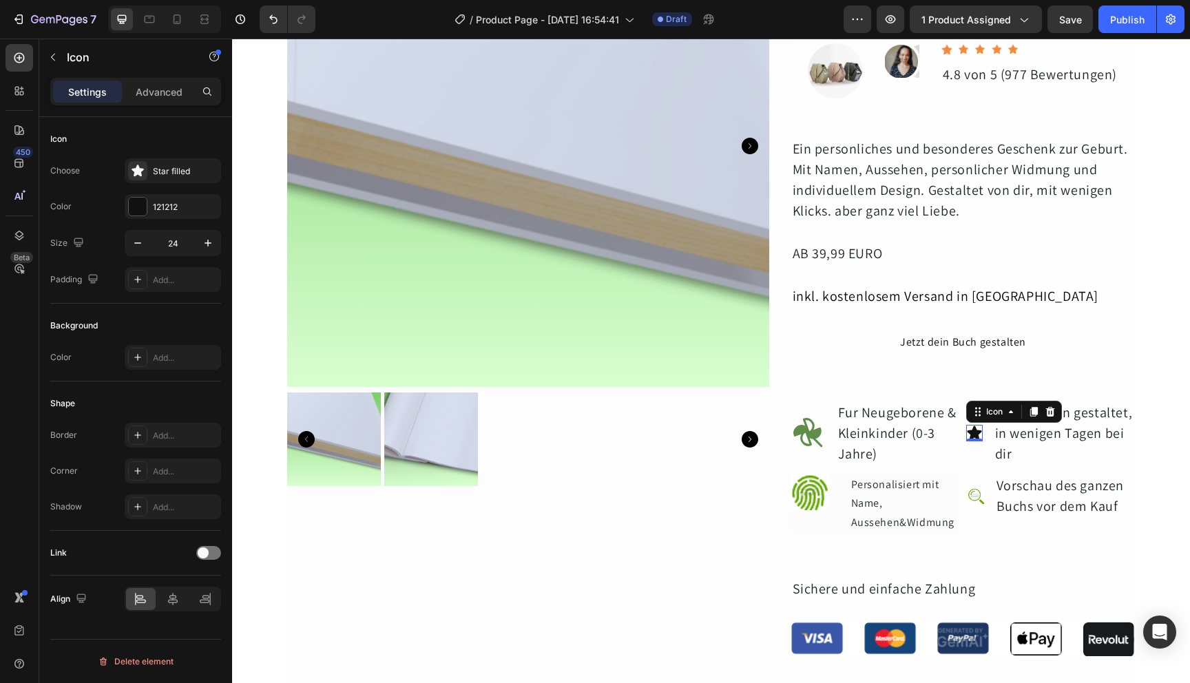
click at [122, 382] on div "Icon Choose Star filled Color 121212 Size 24 Padding Add..." at bounding box center [135, 456] width 171 height 149
click at [55, 54] on icon "button" at bounding box center [53, 57] width 11 height 11
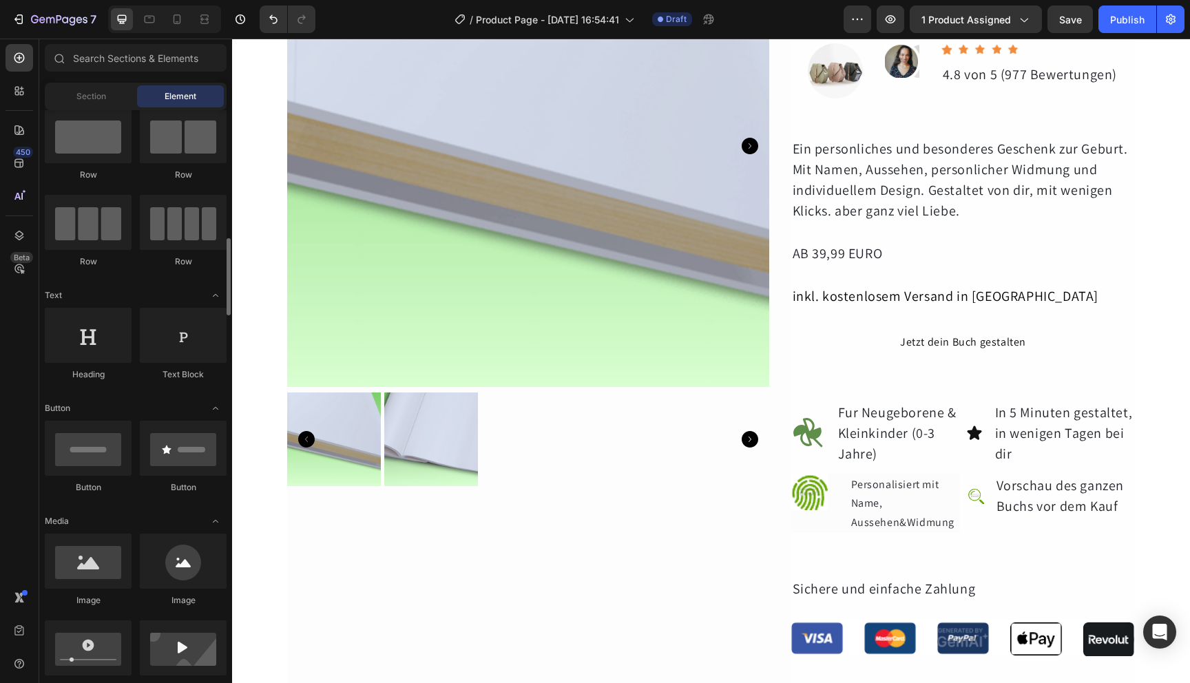
scroll to position [141, 0]
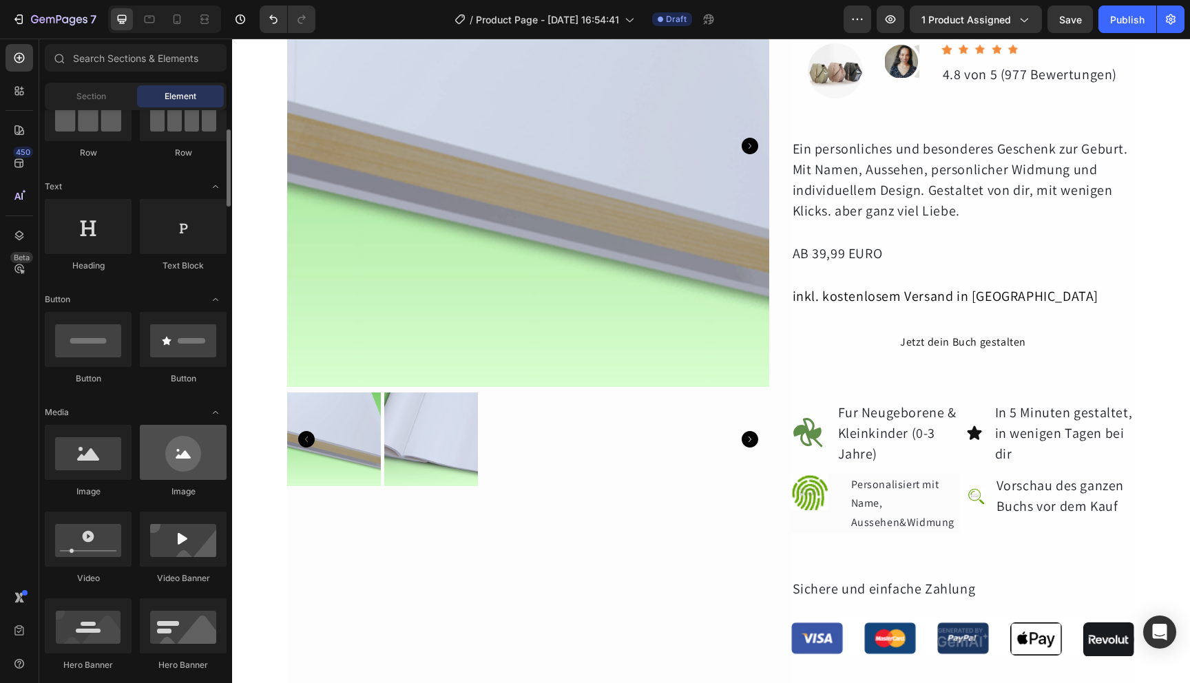
click at [173, 464] on div at bounding box center [183, 452] width 87 height 55
click at [185, 468] on div at bounding box center [183, 452] width 87 height 55
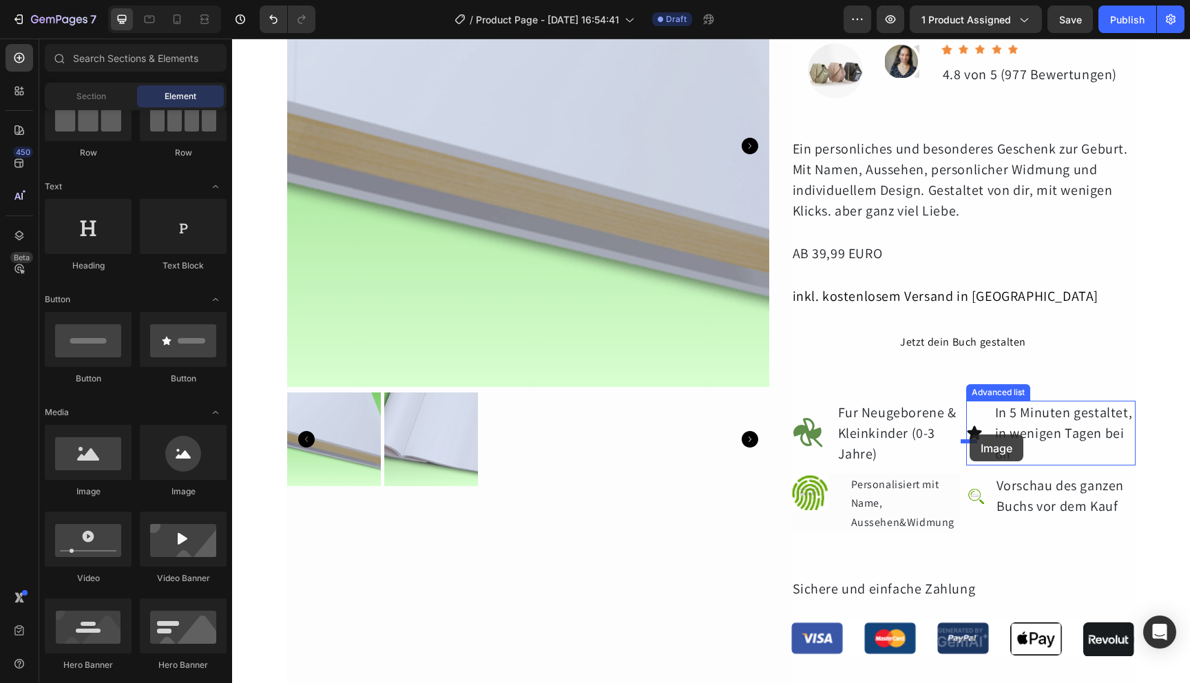
drag, startPoint x: 417, startPoint y: 507, endPoint x: 970, endPoint y: 435, distance: 557.1
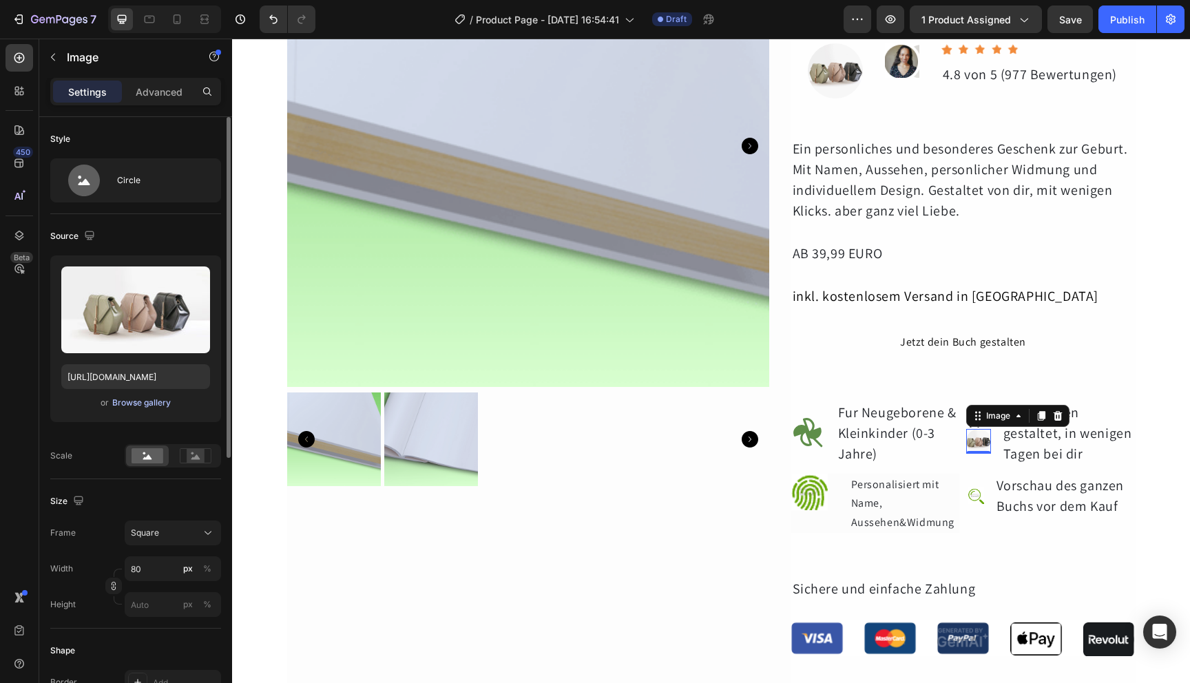
click at [165, 402] on div "Browse gallery" at bounding box center [141, 403] width 59 height 12
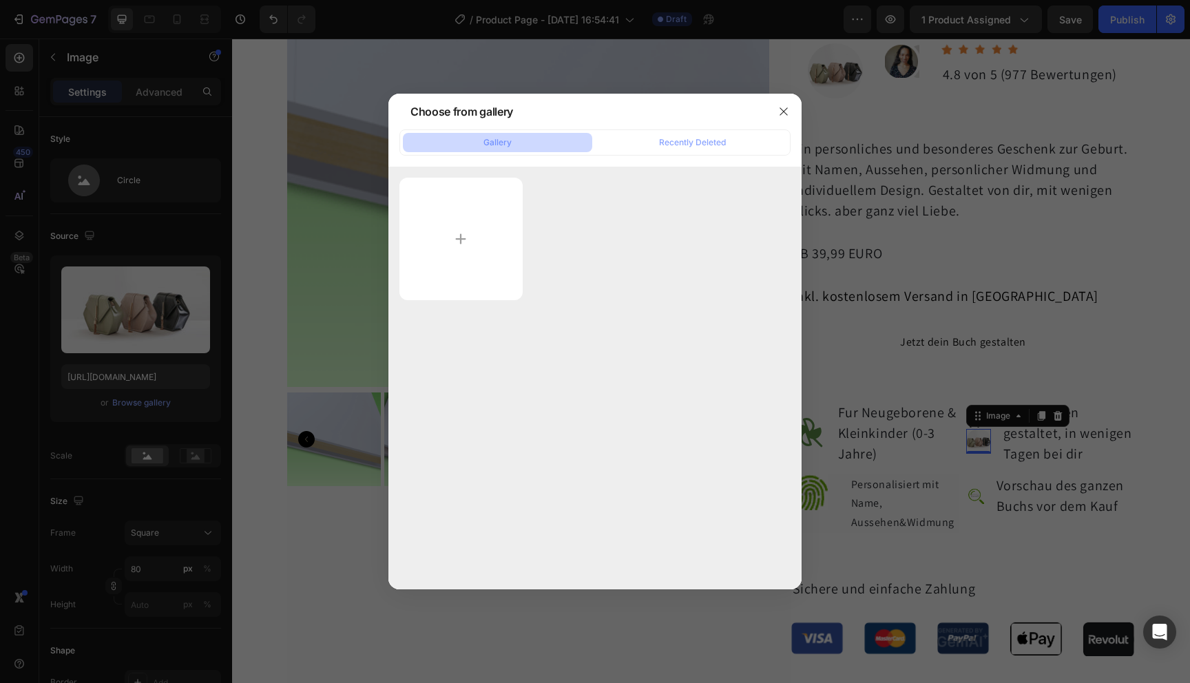
click at [534, 134] on button "Gallery" at bounding box center [497, 142] width 189 height 19
click at [782, 107] on icon "button" at bounding box center [783, 111] width 11 height 11
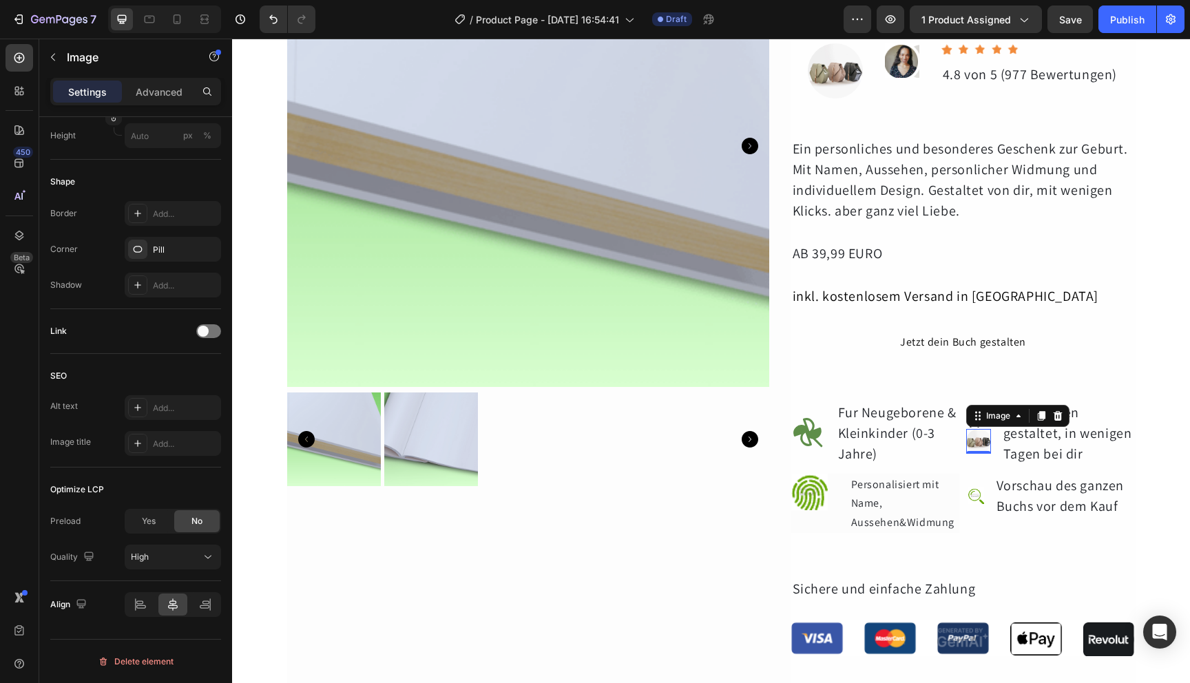
scroll to position [0, 0]
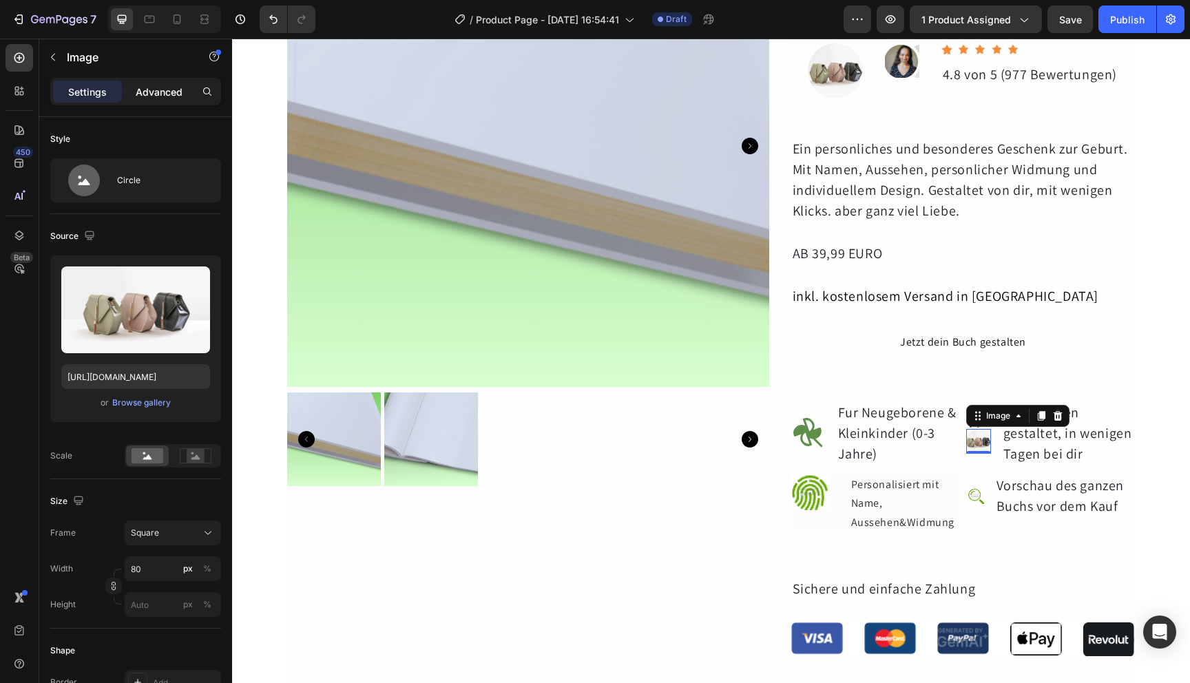
click at [169, 89] on p "Advanced" at bounding box center [159, 92] width 47 height 14
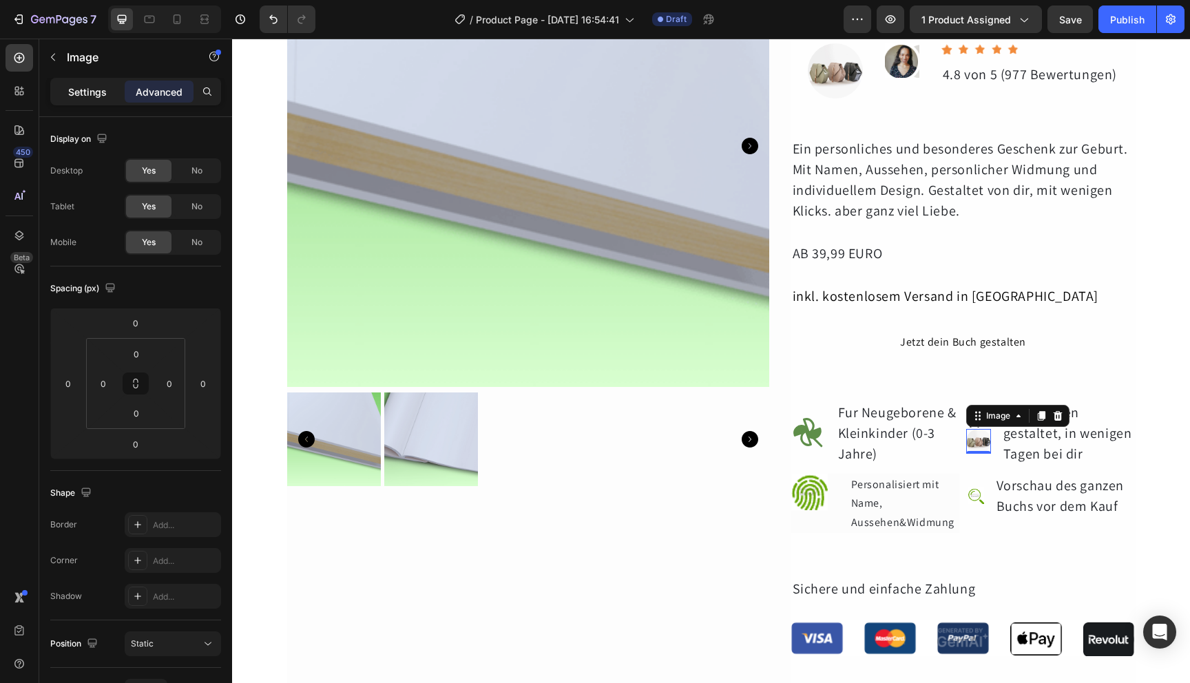
click at [78, 92] on p "Settings" at bounding box center [87, 92] width 39 height 14
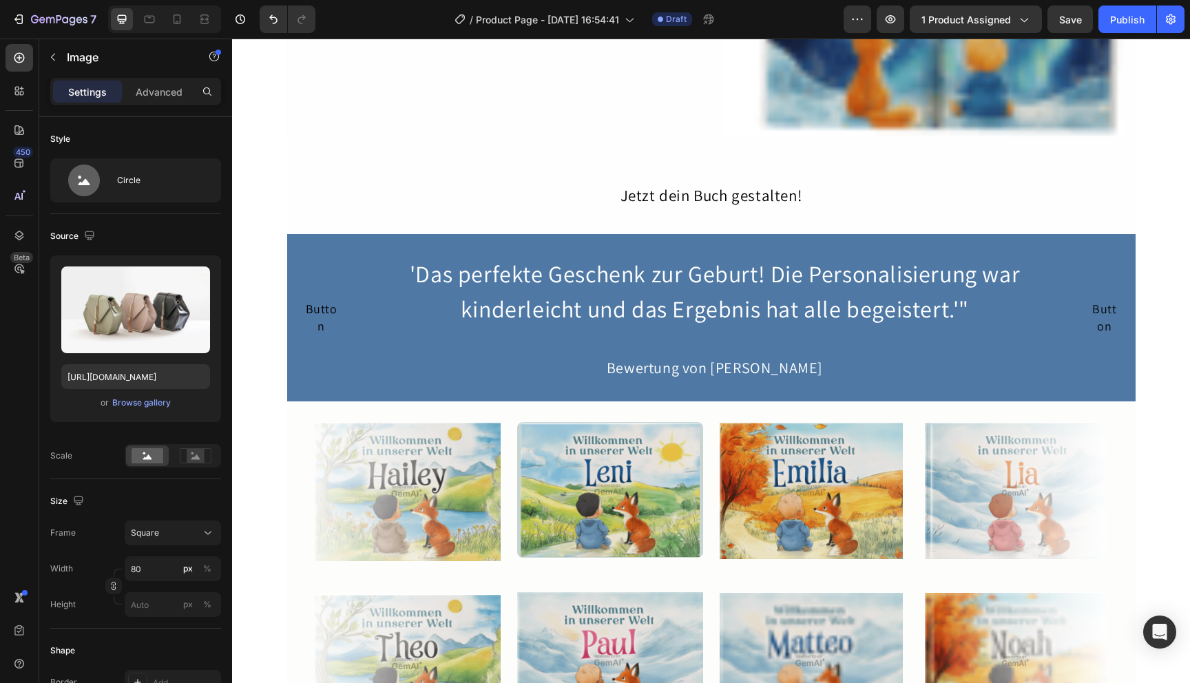
scroll to position [1657, 0]
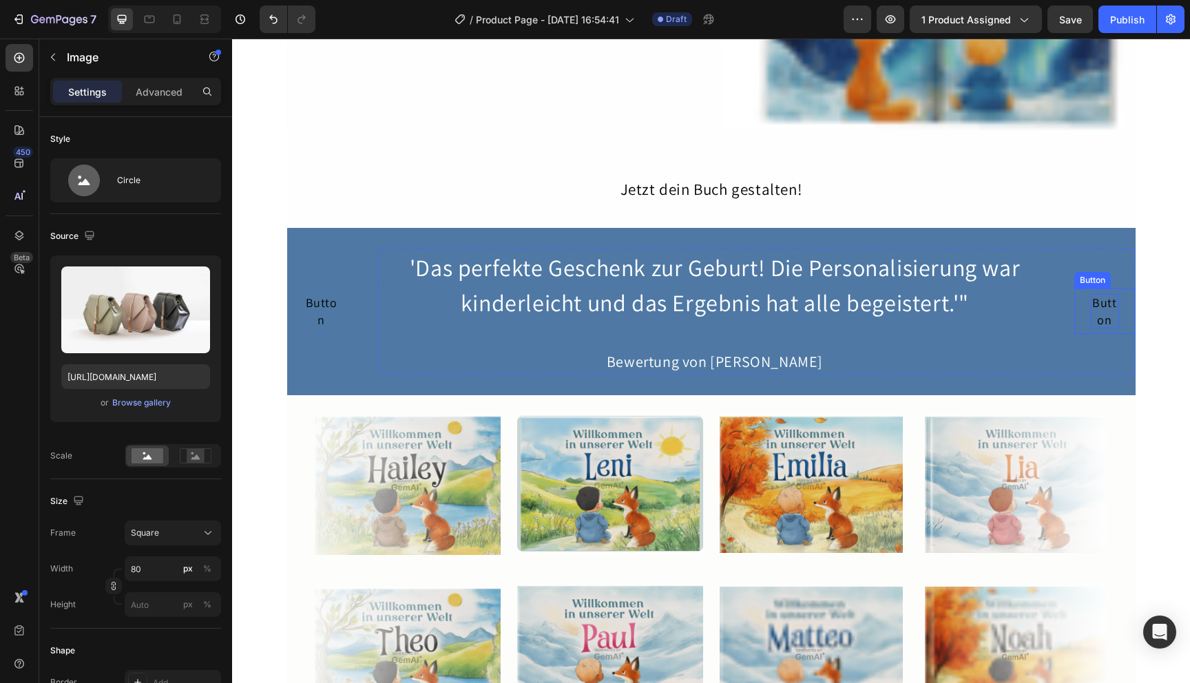
click at [1100, 319] on div "Button" at bounding box center [1105, 311] width 28 height 34
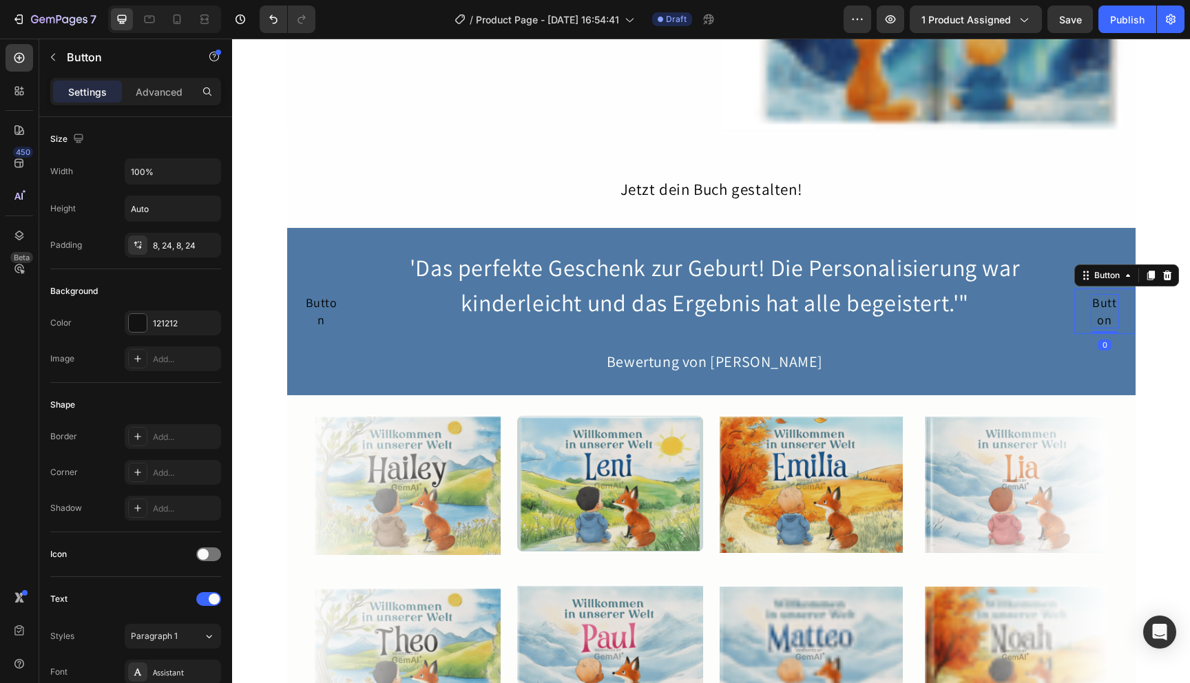
click at [1100, 319] on div "Button" at bounding box center [1105, 311] width 28 height 34
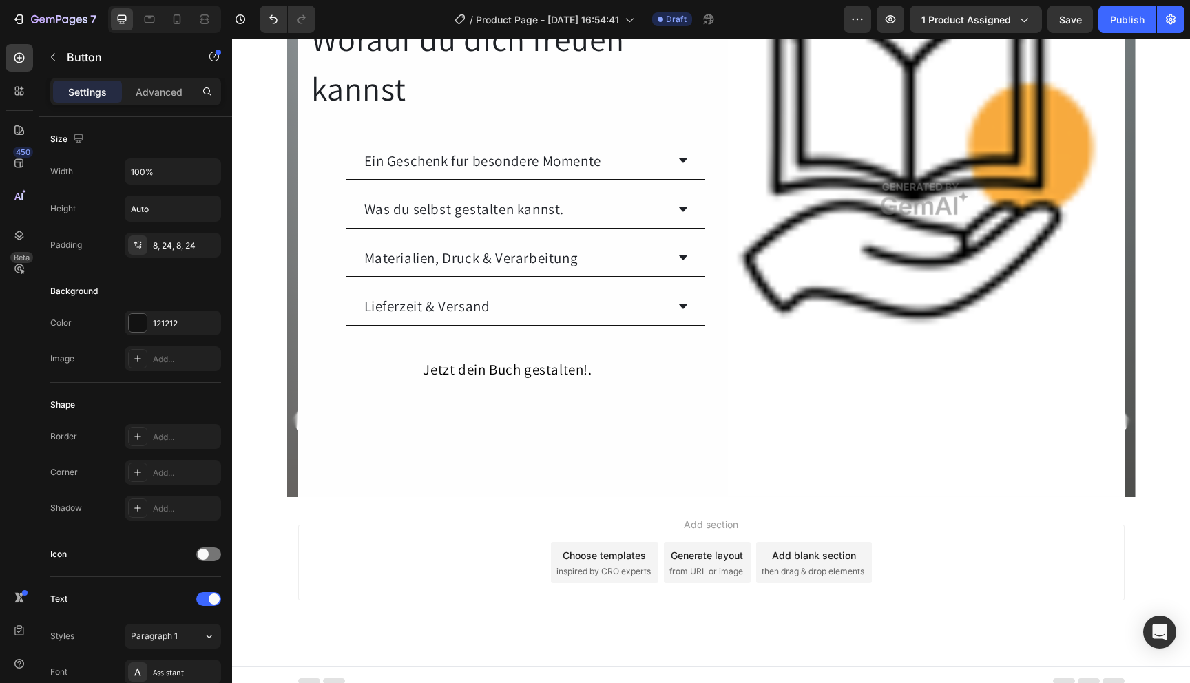
scroll to position [4502, 0]
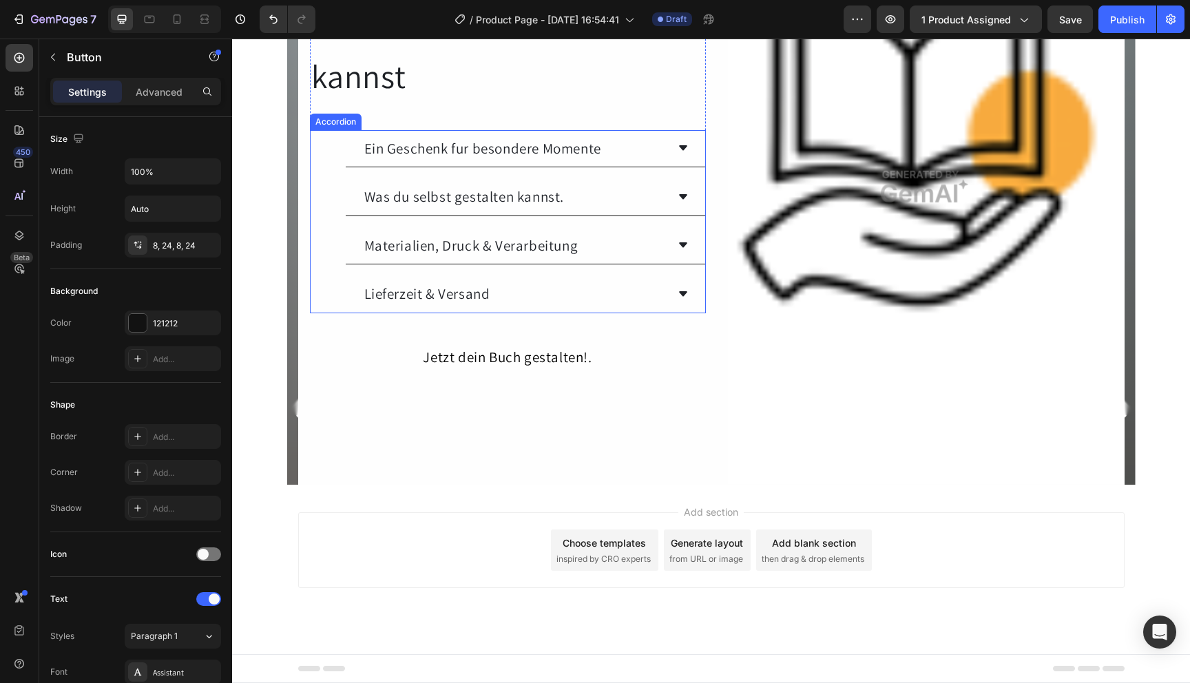
click at [682, 240] on icon at bounding box center [683, 245] width 11 height 11
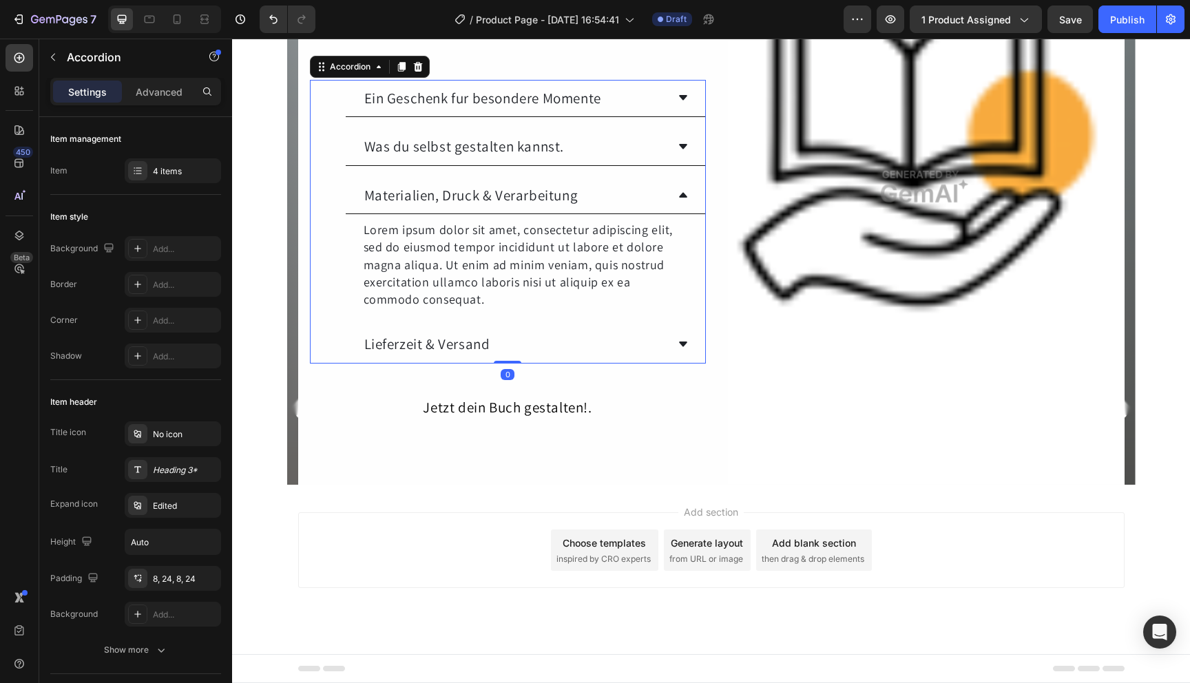
click at [678, 200] on icon at bounding box center [683, 194] width 11 height 11
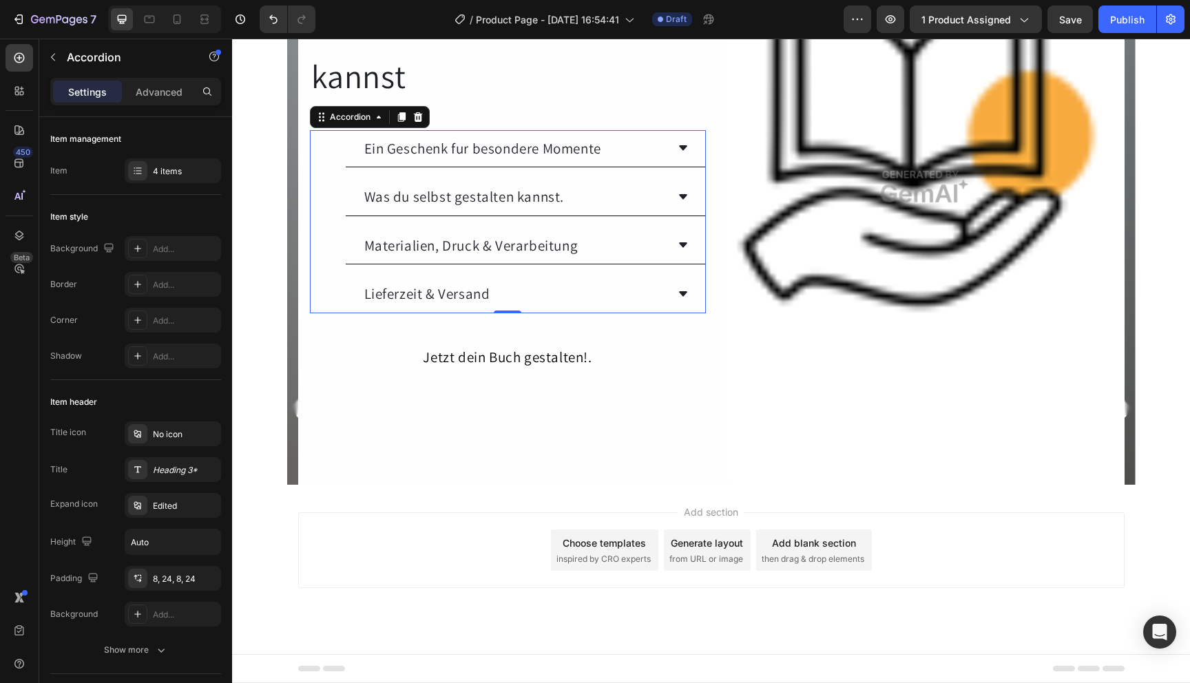
click at [670, 295] on div "Lieferzeit & Versand" at bounding box center [526, 295] width 360 height 38
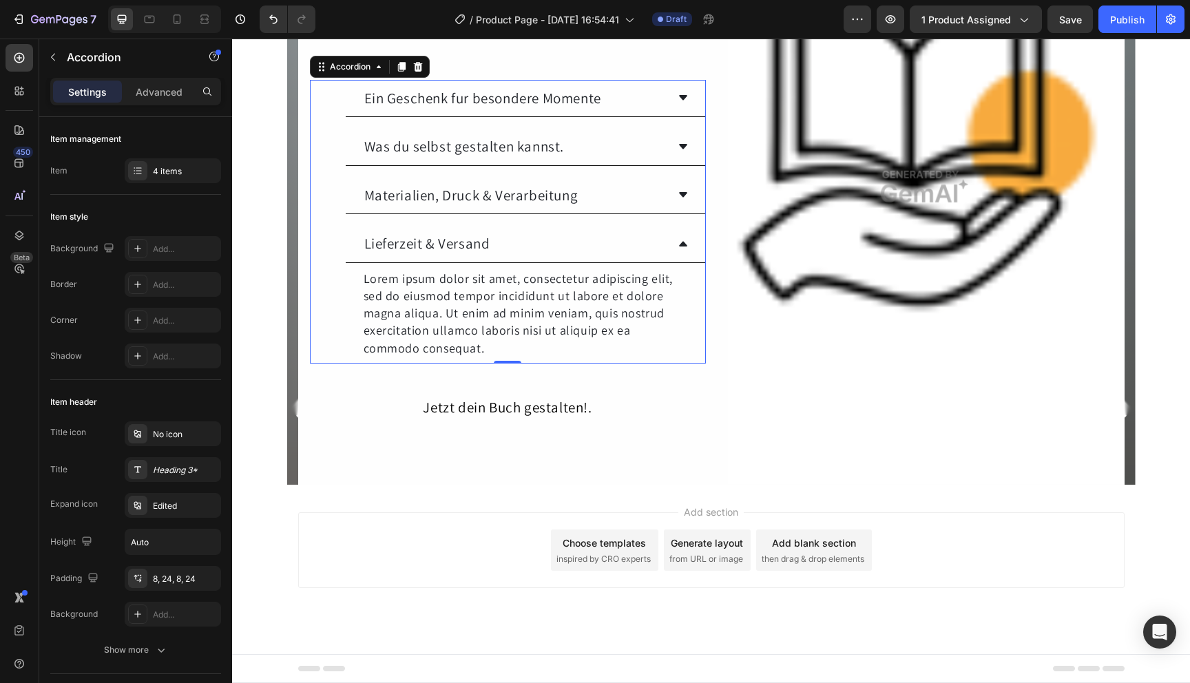
click at [678, 247] on icon at bounding box center [683, 243] width 11 height 11
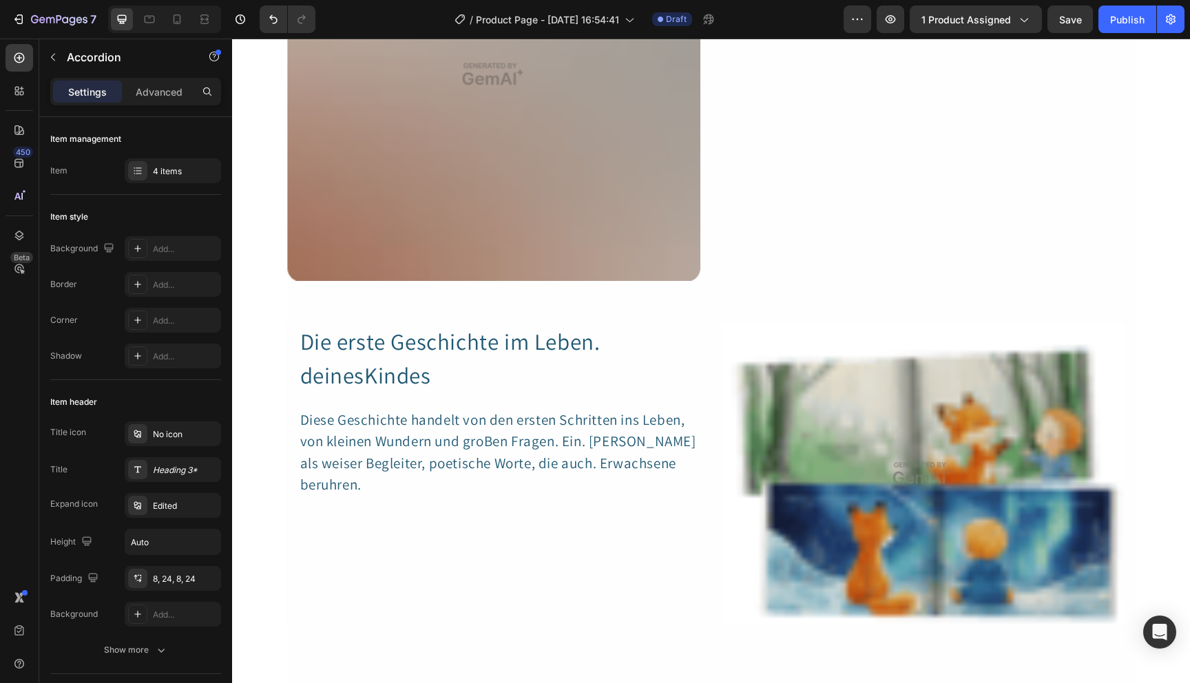
scroll to position [0, 0]
